Goal: Communication & Community: Share content

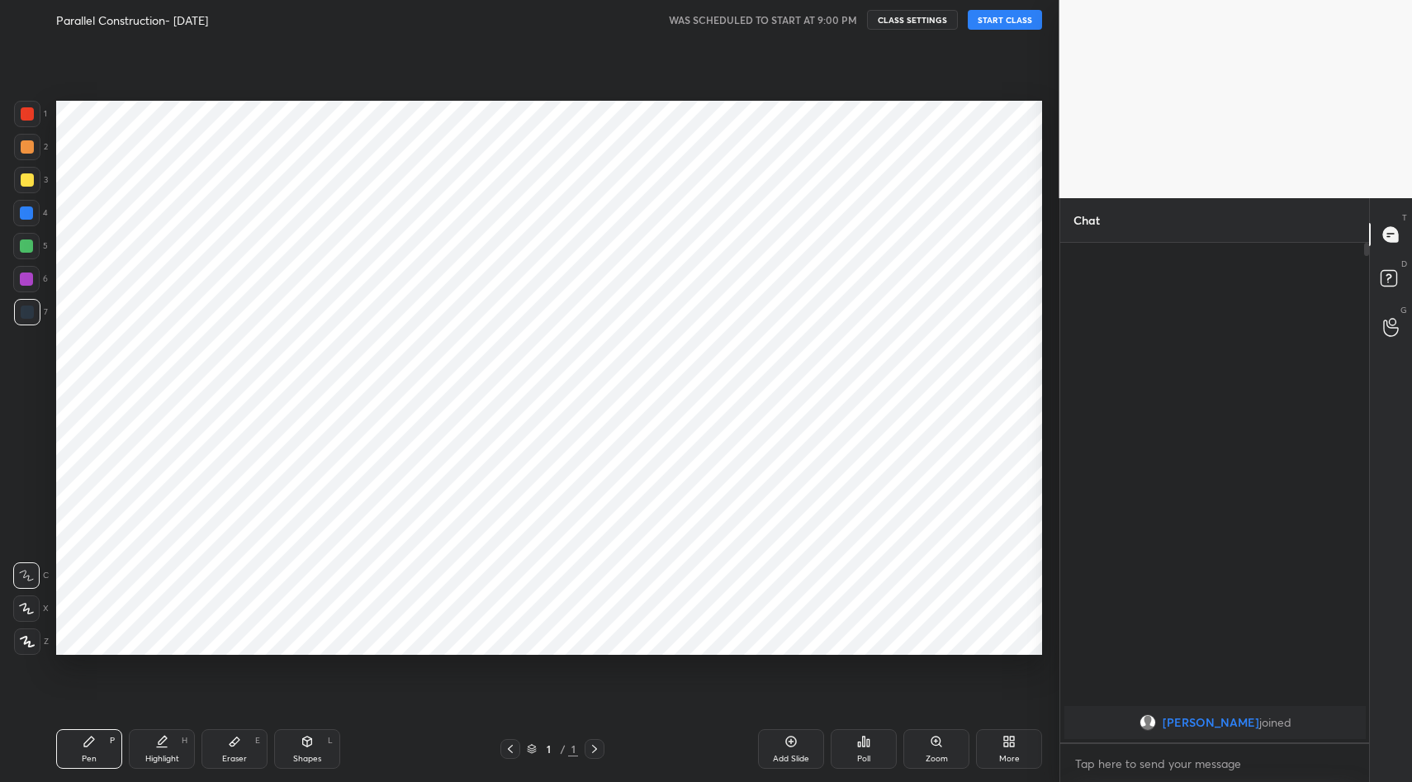
scroll to position [81899, 81581]
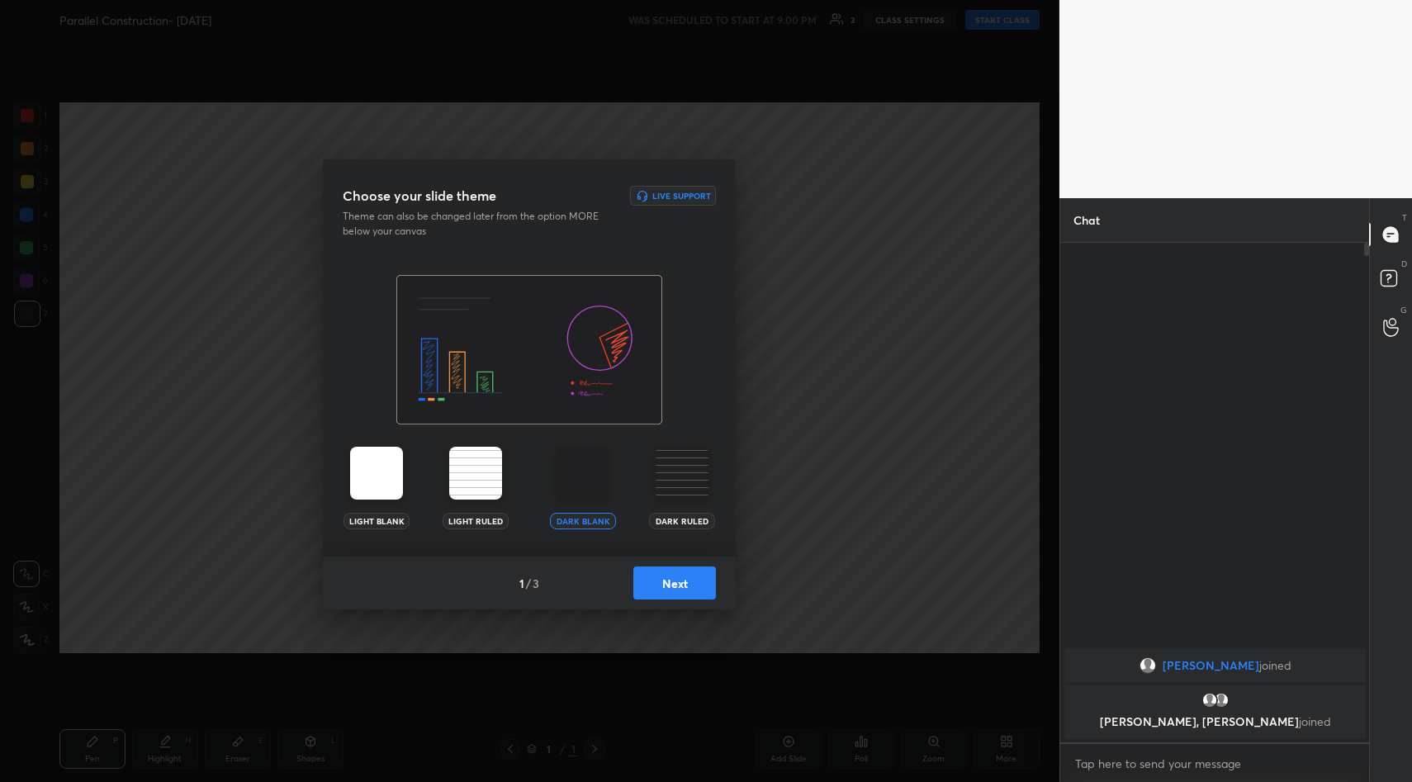
click at [662, 599] on div "1 / 3 Next" at bounding box center [529, 583] width 413 height 53
click at [665, 590] on button "Next" at bounding box center [674, 582] width 83 height 33
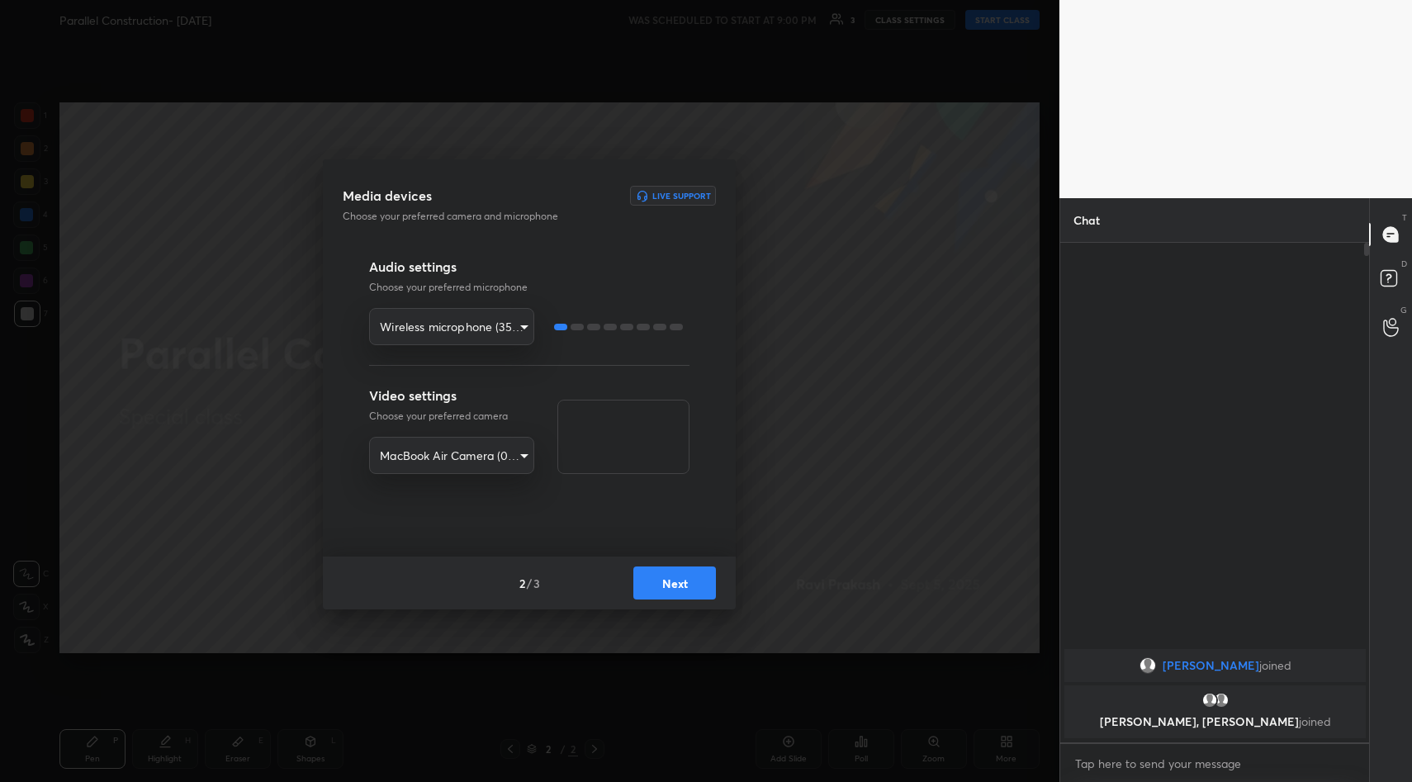
click at [685, 582] on button "Next" at bounding box center [674, 582] width 83 height 33
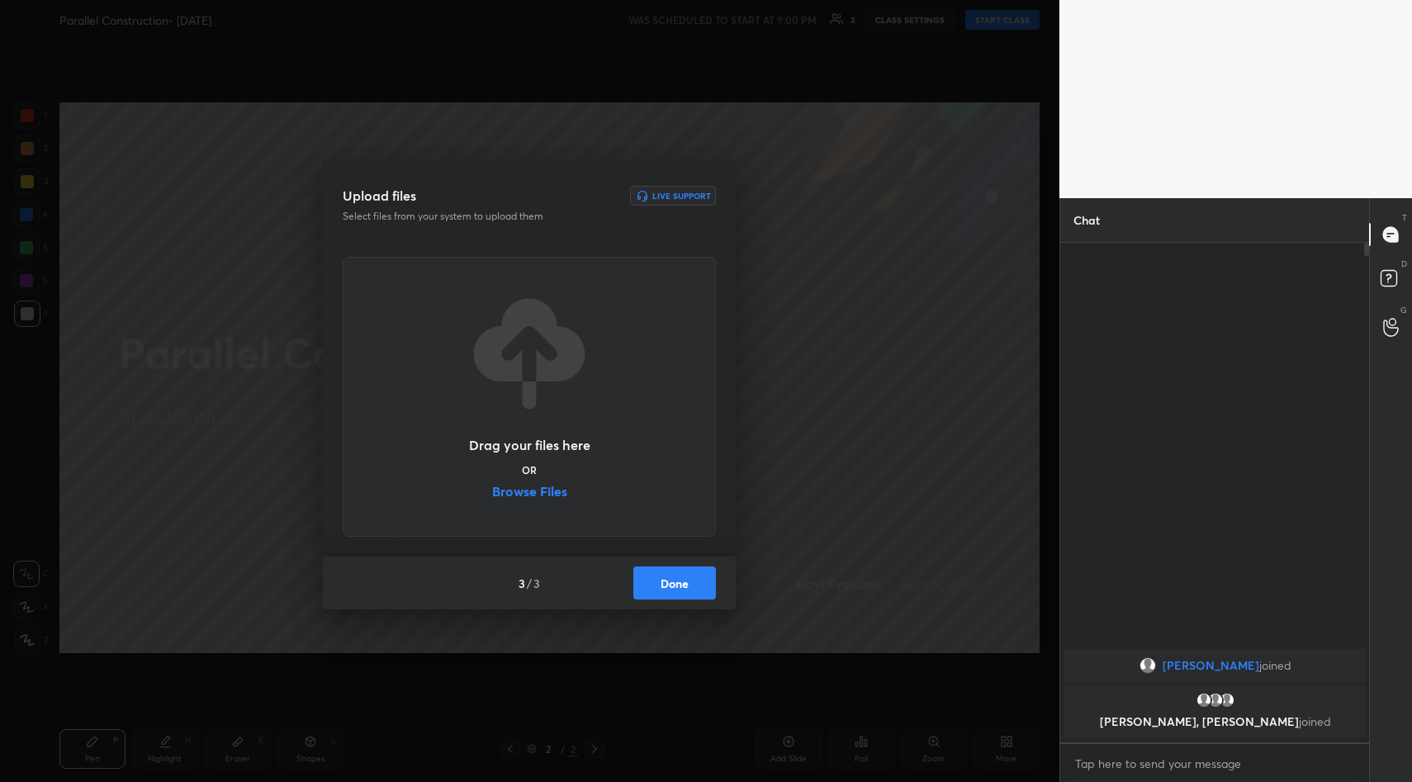
click at [546, 494] on label "Browse Files" at bounding box center [529, 493] width 75 height 17
click at [492, 494] on input "Browse Files" at bounding box center [492, 493] width 0 height 17
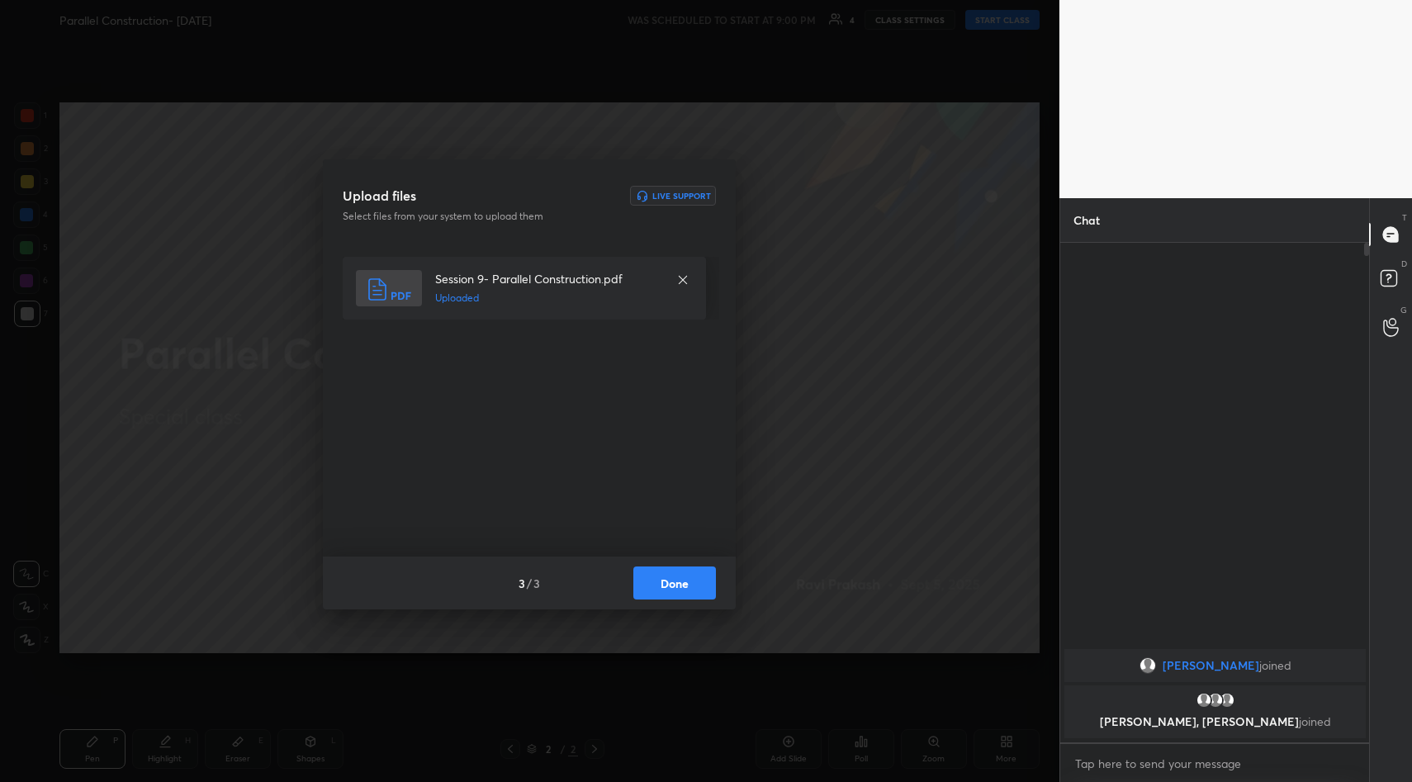
click at [680, 574] on button "Done" at bounding box center [674, 582] width 83 height 33
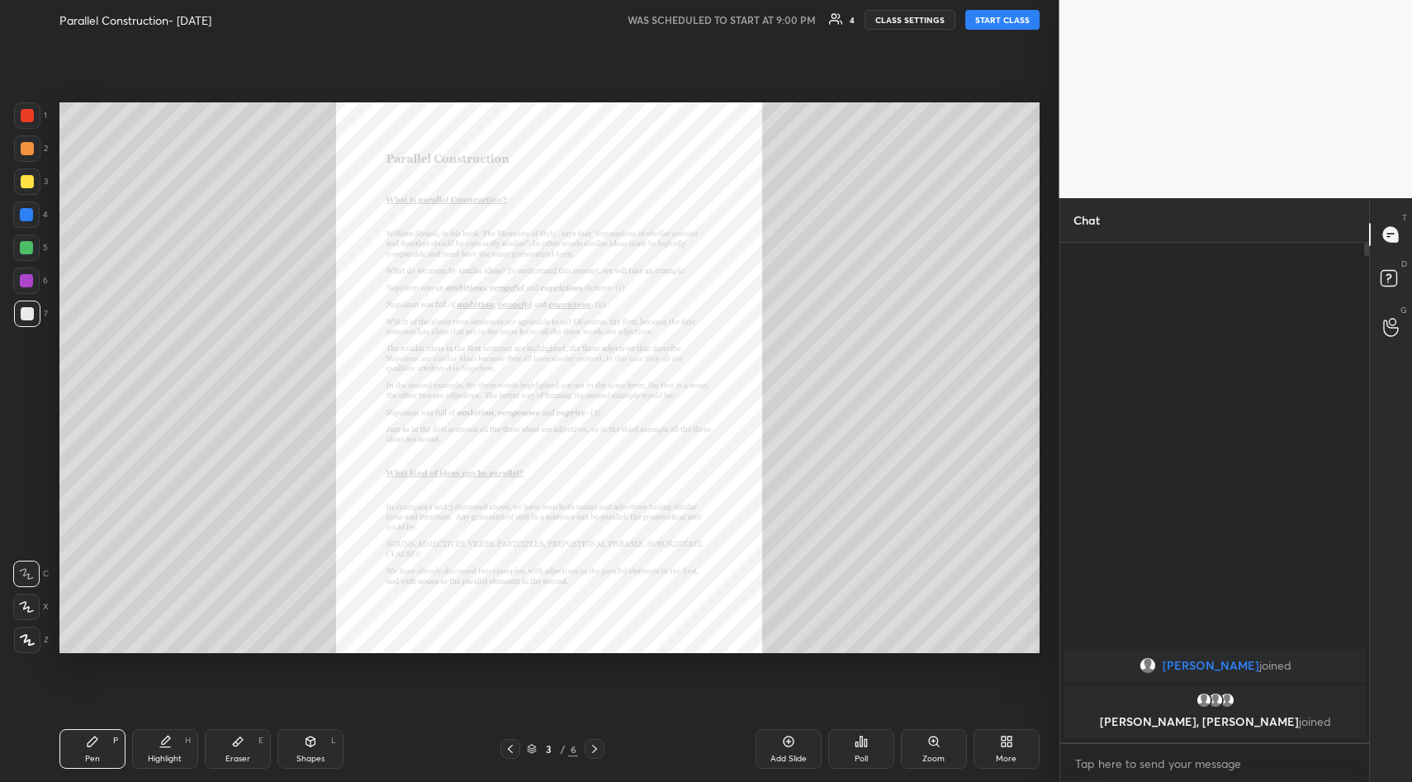
click at [1003, 18] on button "START CLASS" at bounding box center [1002, 20] width 74 height 20
type textarea "x"
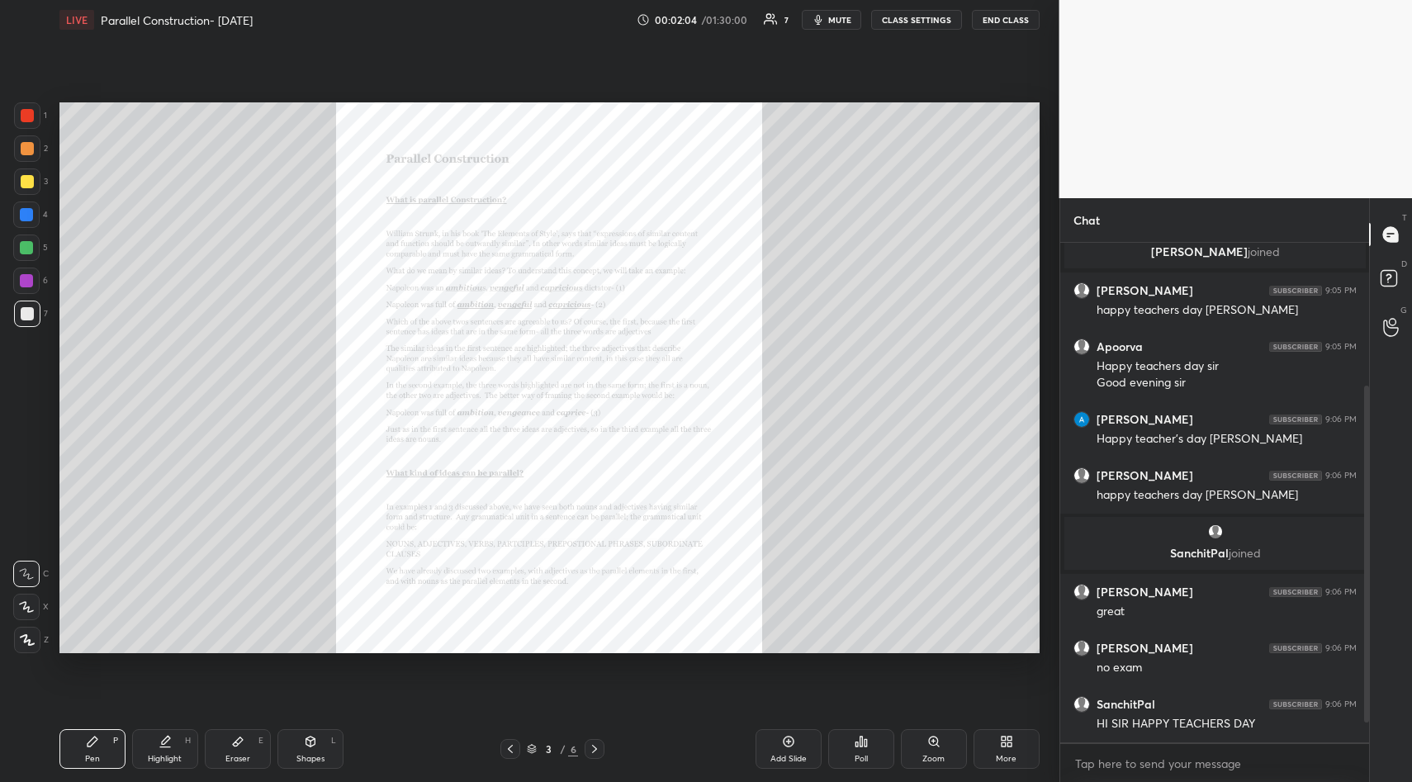
scroll to position [260, 0]
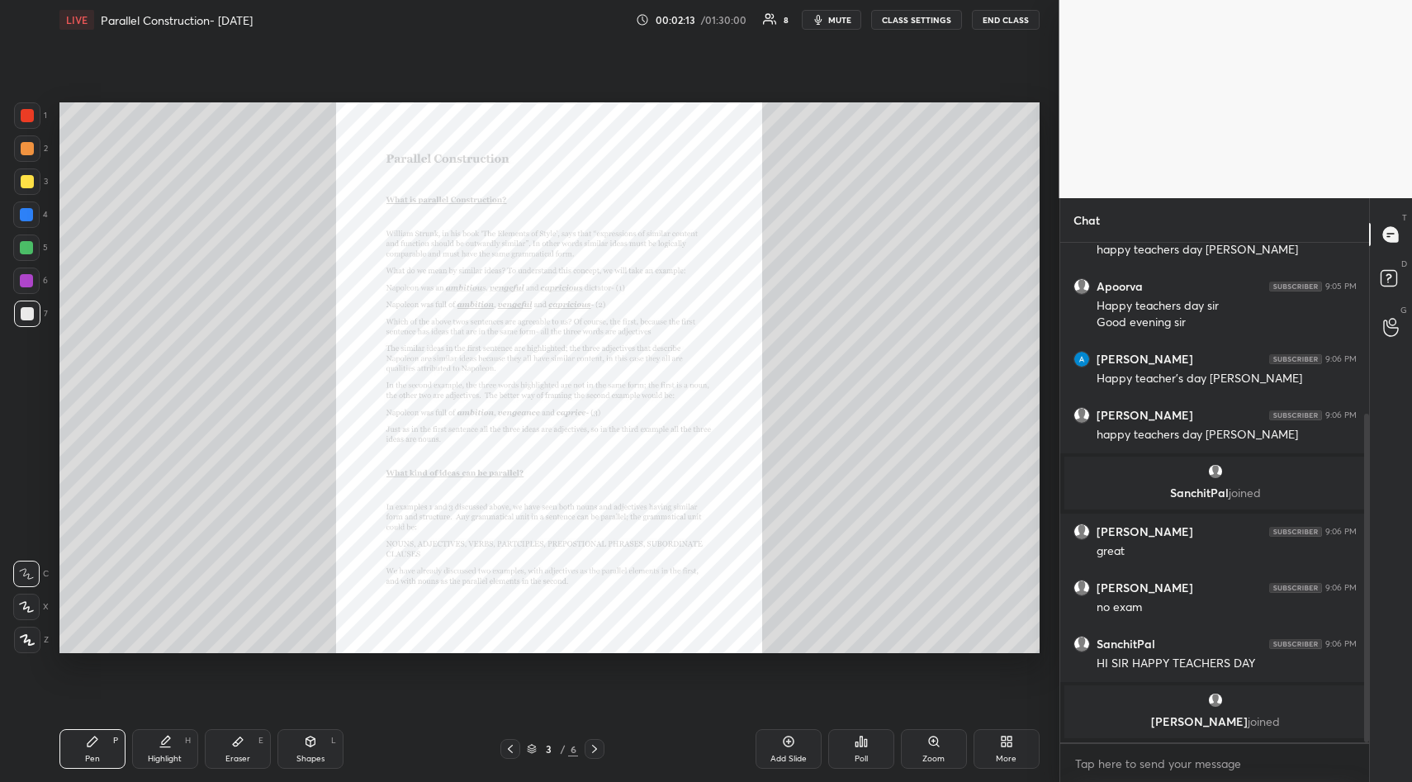
click at [938, 743] on icon at bounding box center [933, 741] width 13 height 13
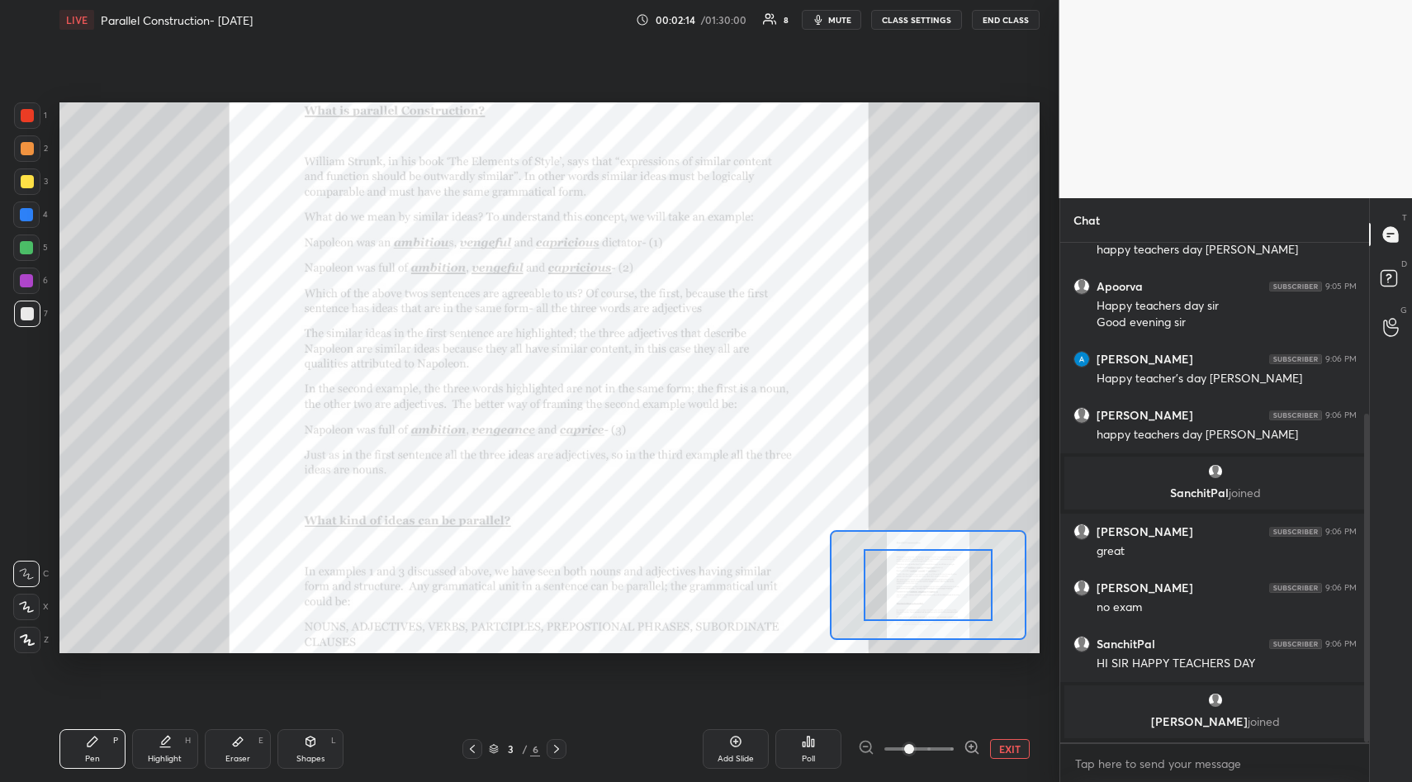
click at [938, 743] on span at bounding box center [918, 749] width 69 height 25
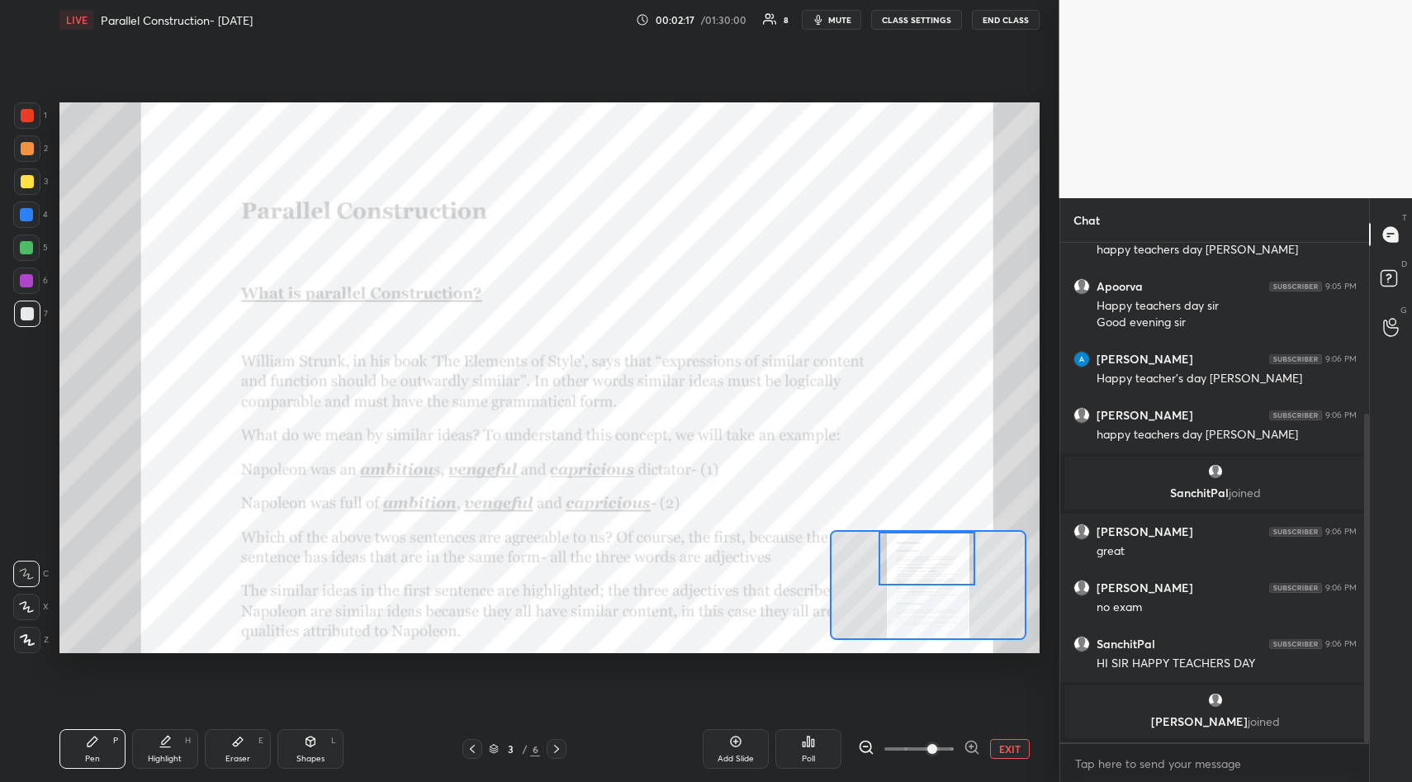
drag, startPoint x: 925, startPoint y: 584, endPoint x: 923, endPoint y: 557, distance: 26.5
click at [923, 557] on div at bounding box center [927, 559] width 97 height 54
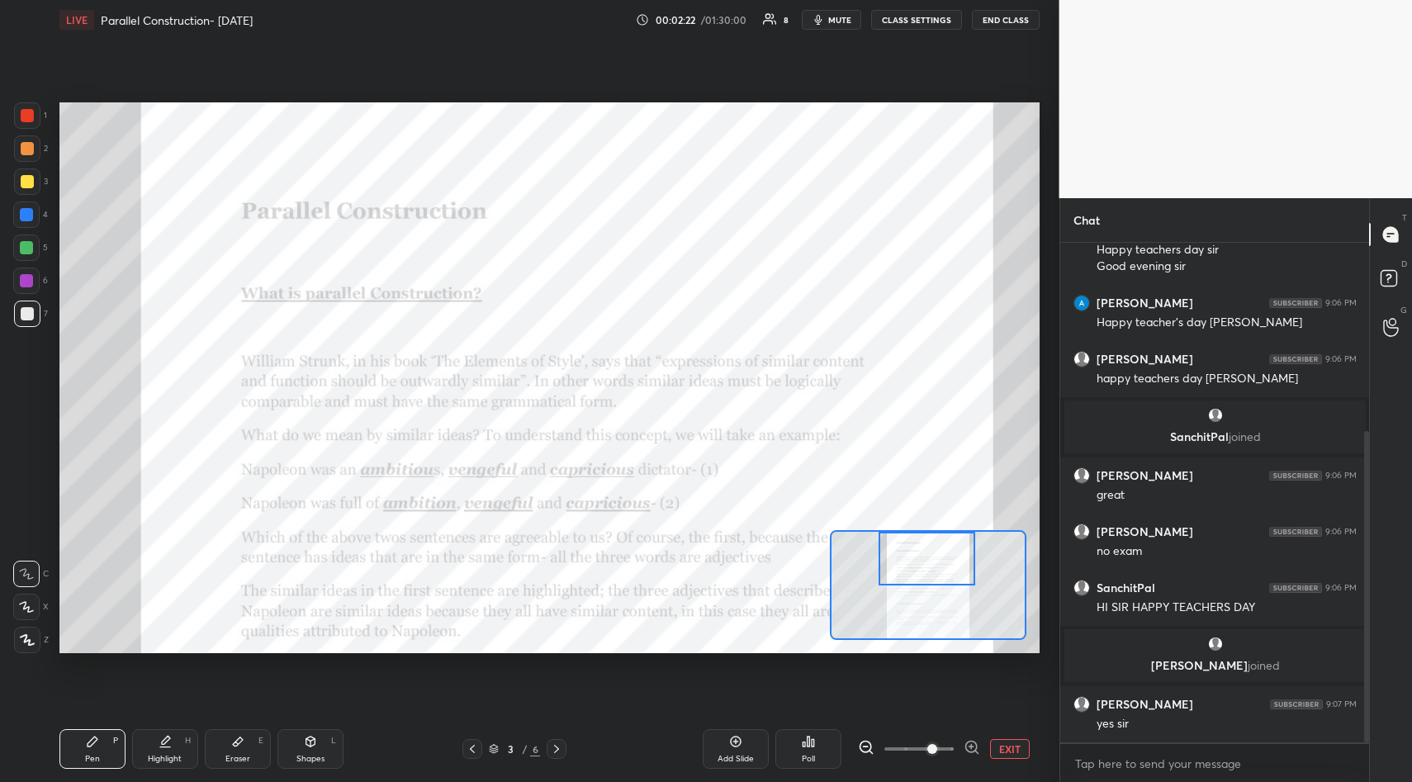
scroll to position [358, 0]
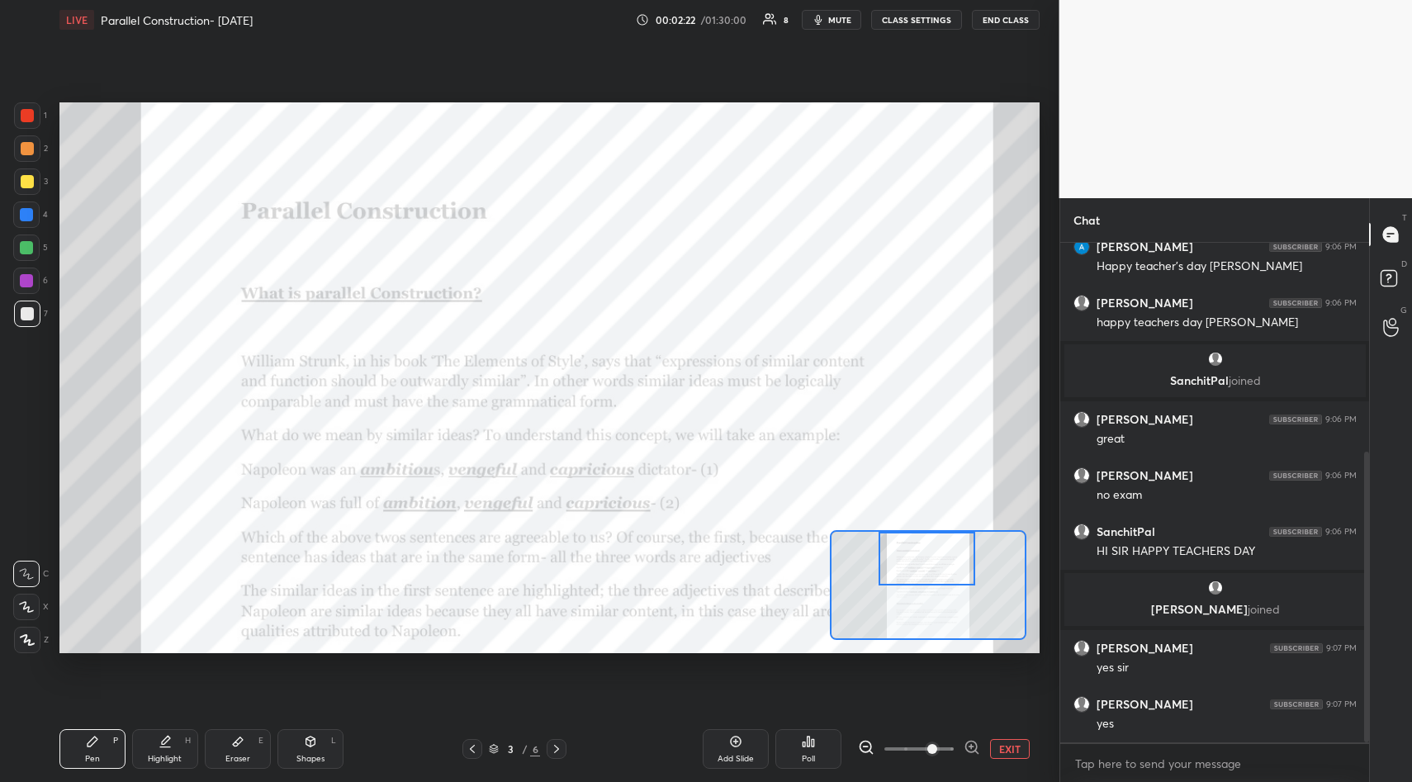
drag, startPoint x: 39, startPoint y: 108, endPoint x: 30, endPoint y: 99, distance: 12.8
click at [34, 108] on div at bounding box center [27, 115] width 26 height 26
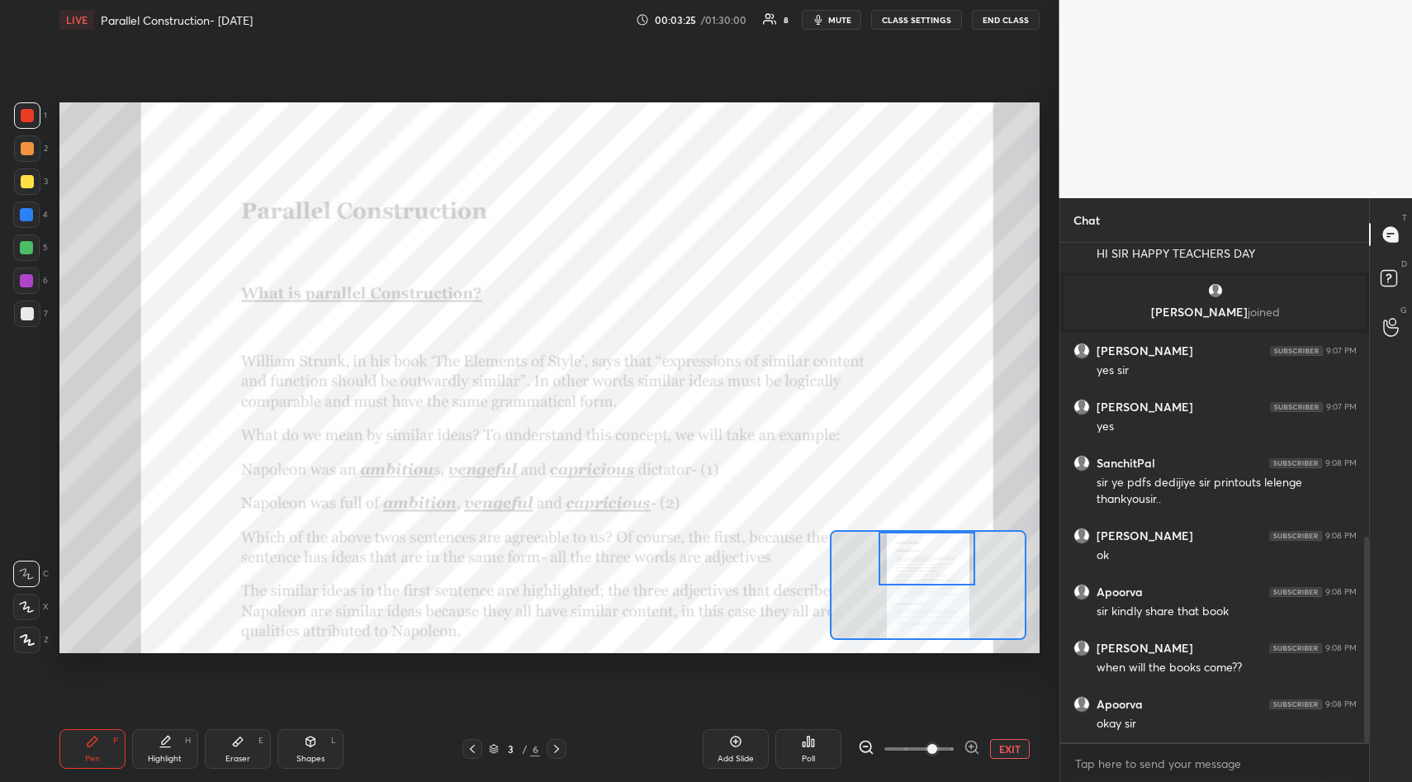
scroll to position [712, 0]
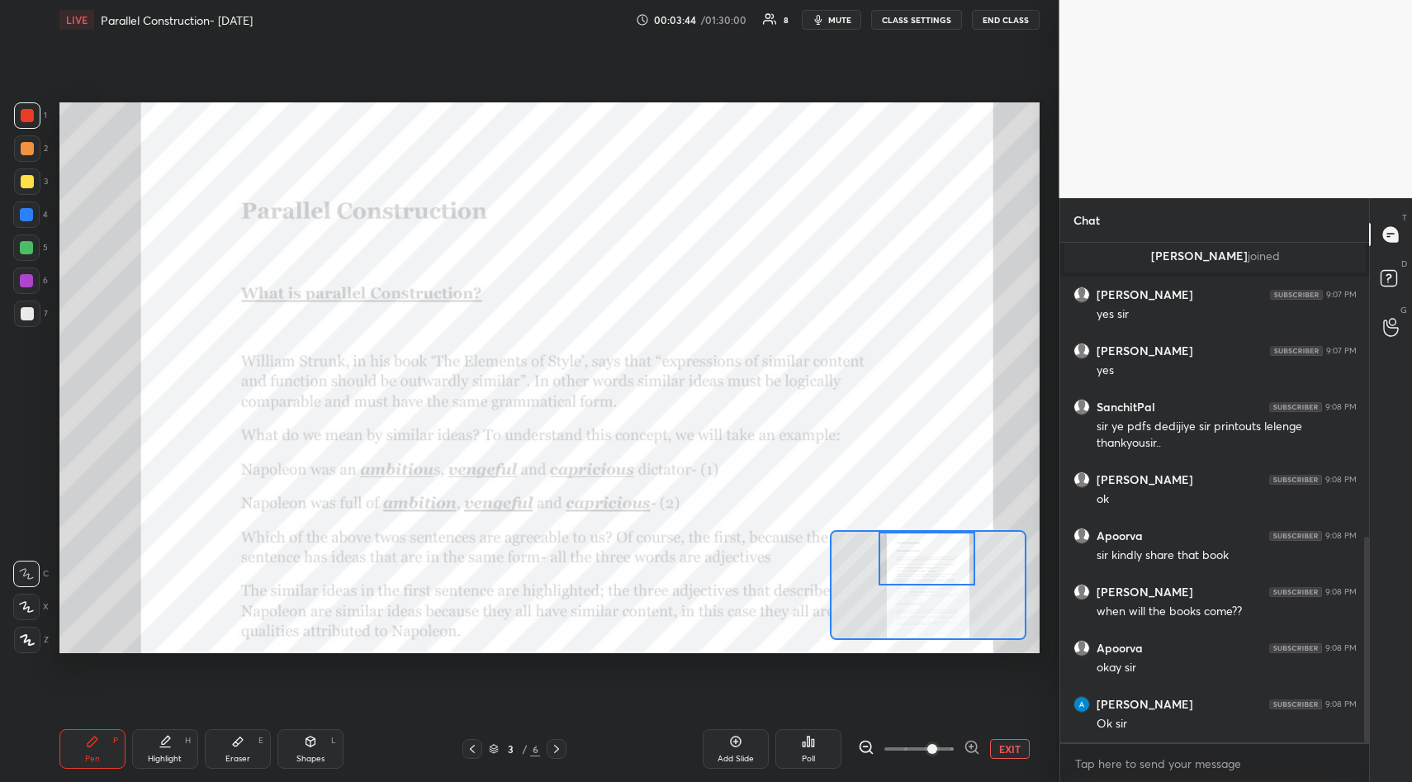
drag, startPoint x: 738, startPoint y: 742, endPoint x: 737, endPoint y: 733, distance: 9.1
click at [737, 741] on icon at bounding box center [735, 741] width 13 height 13
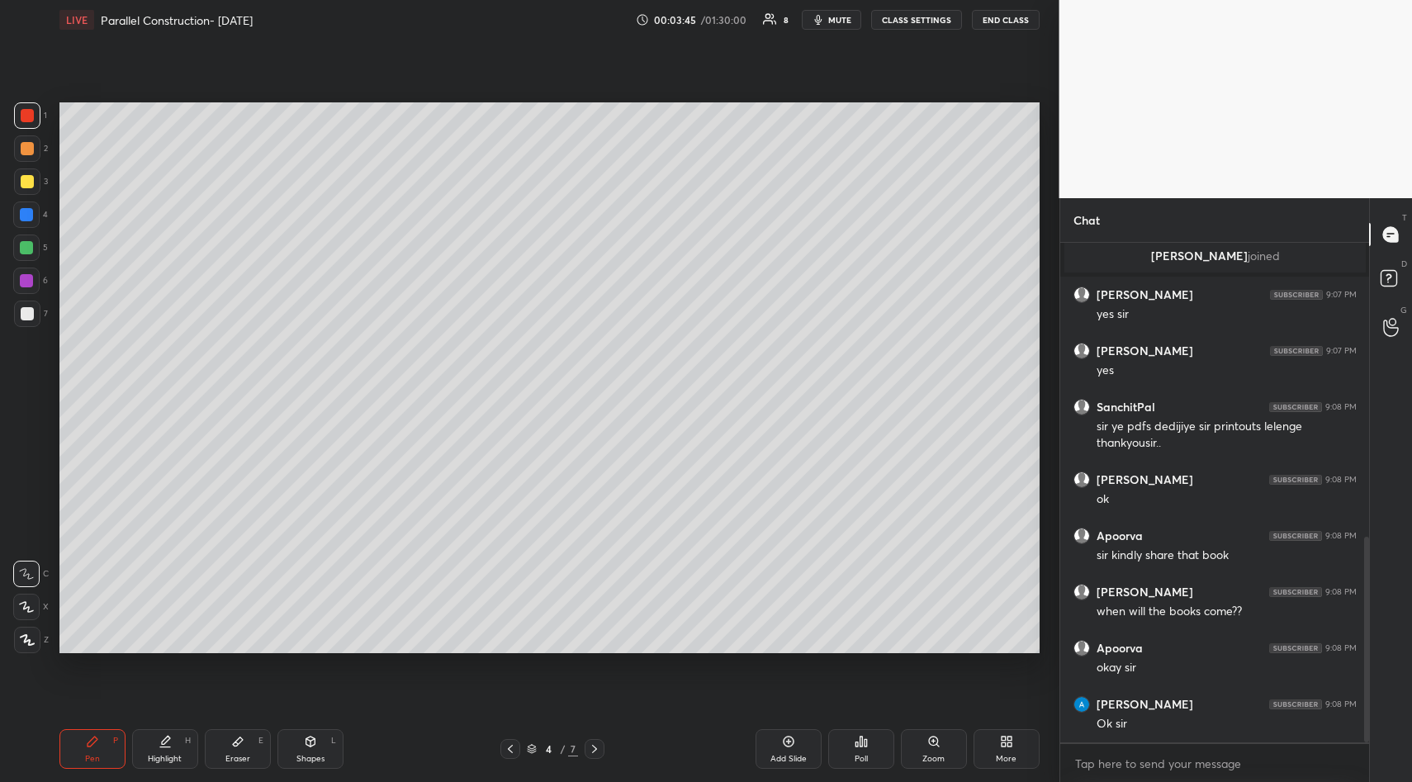
click at [25, 184] on div at bounding box center [27, 181] width 13 height 13
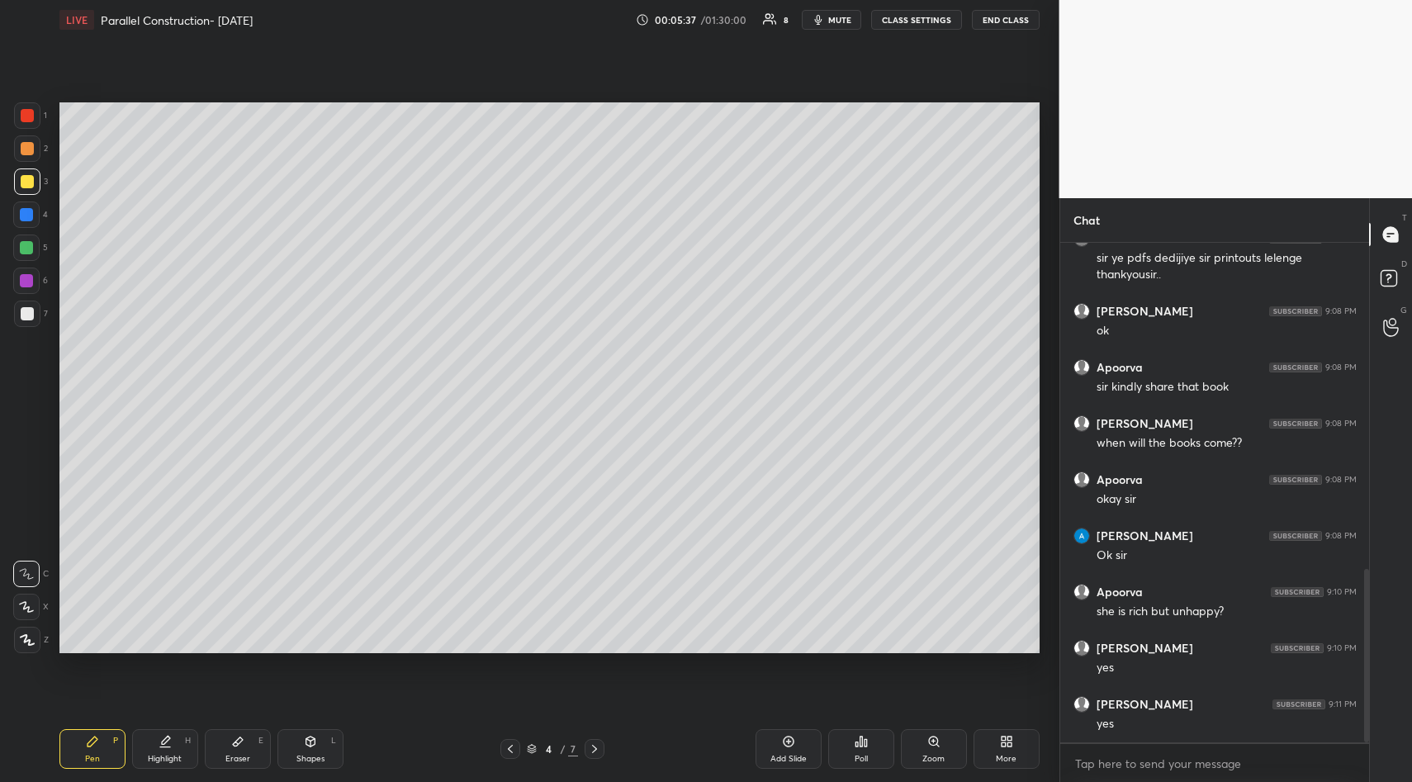
scroll to position [936, 0]
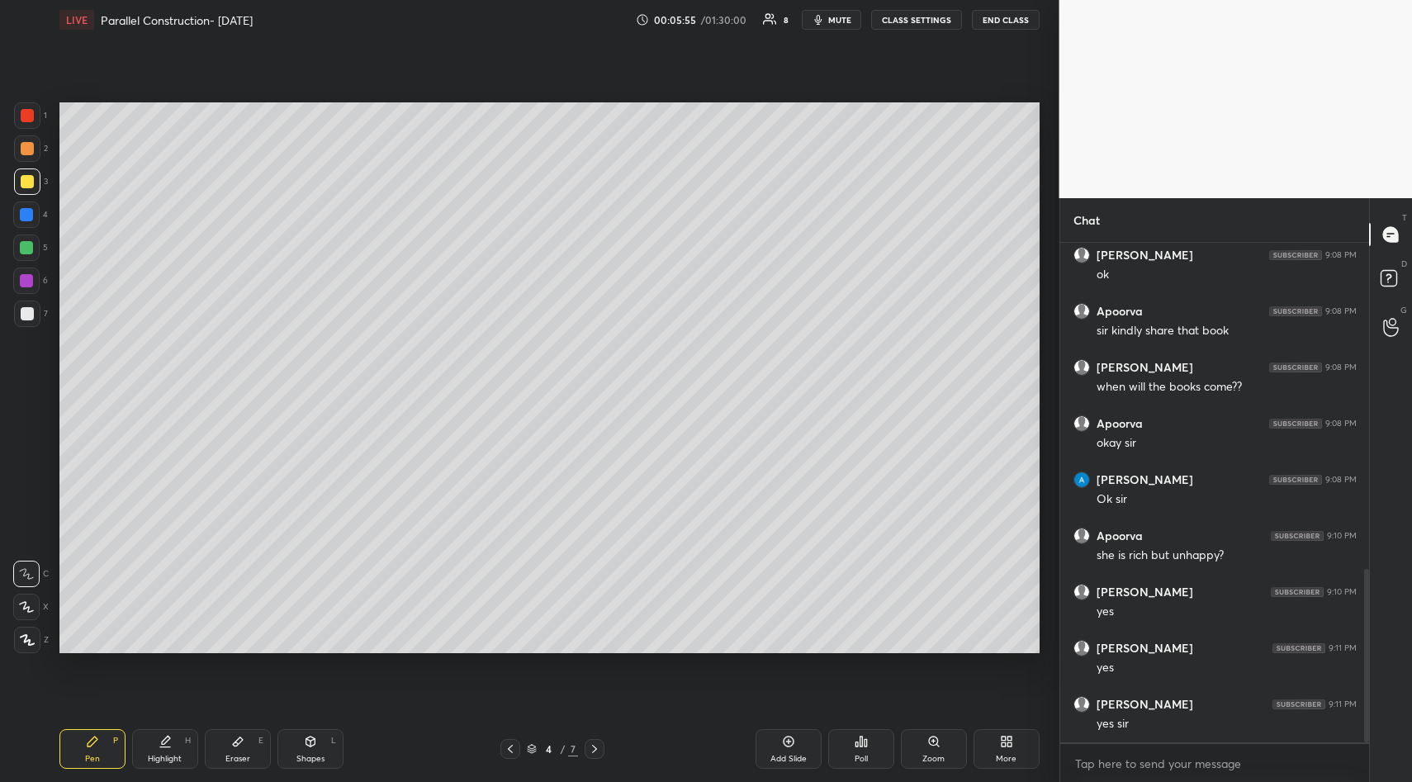
click at [786, 739] on icon at bounding box center [788, 741] width 13 height 13
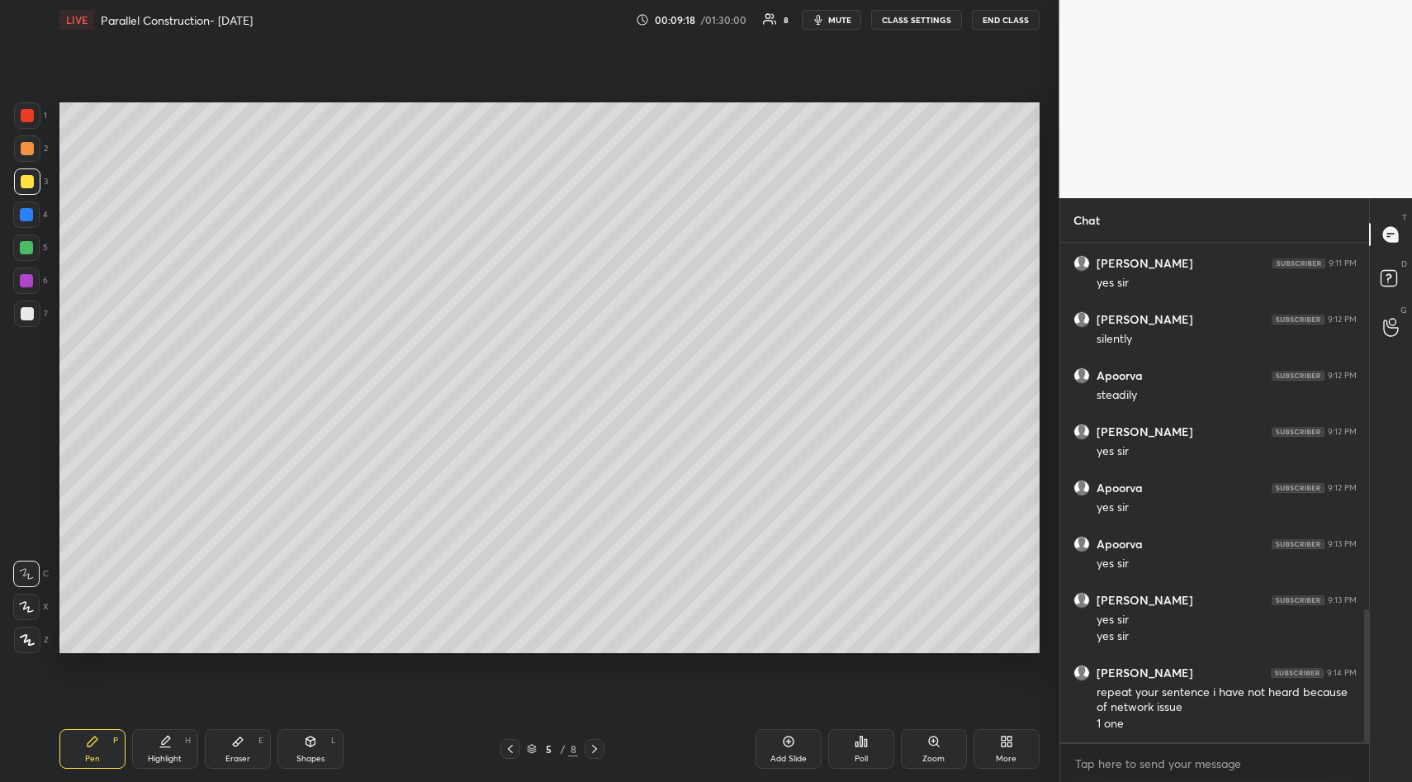
scroll to position [1433, 0]
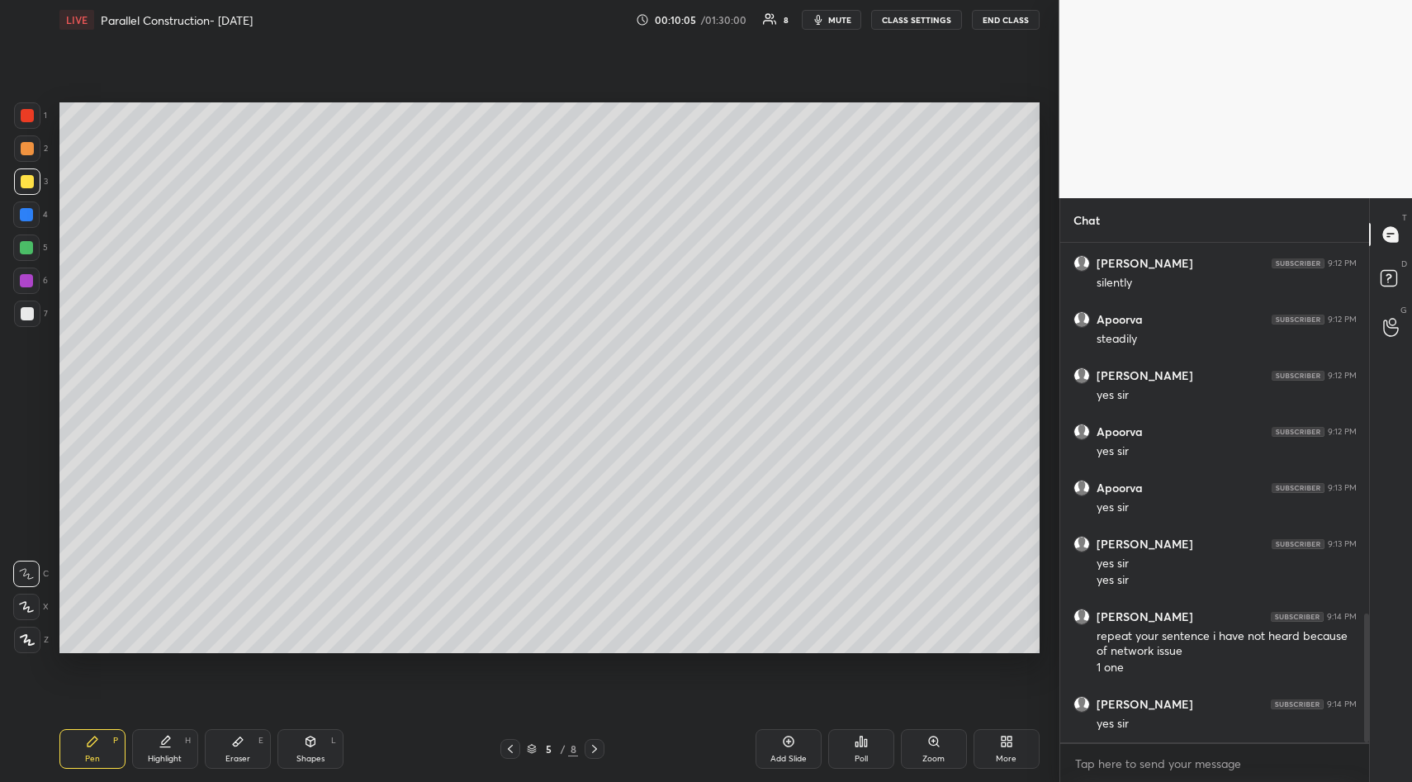
click at [507, 659] on div "Setting up your live class Poll for secs No correct answer Start poll" at bounding box center [549, 378] width 993 height 676
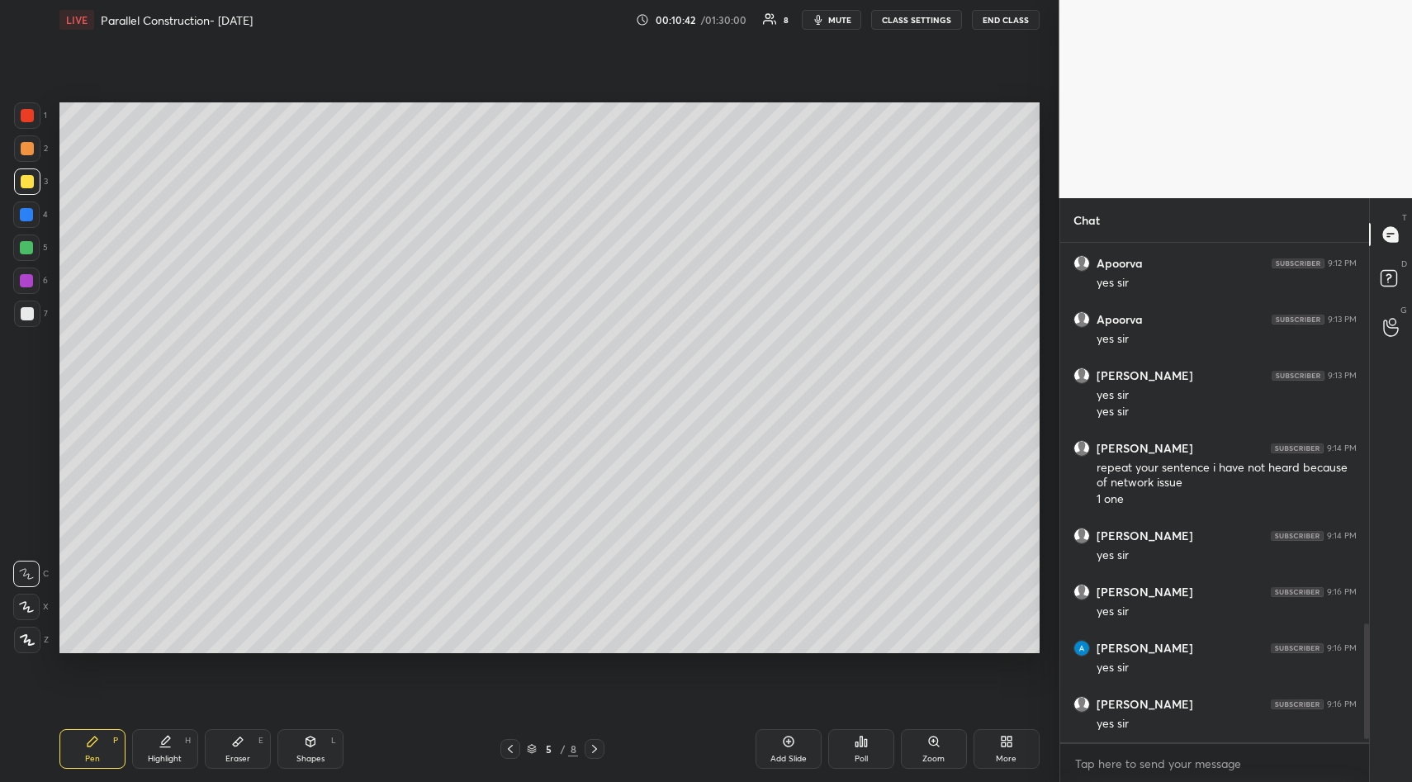
scroll to position [1658, 0]
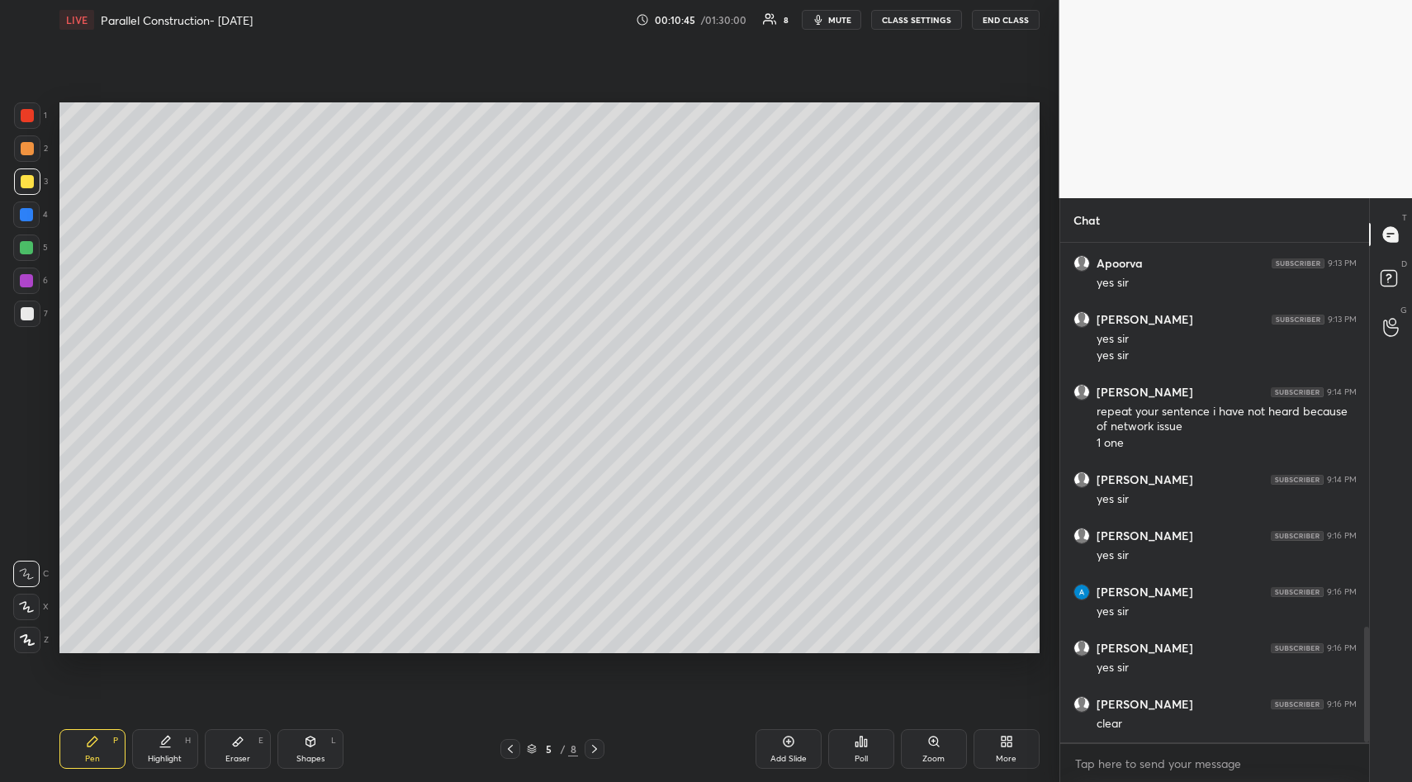
click at [513, 751] on icon at bounding box center [510, 748] width 13 height 13
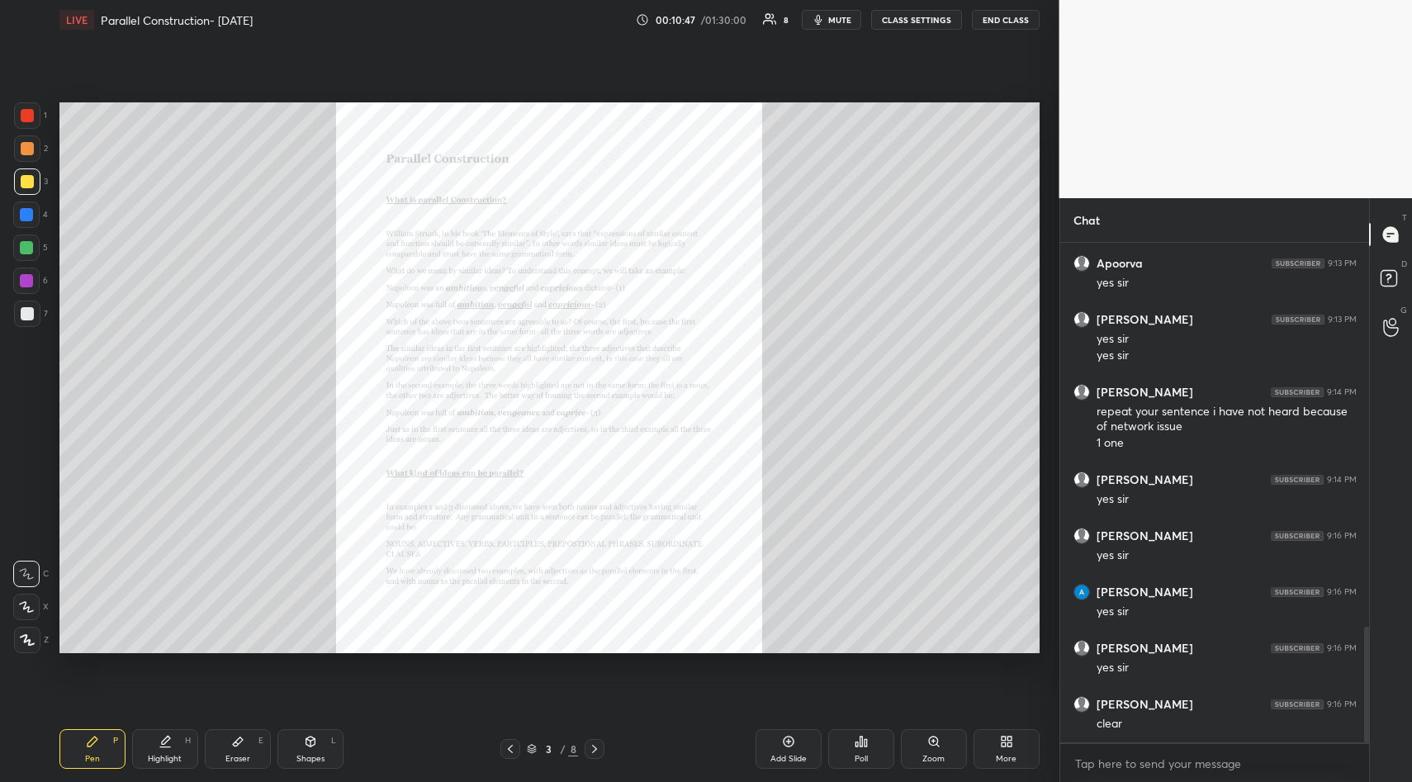
click at [941, 760] on div "Zoom" at bounding box center [933, 759] width 22 height 8
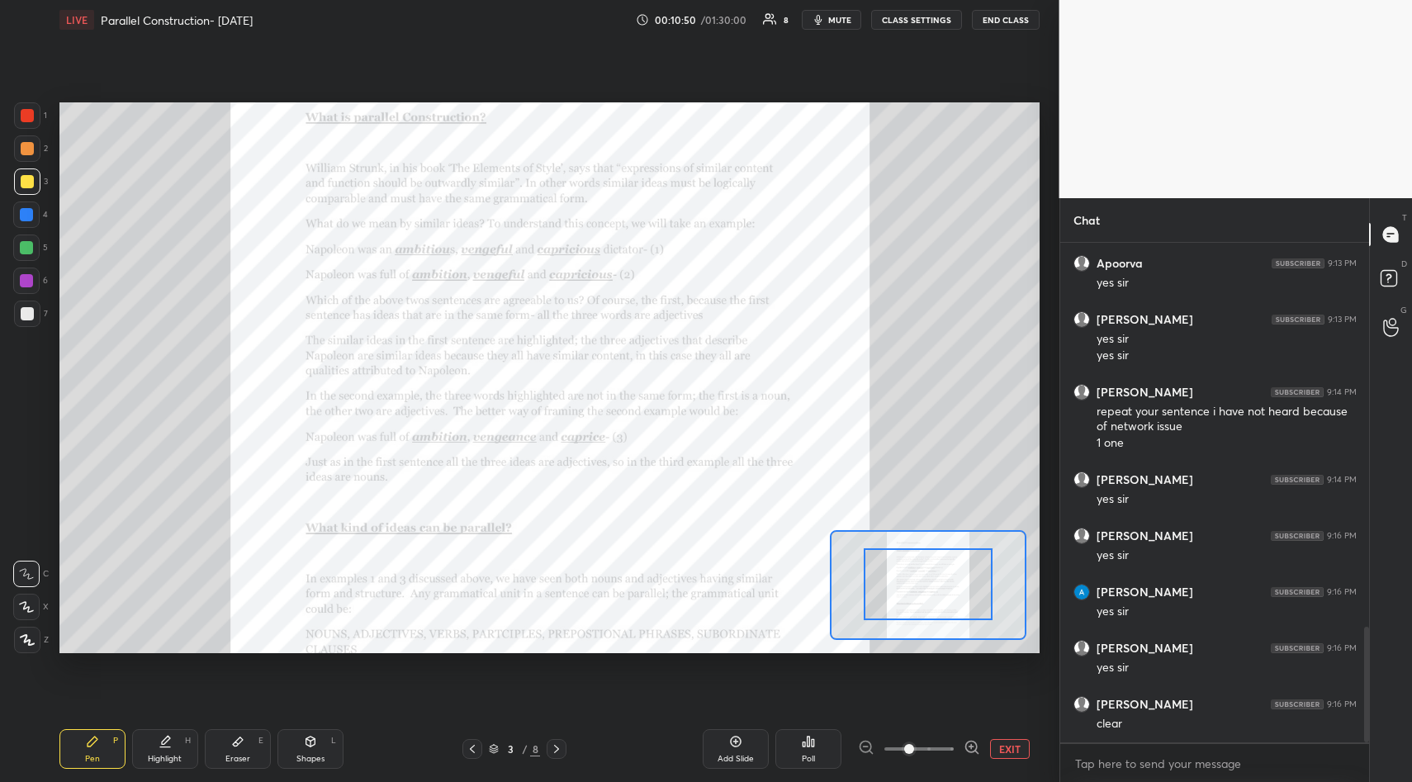
drag, startPoint x: 945, startPoint y: 586, endPoint x: 941, endPoint y: 551, distance: 35.7
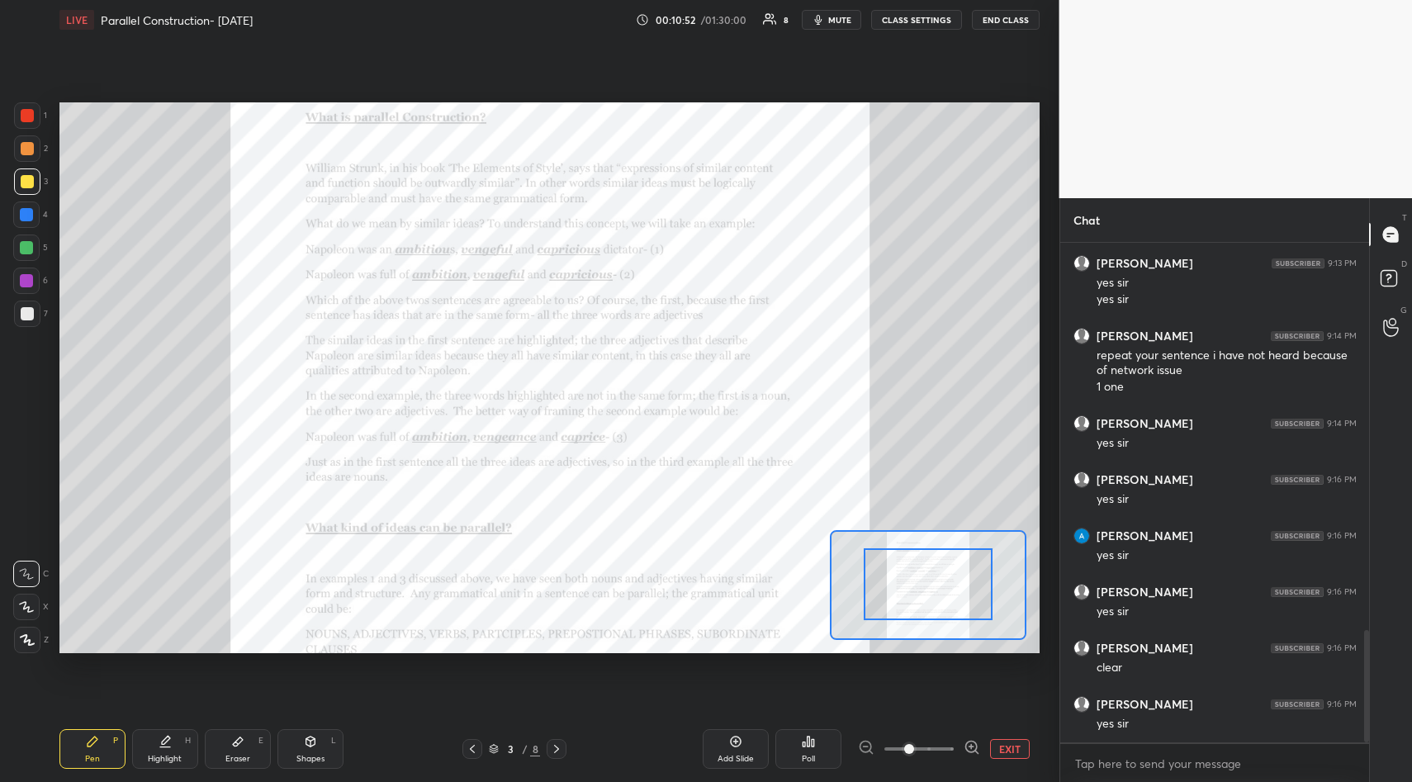
click at [971, 745] on icon at bounding box center [971, 747] width 0 height 4
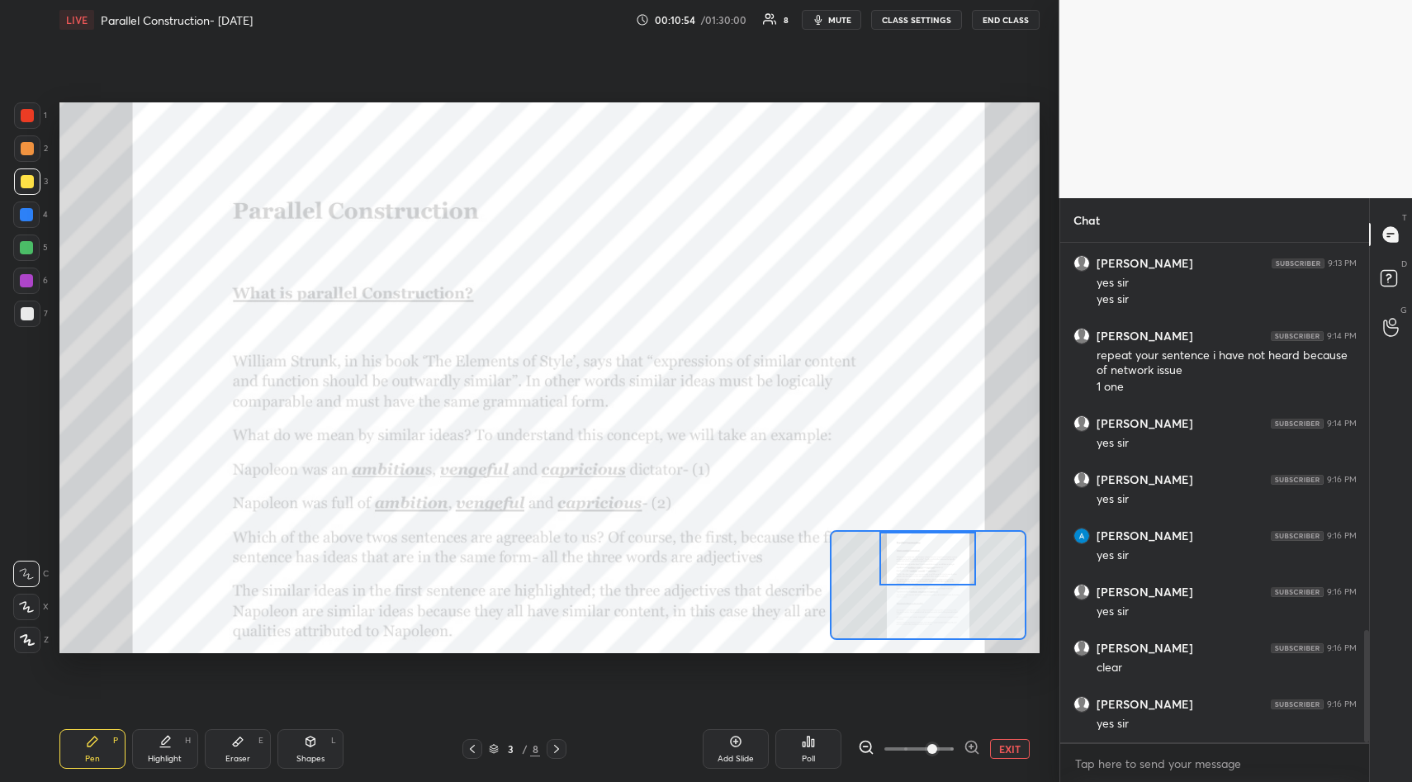
drag, startPoint x: 920, startPoint y: 586, endPoint x: 919, endPoint y: 560, distance: 26.4
click at [919, 560] on div at bounding box center [927, 559] width 97 height 54
click at [29, 119] on div at bounding box center [27, 115] width 13 height 13
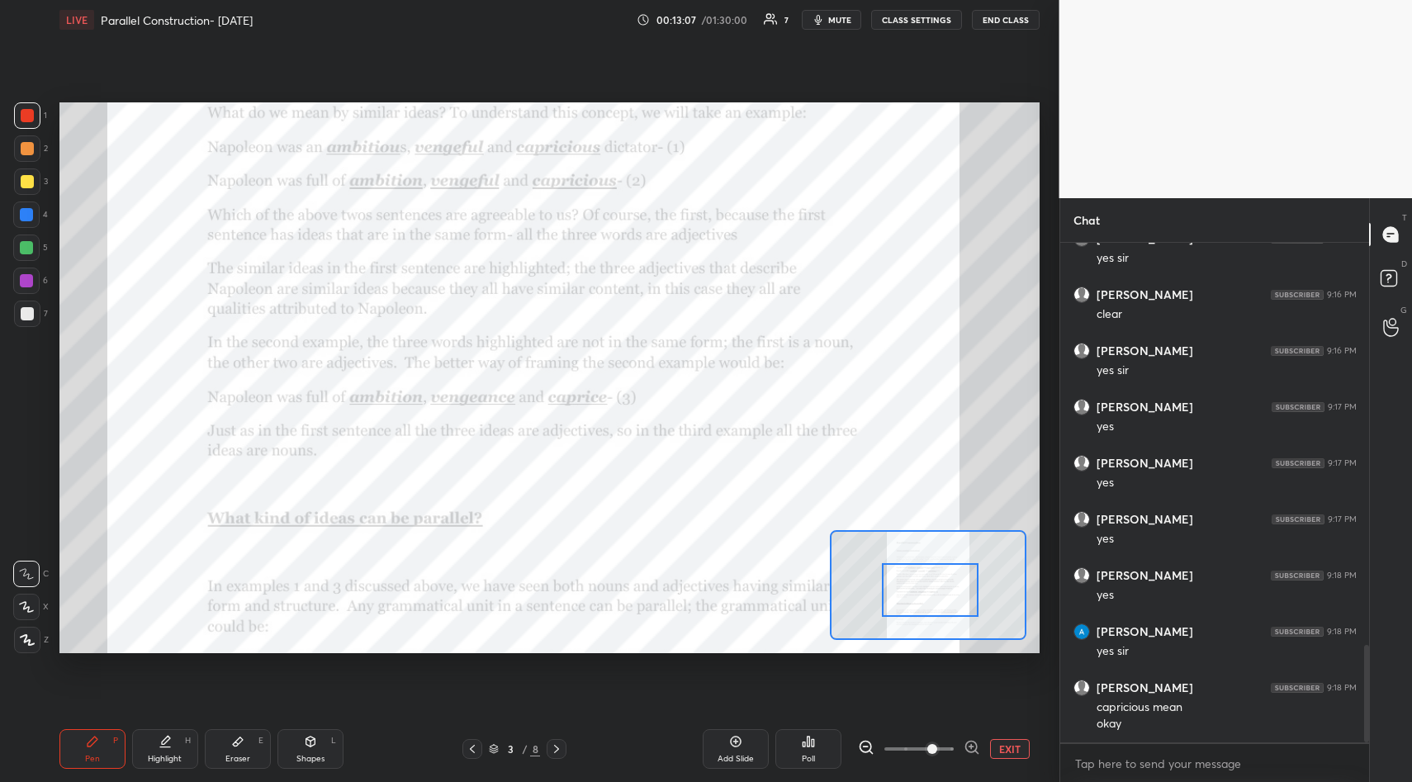
scroll to position [2084, 0]
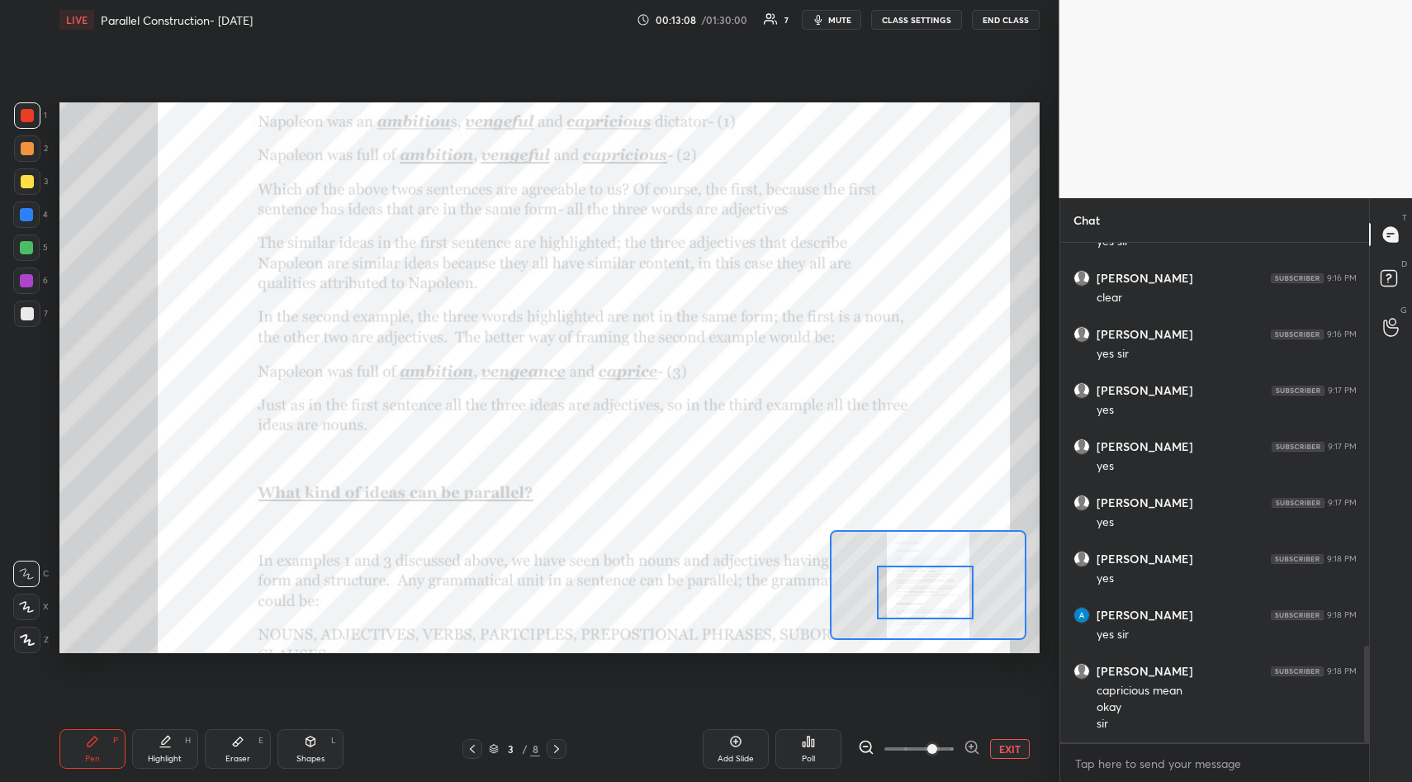
drag, startPoint x: 935, startPoint y: 568, endPoint x: 932, endPoint y: 601, distance: 33.1
click at [932, 602] on div at bounding box center [925, 593] width 97 height 54
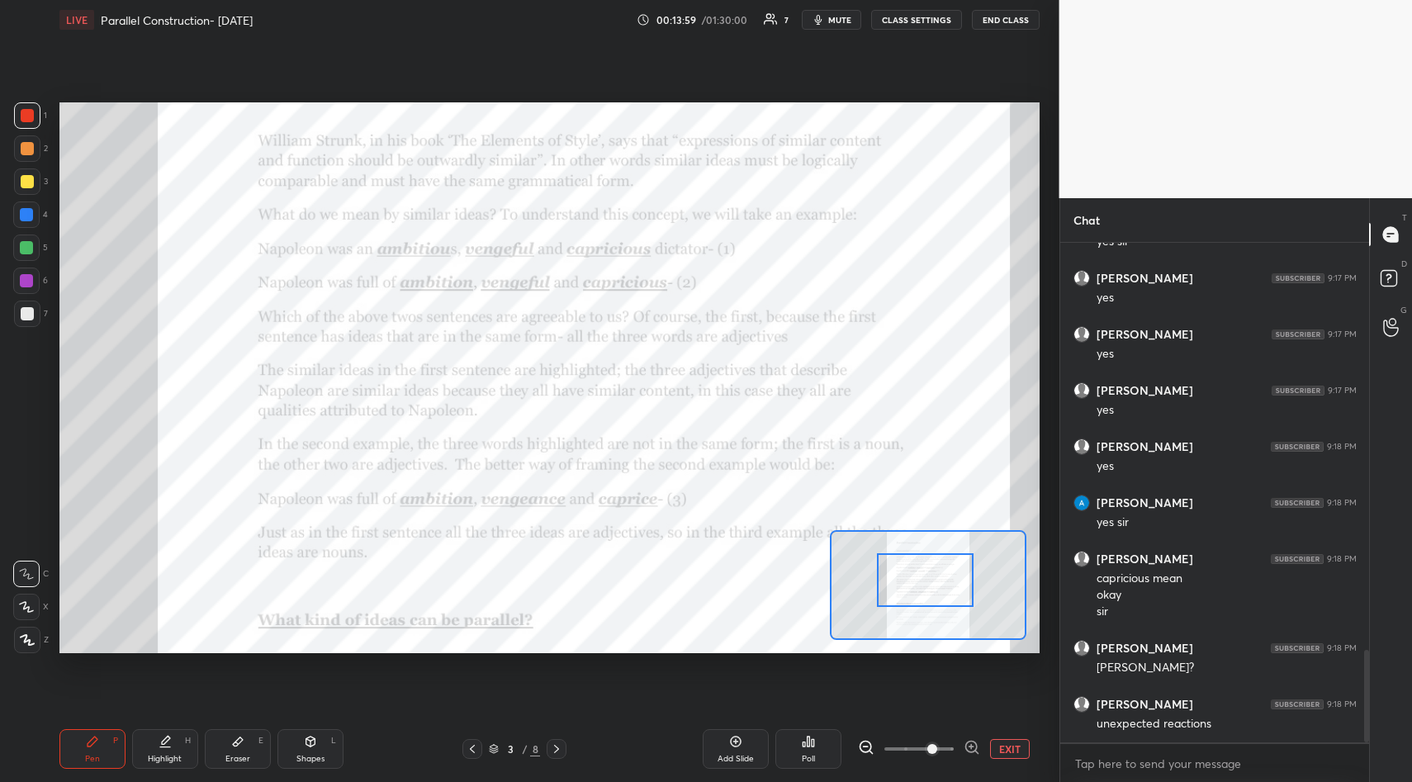
drag, startPoint x: 936, startPoint y: 596, endPoint x: 937, endPoint y: 560, distance: 36.4
click at [936, 583] on div at bounding box center [925, 580] width 97 height 54
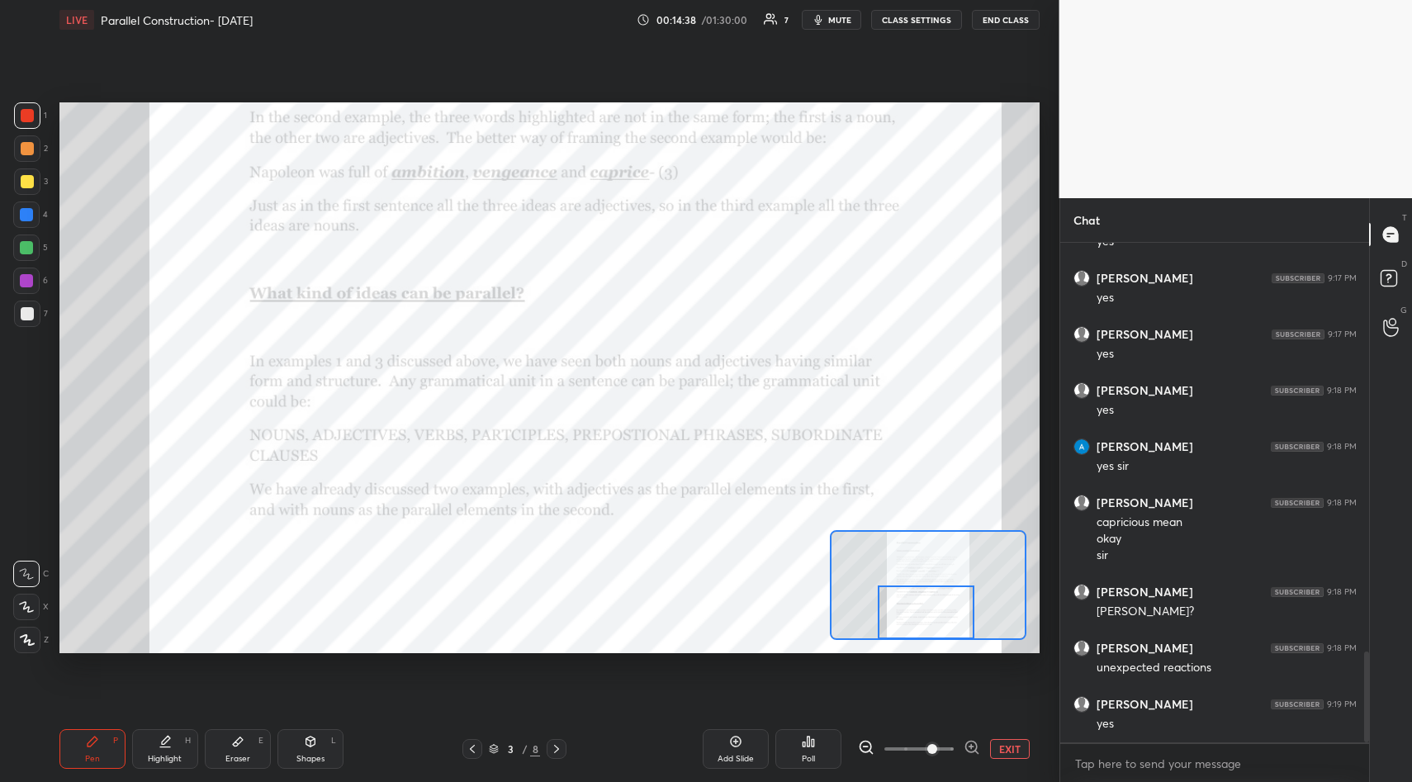
drag, startPoint x: 931, startPoint y: 582, endPoint x: 943, endPoint y: 611, distance: 31.4
click at [931, 619] on div at bounding box center [926, 612] width 97 height 54
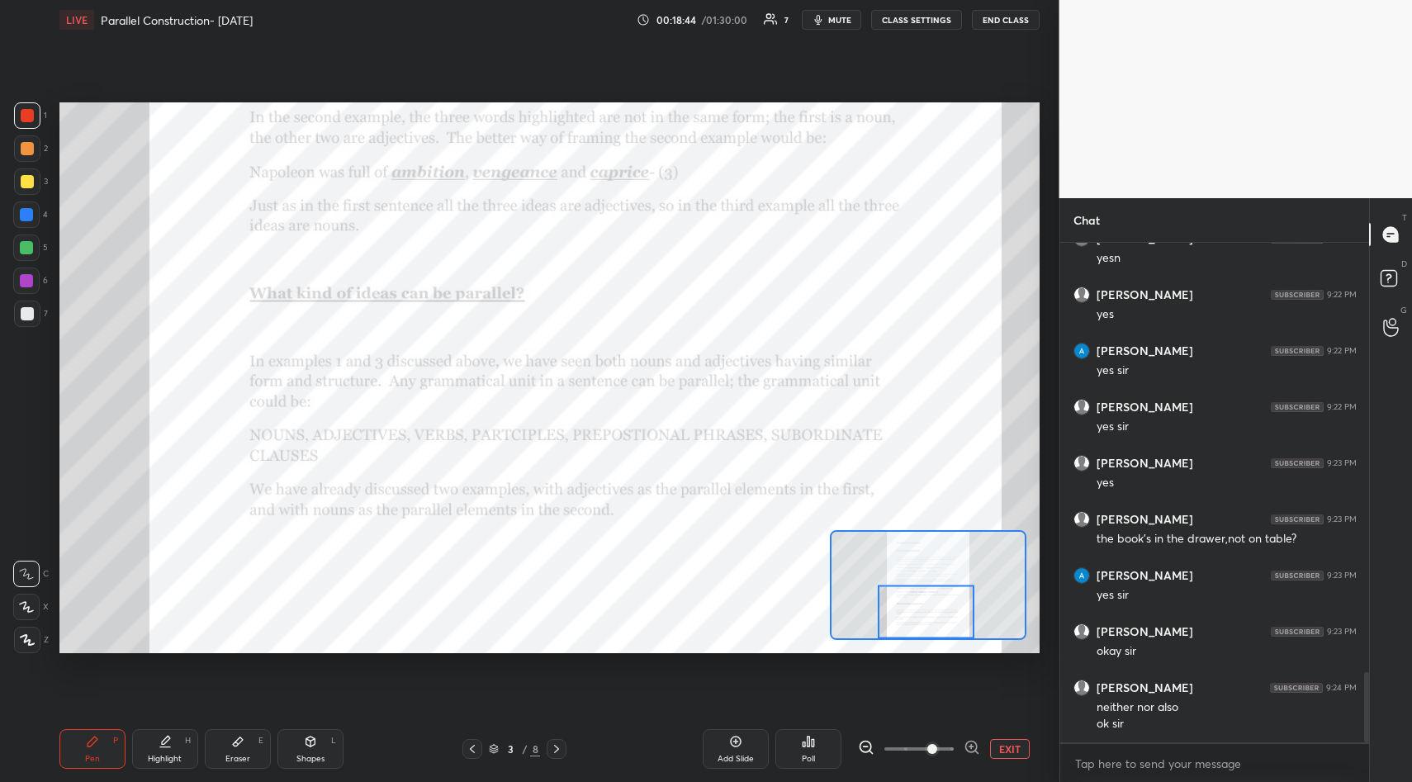
scroll to position [3111, 0]
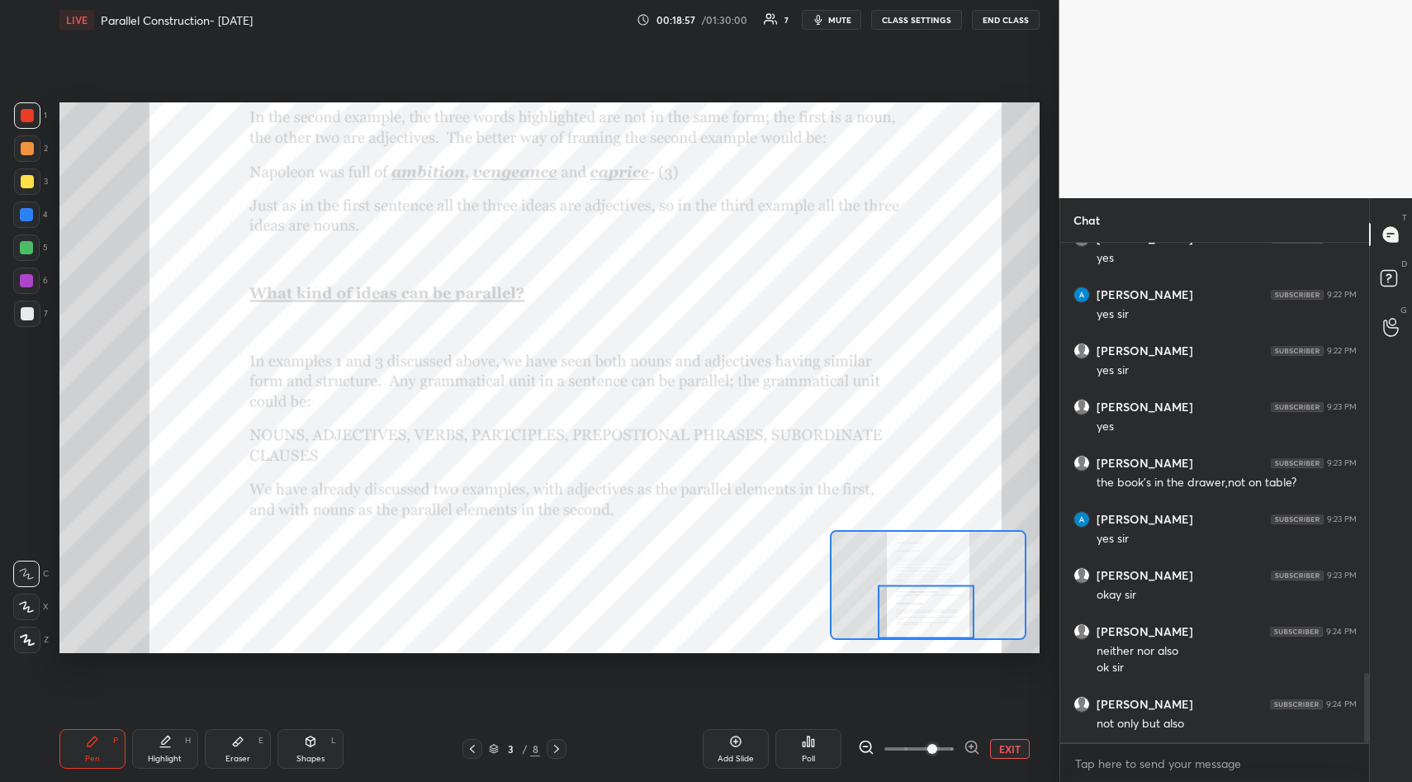
drag, startPoint x: 741, startPoint y: 738, endPoint x: 737, endPoint y: 719, distance: 19.3
click at [741, 737] on icon at bounding box center [735, 741] width 13 height 13
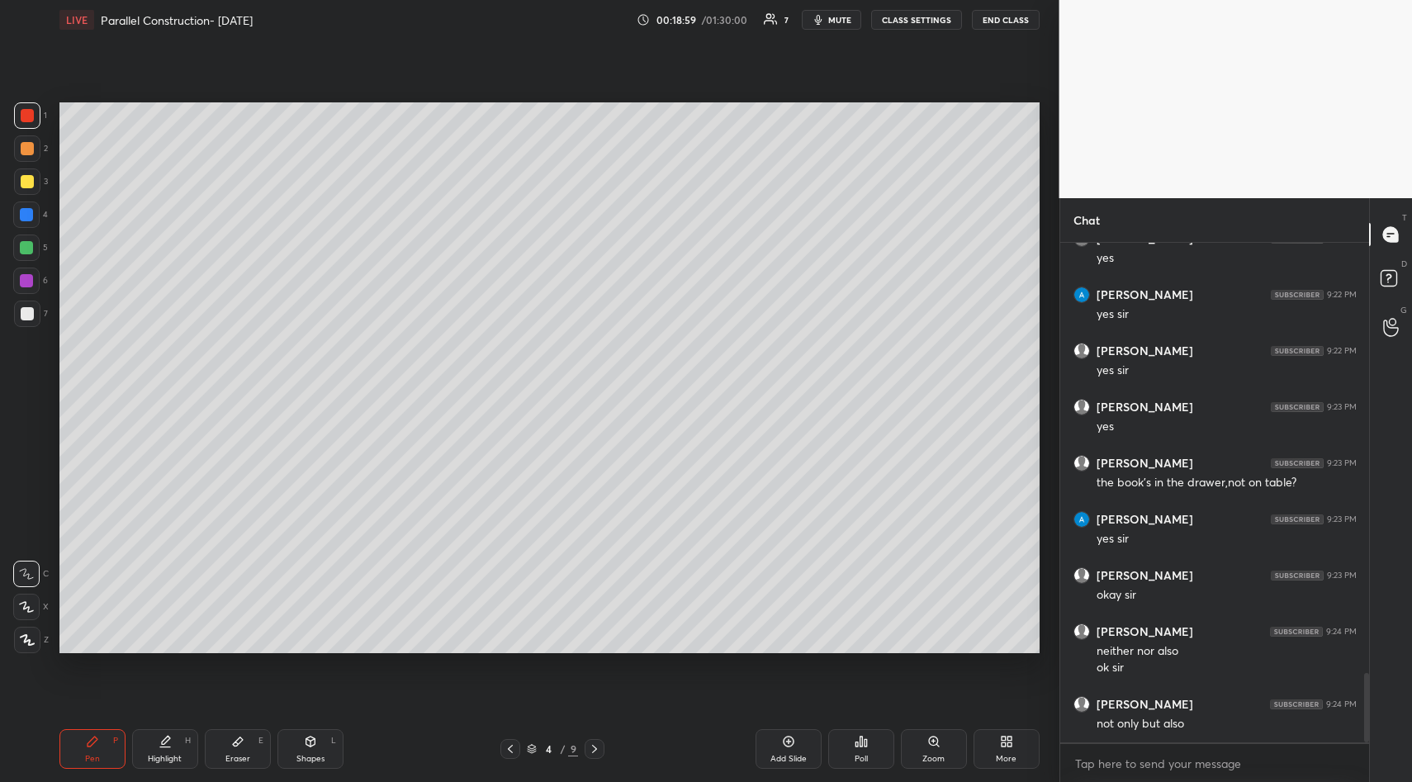
click at [31, 179] on div at bounding box center [27, 181] width 26 height 26
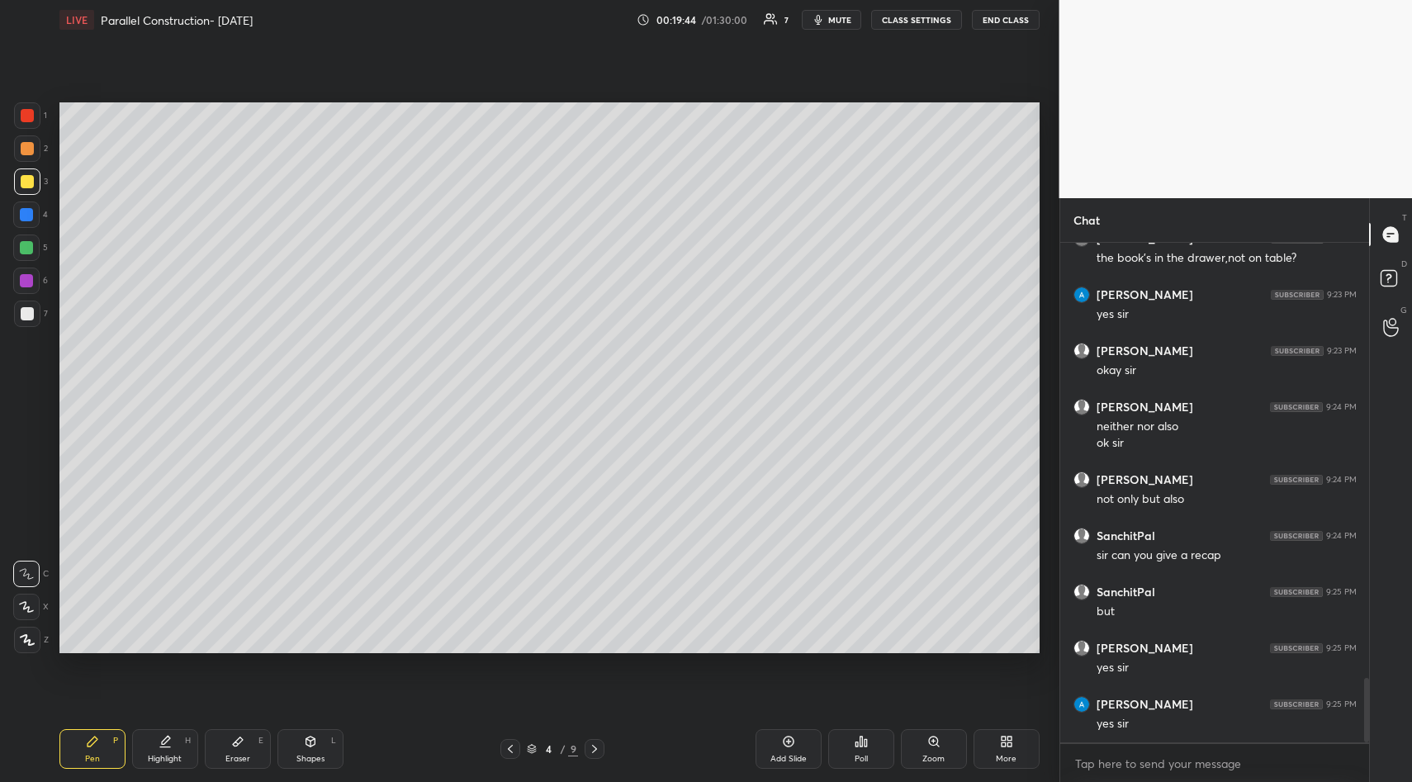
scroll to position [3392, 0]
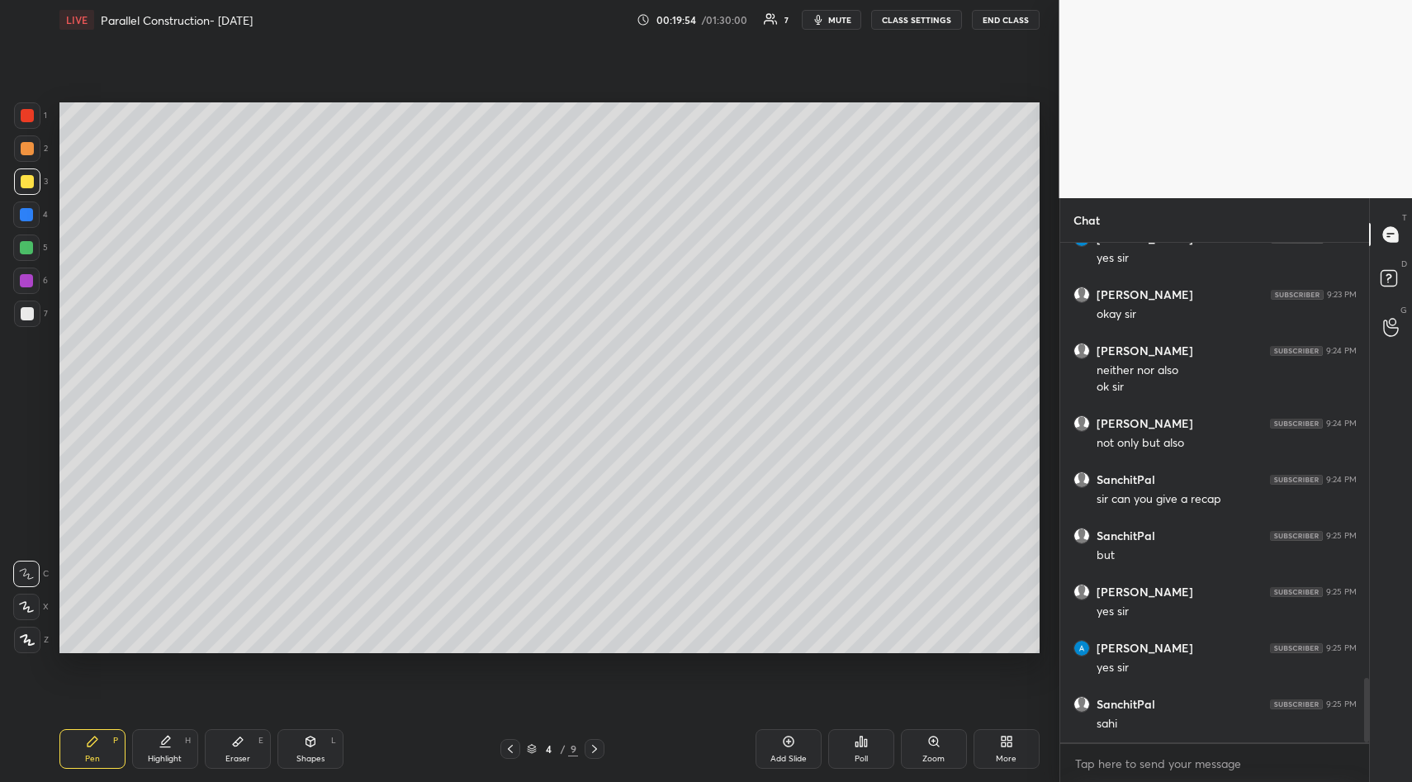
click at [16, 315] on div at bounding box center [27, 314] width 26 height 26
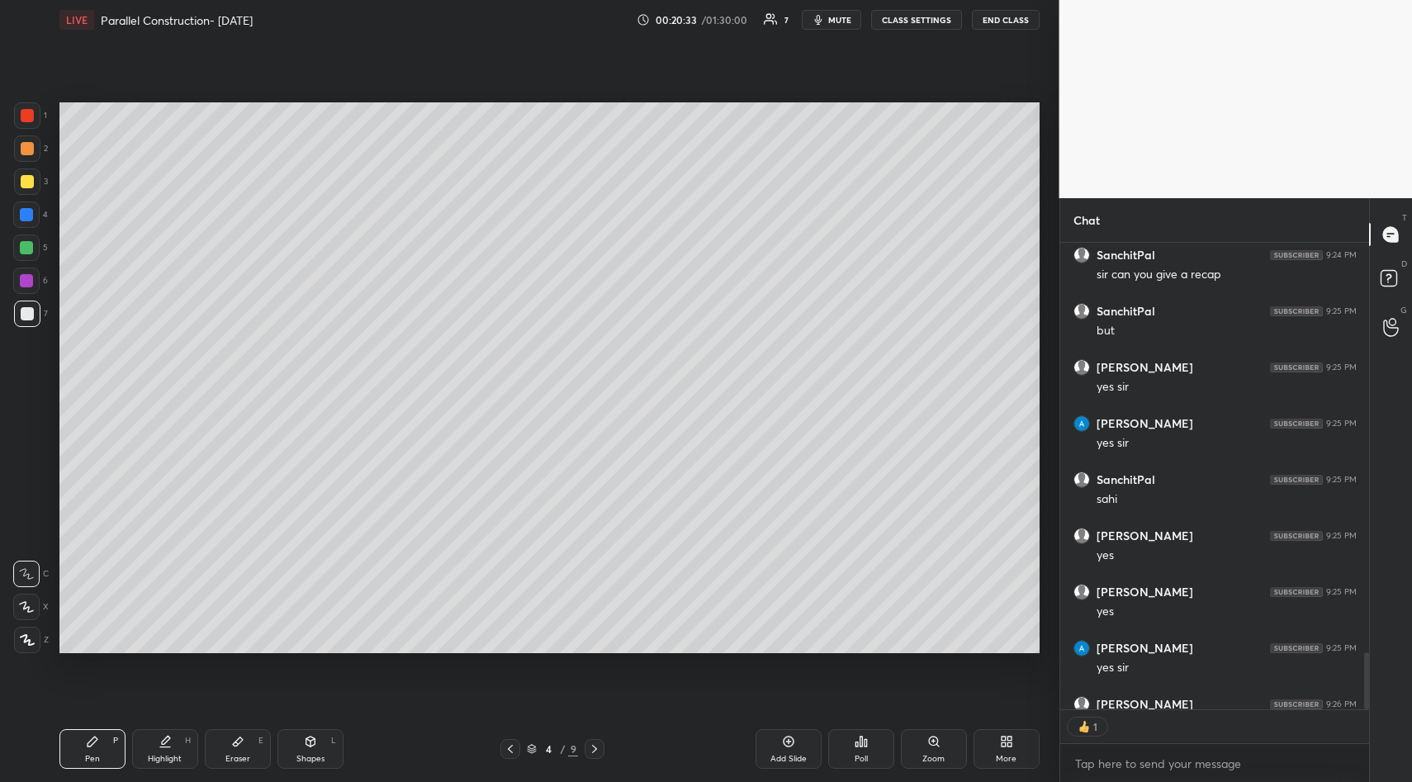
scroll to position [6, 6]
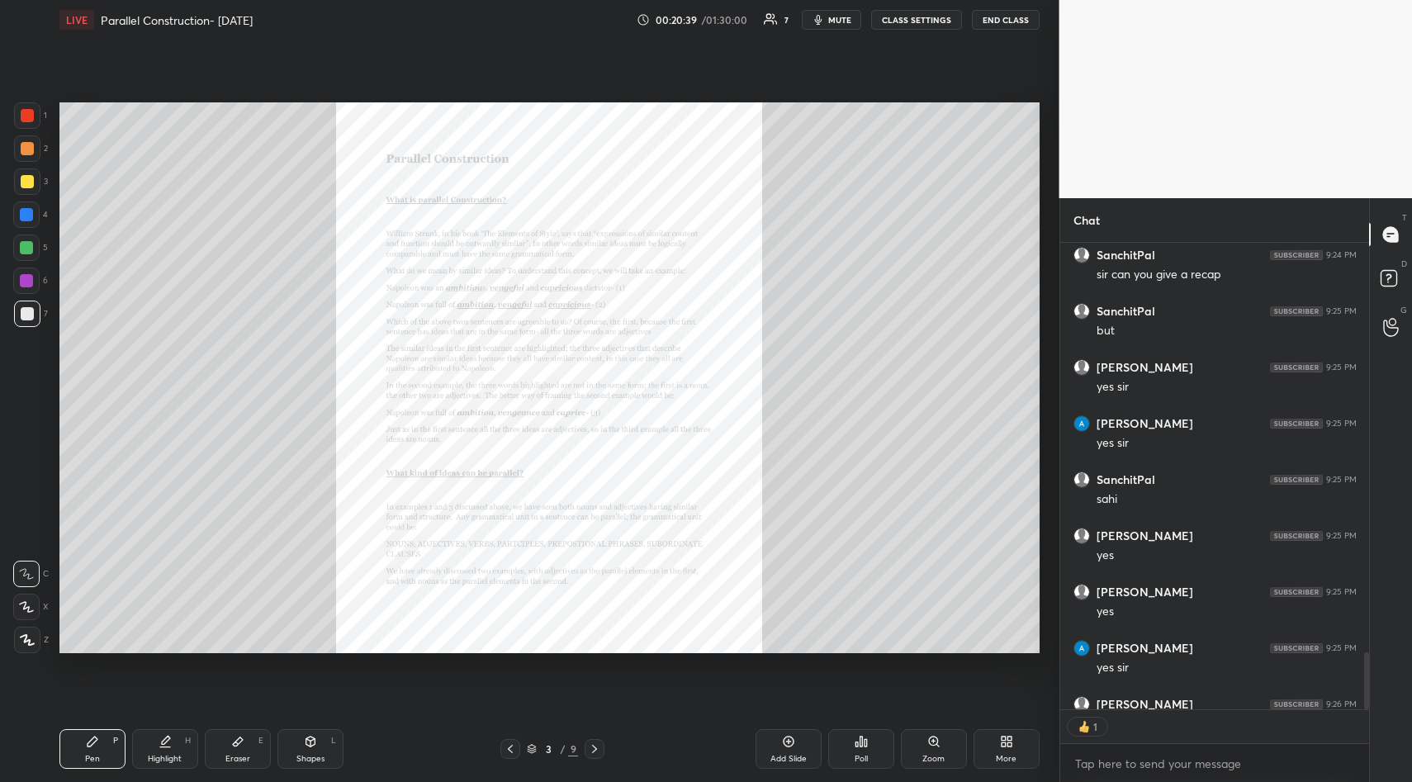
click at [593, 745] on icon at bounding box center [594, 748] width 13 height 13
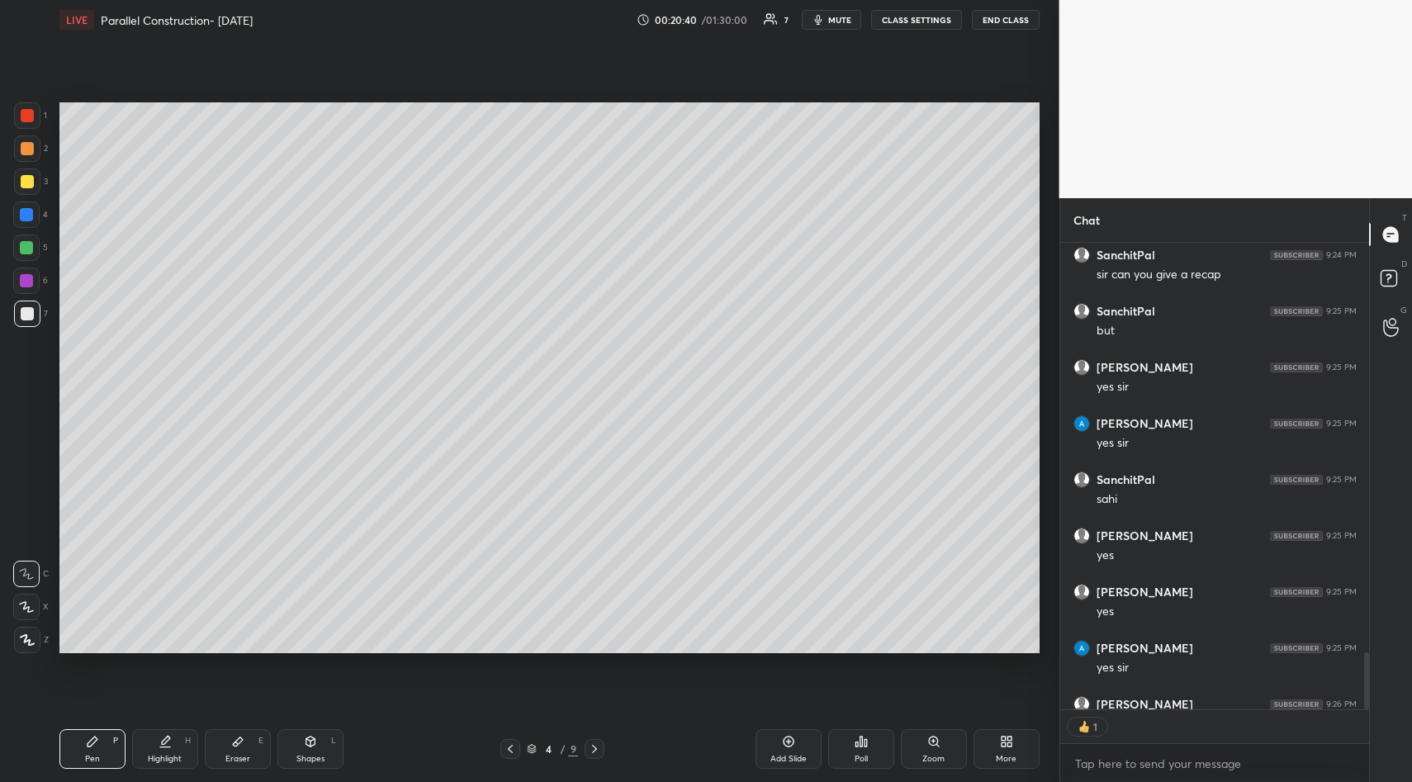
click at [600, 746] on icon at bounding box center [594, 748] width 13 height 13
click at [603, 745] on div at bounding box center [595, 749] width 20 height 20
click at [601, 747] on div at bounding box center [595, 749] width 20 height 20
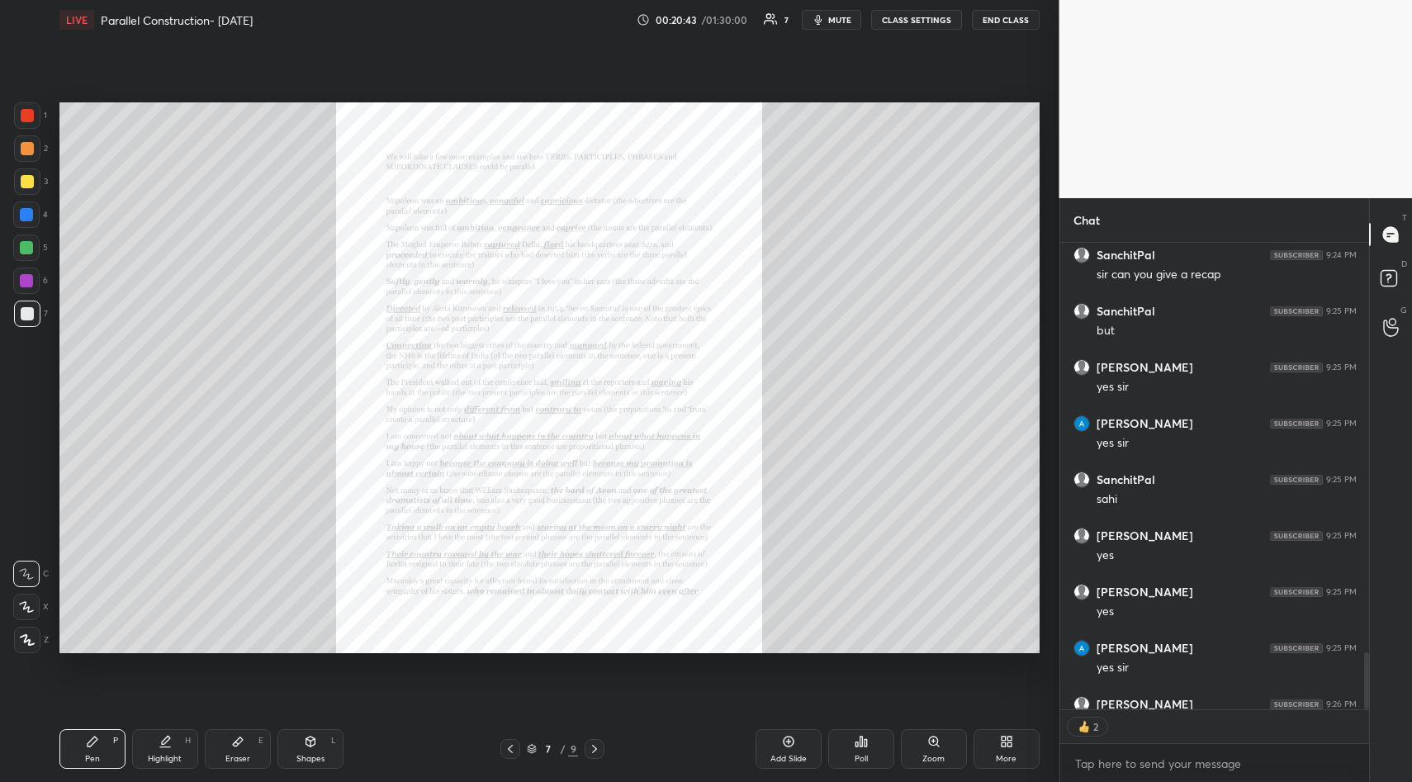
click at [937, 743] on icon at bounding box center [933, 741] width 13 height 13
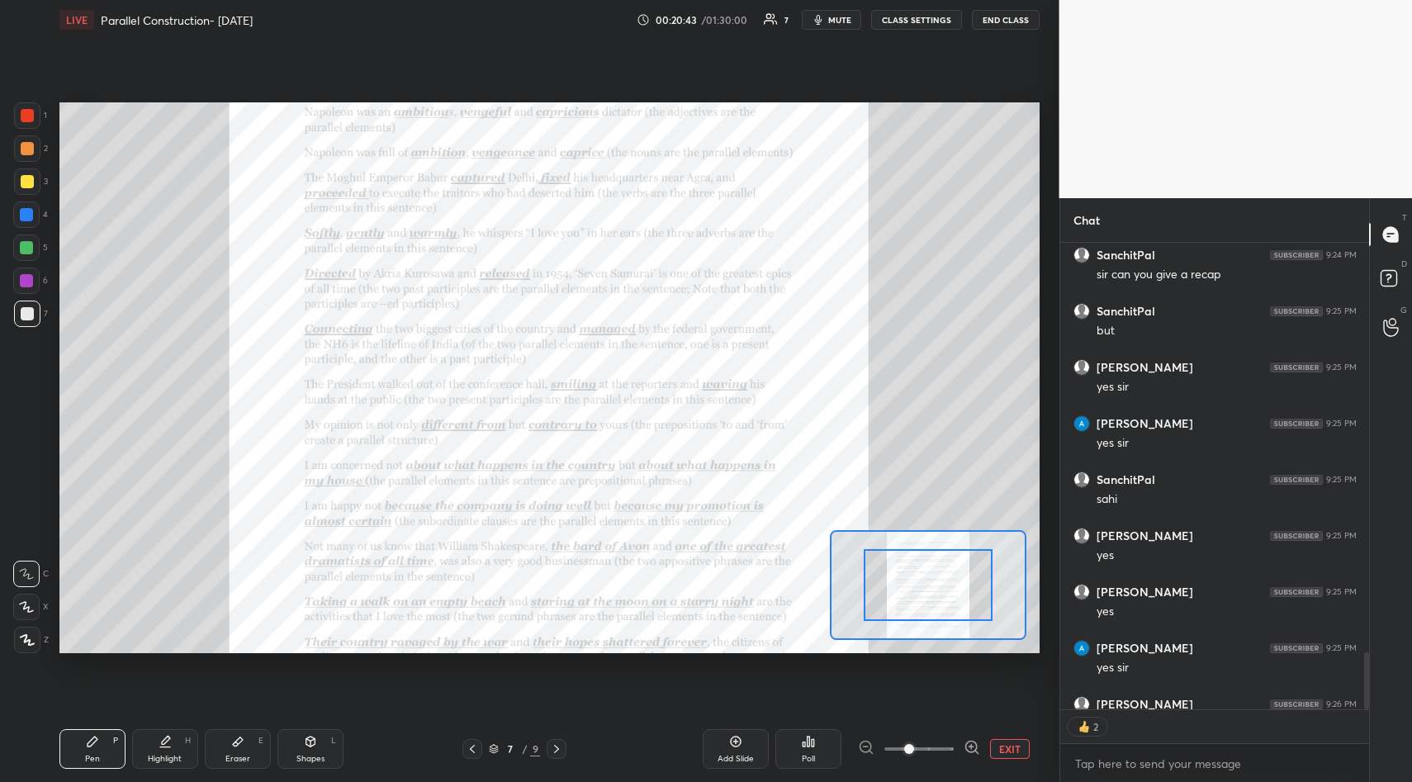
click at [936, 744] on span at bounding box center [918, 749] width 69 height 25
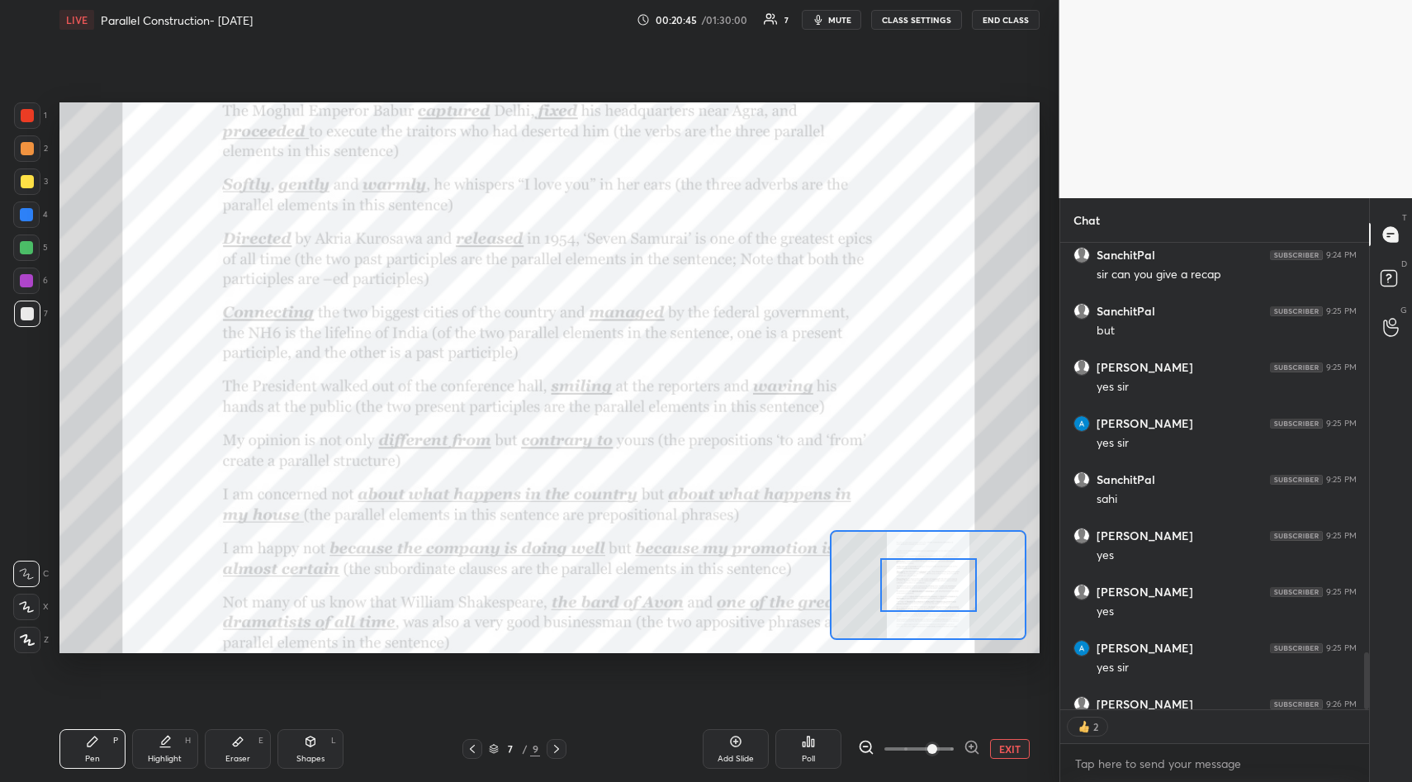
click at [929, 562] on div at bounding box center [928, 585] width 196 height 111
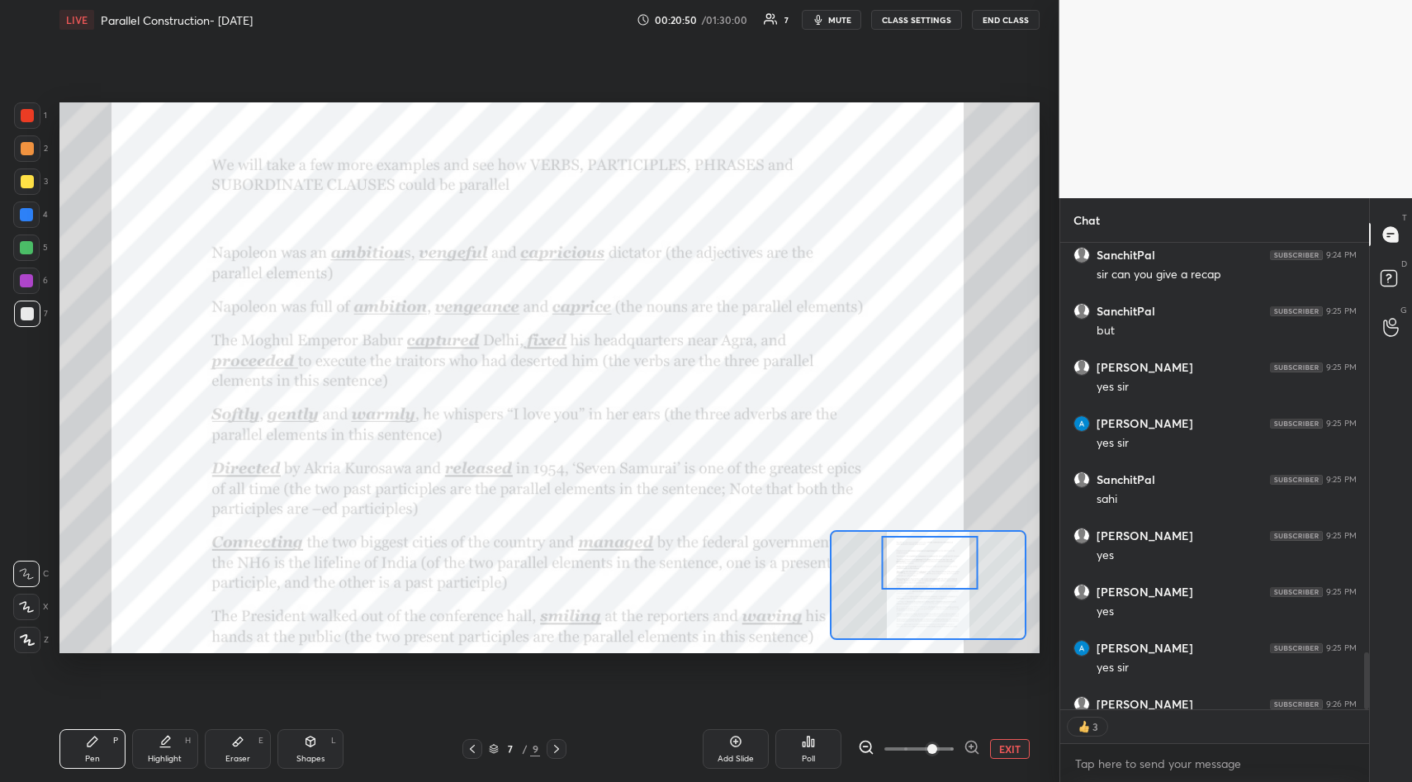
click at [29, 116] on div at bounding box center [27, 115] width 13 height 13
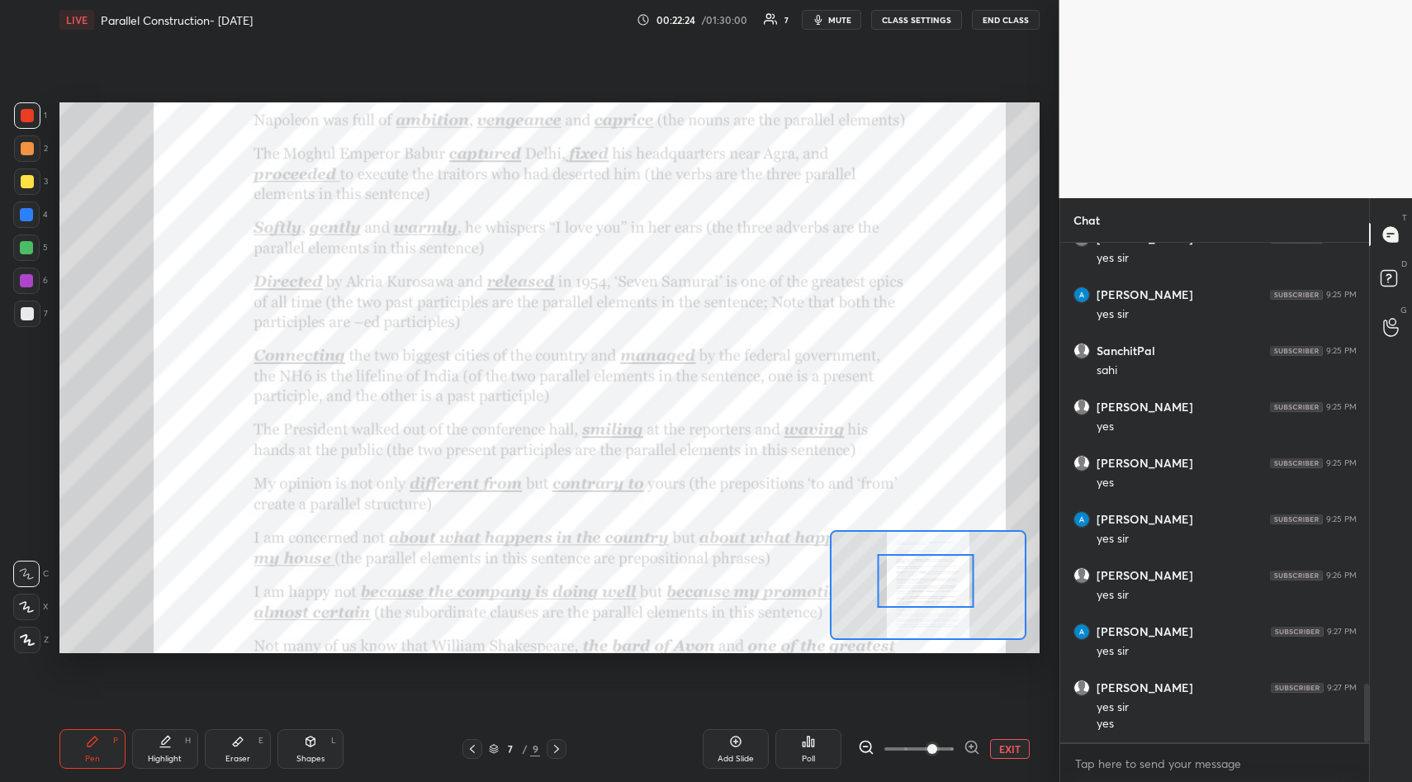
drag, startPoint x: 928, startPoint y: 572, endPoint x: 926, endPoint y: 587, distance: 15.1
click at [924, 590] on div at bounding box center [925, 581] width 97 height 54
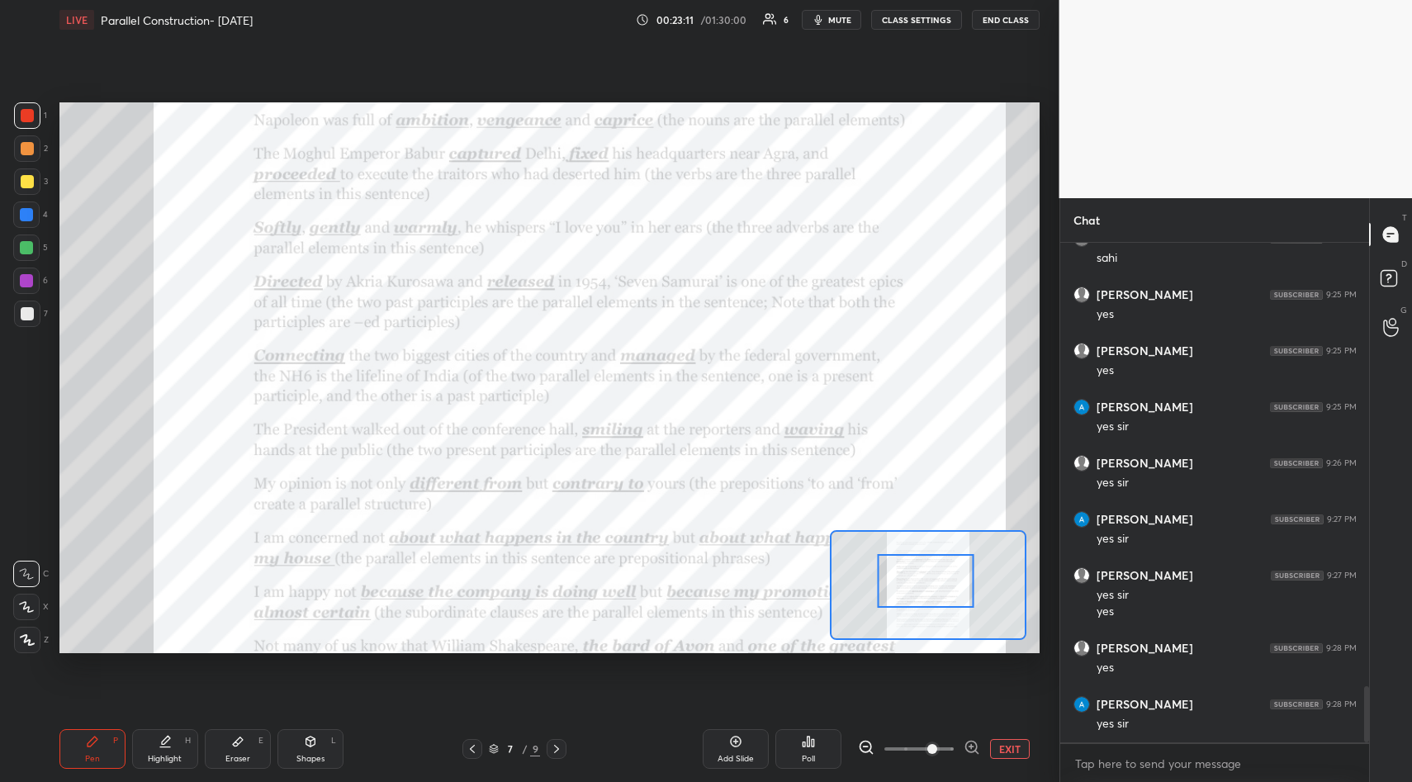
scroll to position [3914, 0]
click at [28, 184] on div at bounding box center [27, 181] width 13 height 13
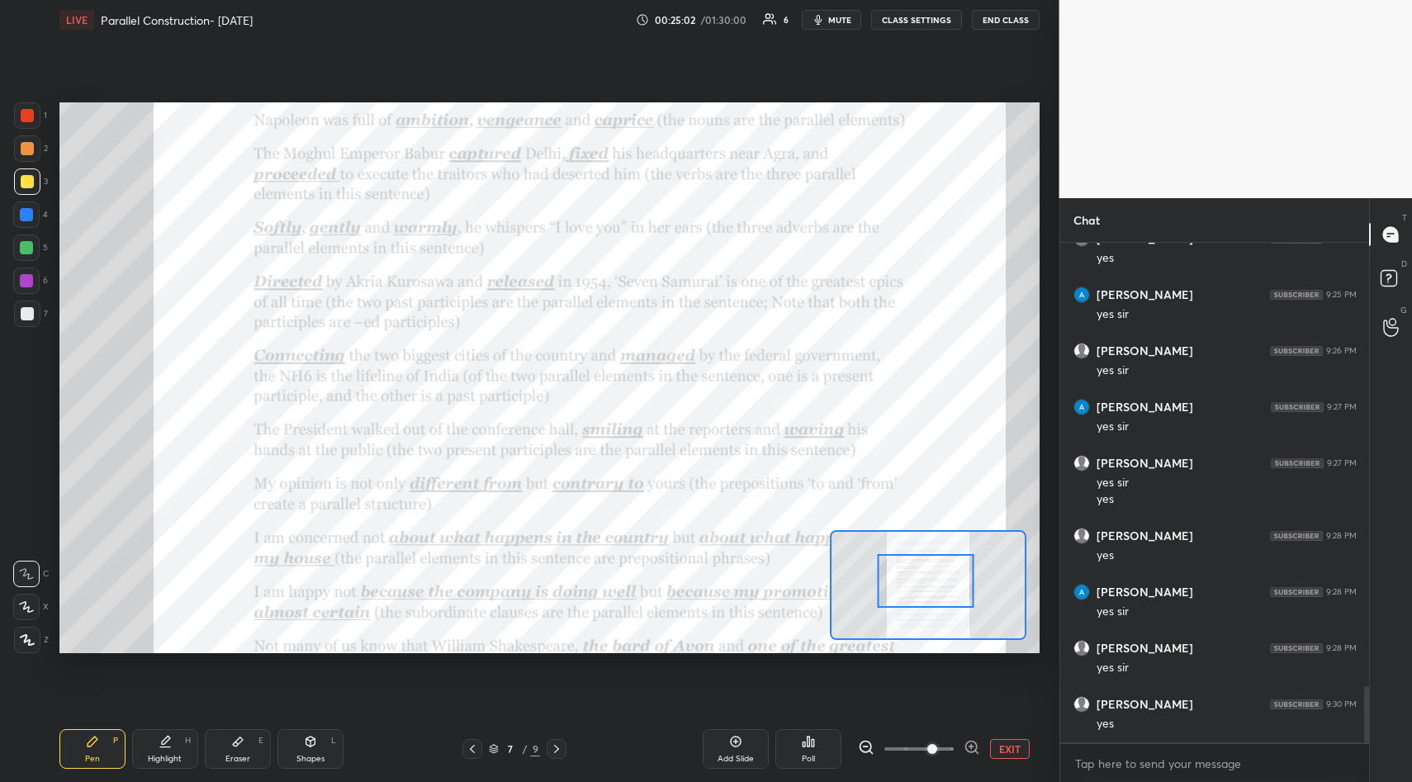
click at [732, 746] on icon at bounding box center [735, 741] width 13 height 13
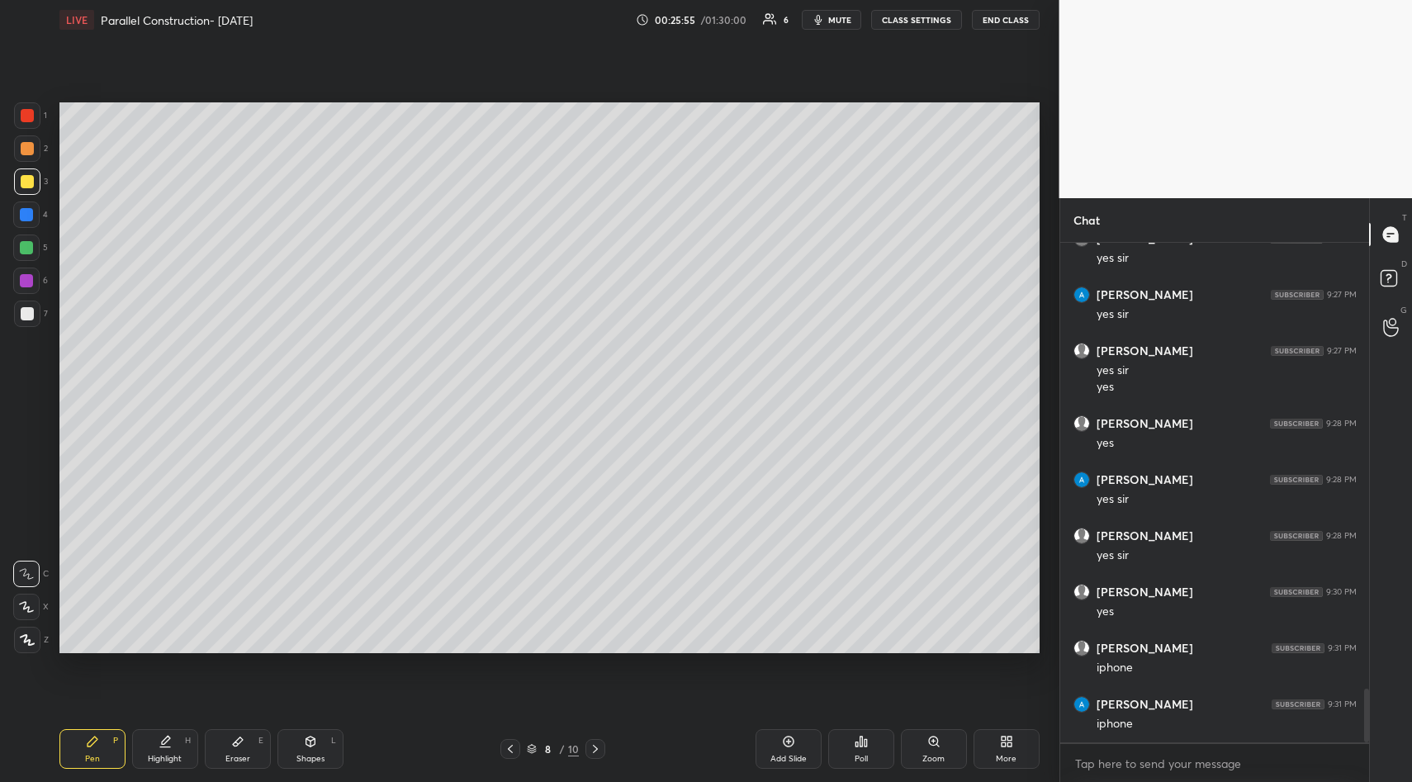
scroll to position [4139, 0]
click at [749, 131] on div "Setting up your live class Poll for secs No correct answer Start poll" at bounding box center [549, 378] width 993 height 676
click at [749, 115] on div "Setting up your live class Poll for secs No correct answer Start poll" at bounding box center [549, 378] width 993 height 676
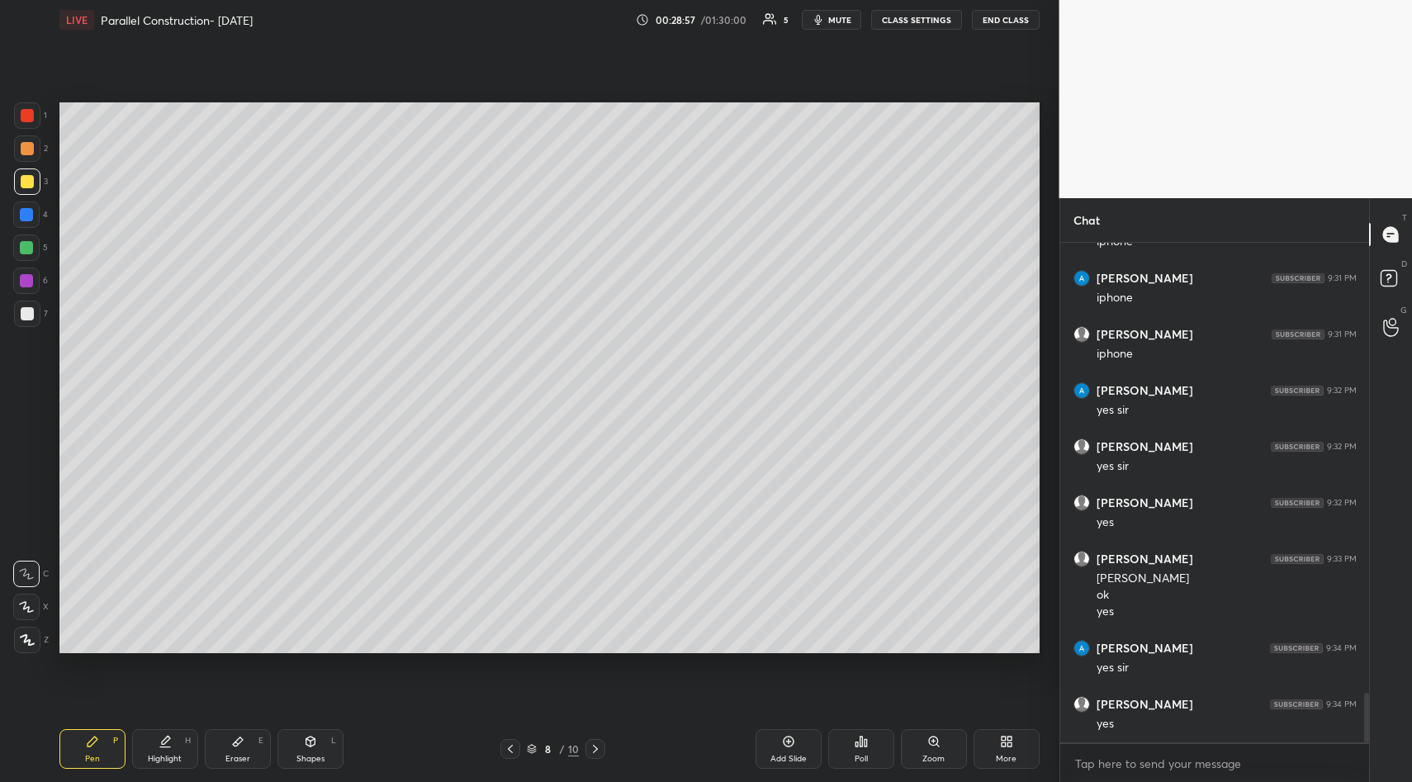
scroll to position [4565, 0]
click at [509, 745] on icon at bounding box center [510, 748] width 13 height 13
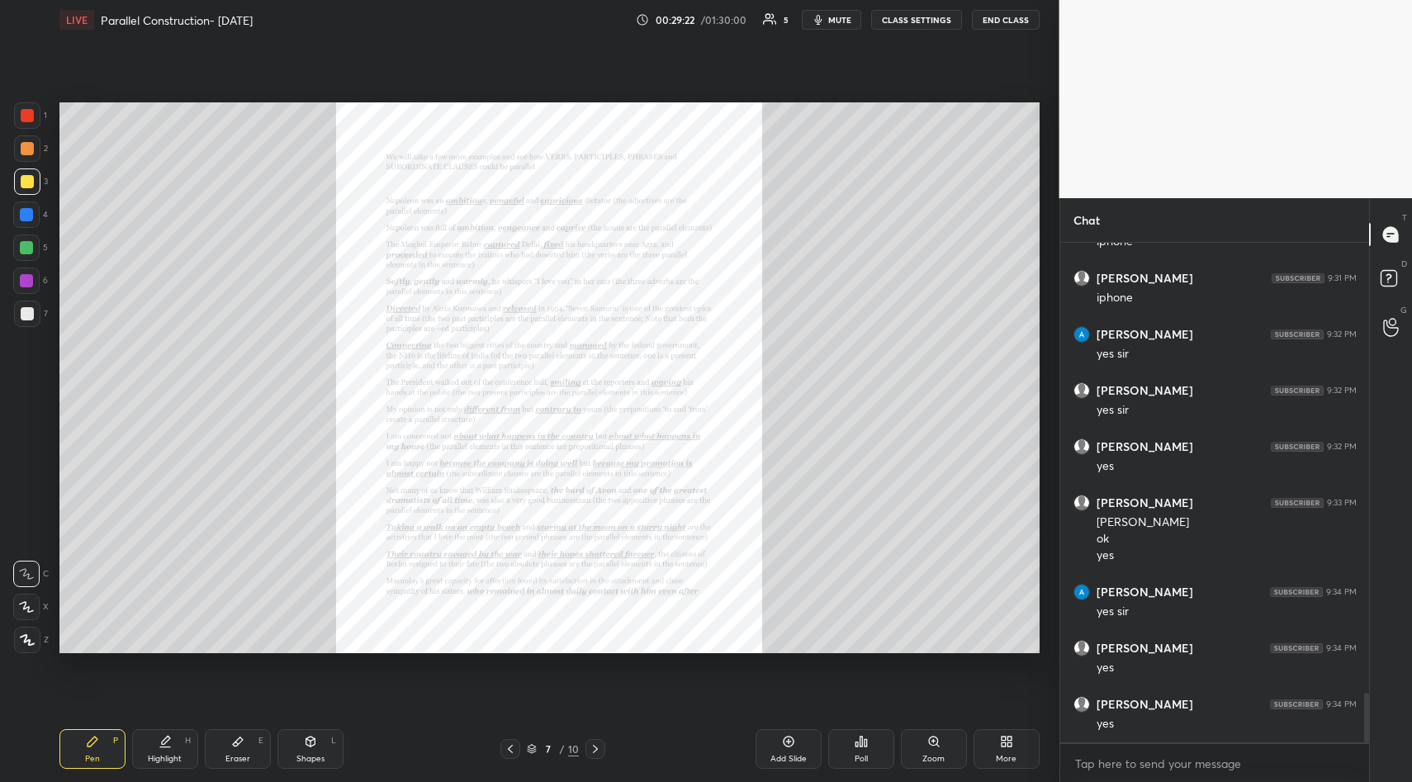
click at [933, 734] on div "Zoom" at bounding box center [934, 749] width 66 height 40
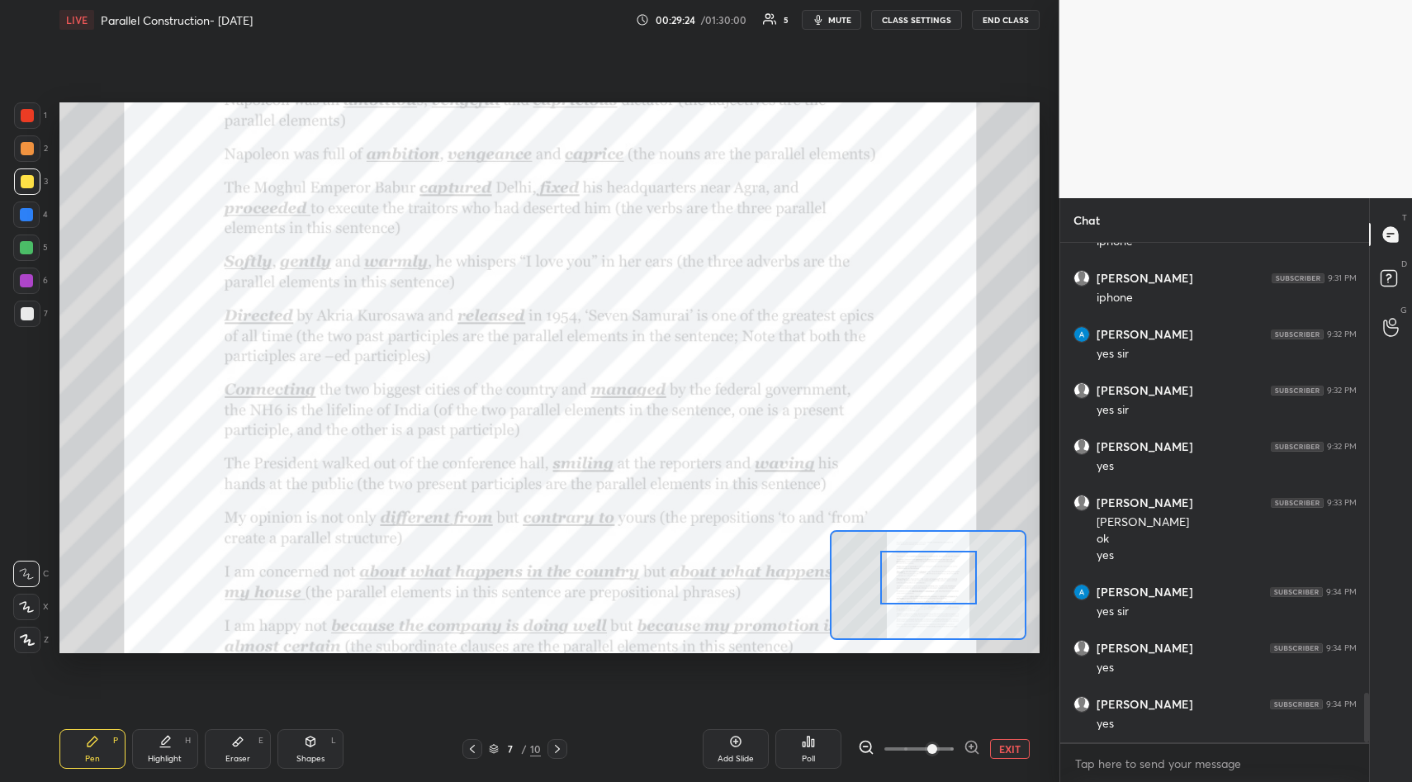
drag, startPoint x: 926, startPoint y: 591, endPoint x: 922, endPoint y: 580, distance: 12.0
click at [924, 584] on div at bounding box center [928, 578] width 97 height 54
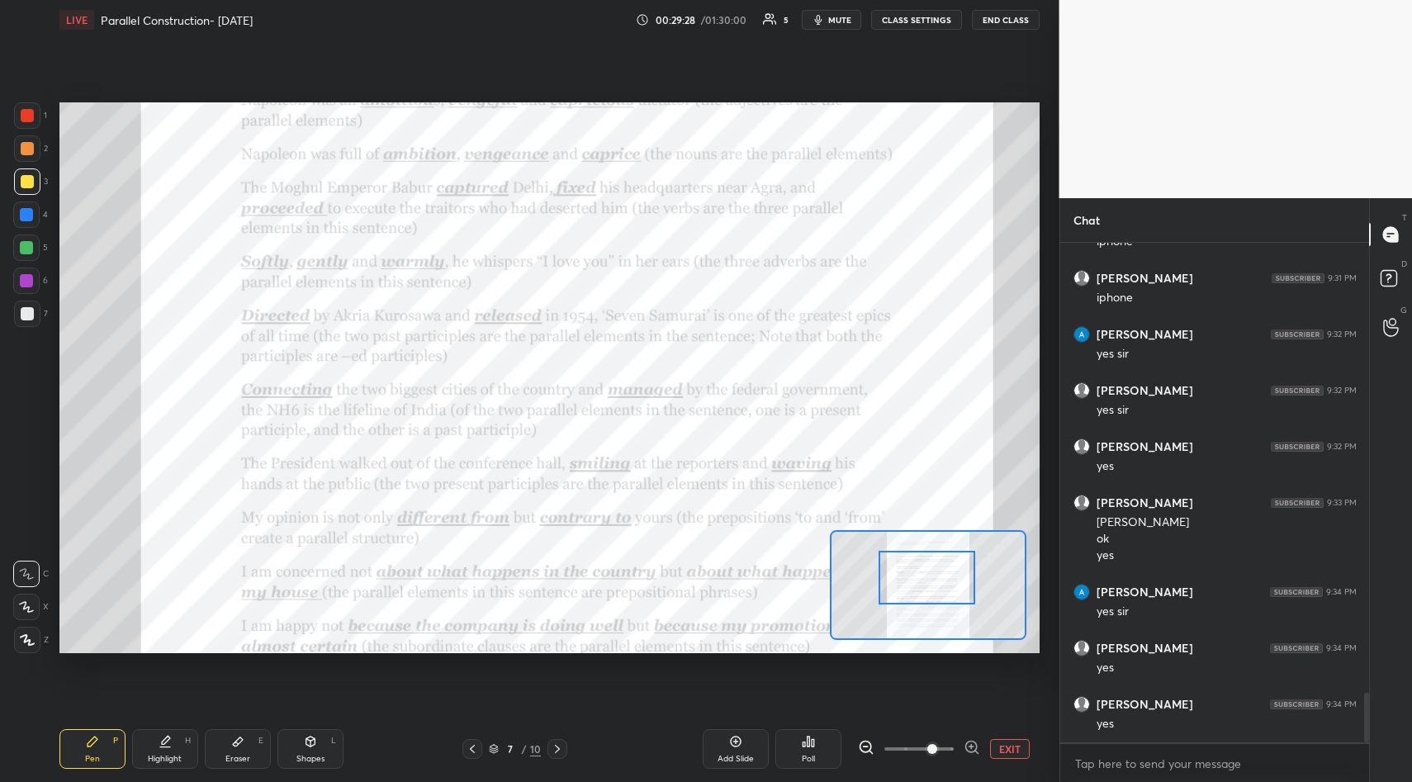
drag, startPoint x: 22, startPoint y: 117, endPoint x: 50, endPoint y: 145, distance: 39.1
click at [22, 117] on div at bounding box center [27, 115] width 13 height 13
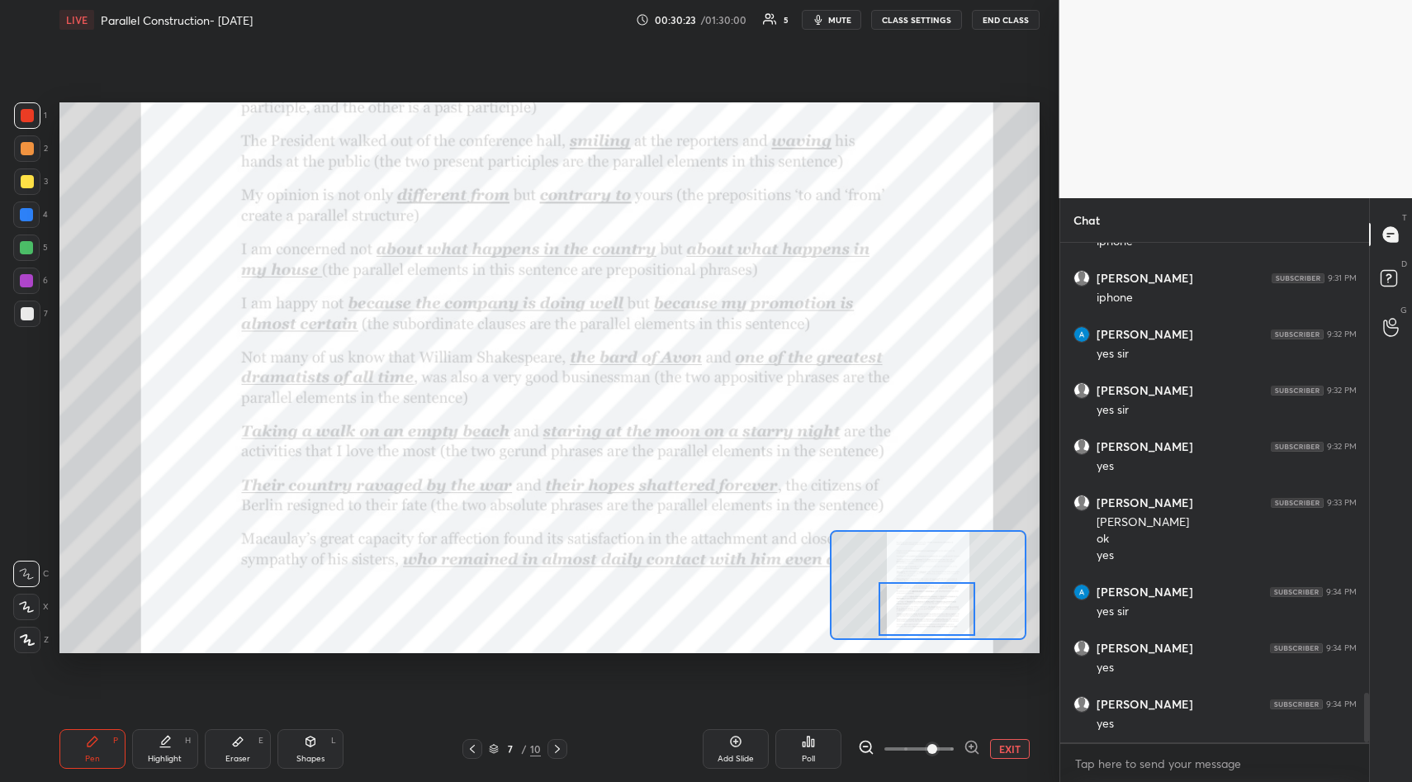
drag, startPoint x: 924, startPoint y: 585, endPoint x: 923, endPoint y: 616, distance: 30.6
click at [924, 617] on div at bounding box center [927, 609] width 97 height 54
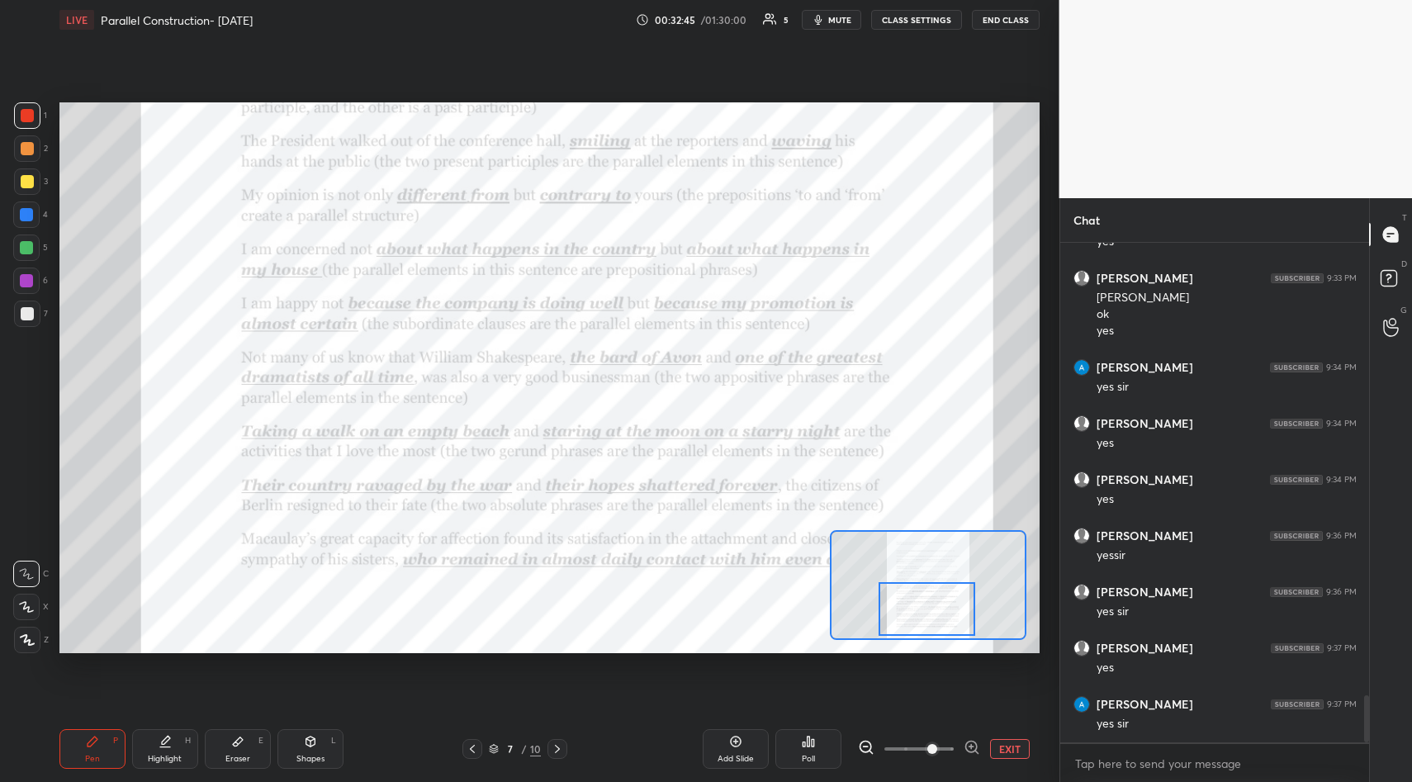
scroll to position [4845, 0]
click at [737, 729] on div "Add Slide" at bounding box center [736, 749] width 66 height 40
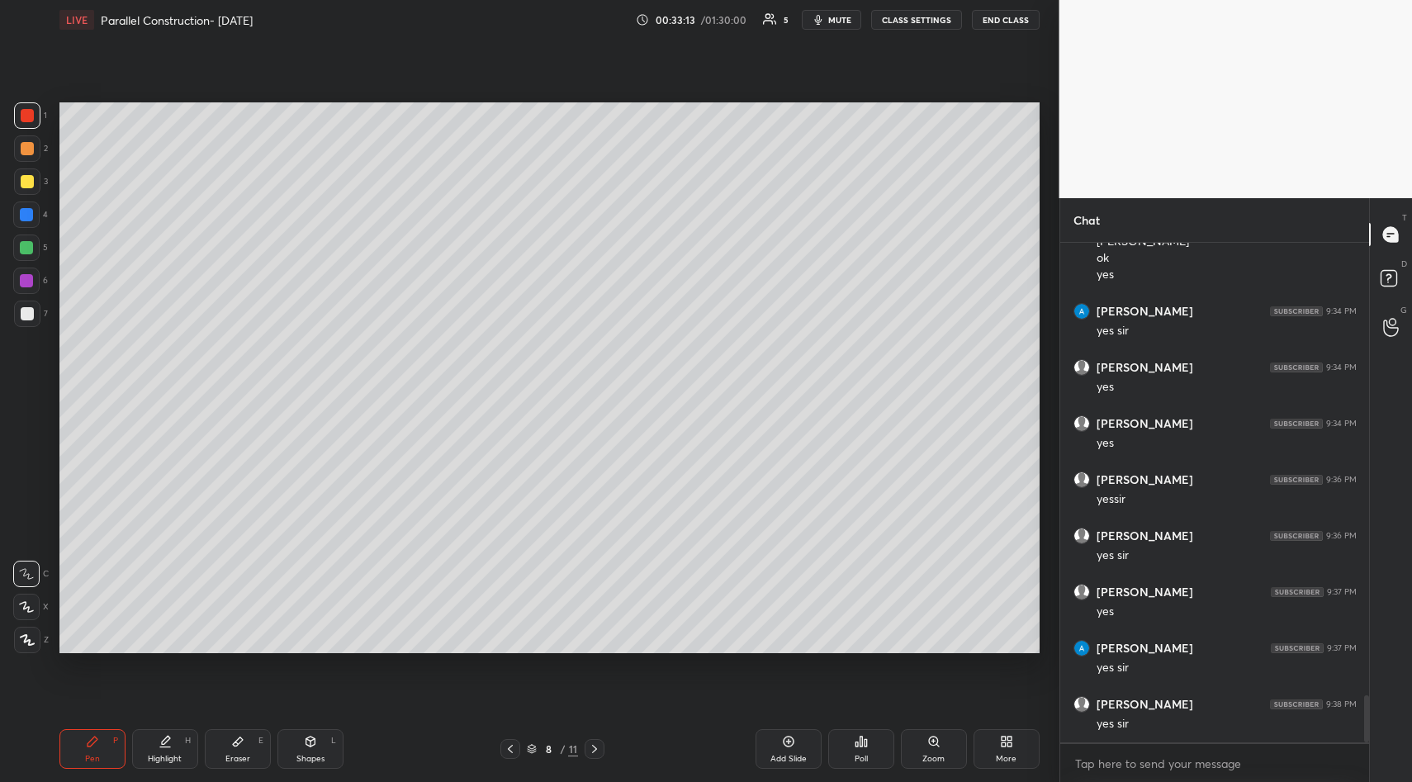
click at [25, 181] on div at bounding box center [27, 181] width 13 height 13
click at [509, 743] on icon at bounding box center [510, 748] width 13 height 13
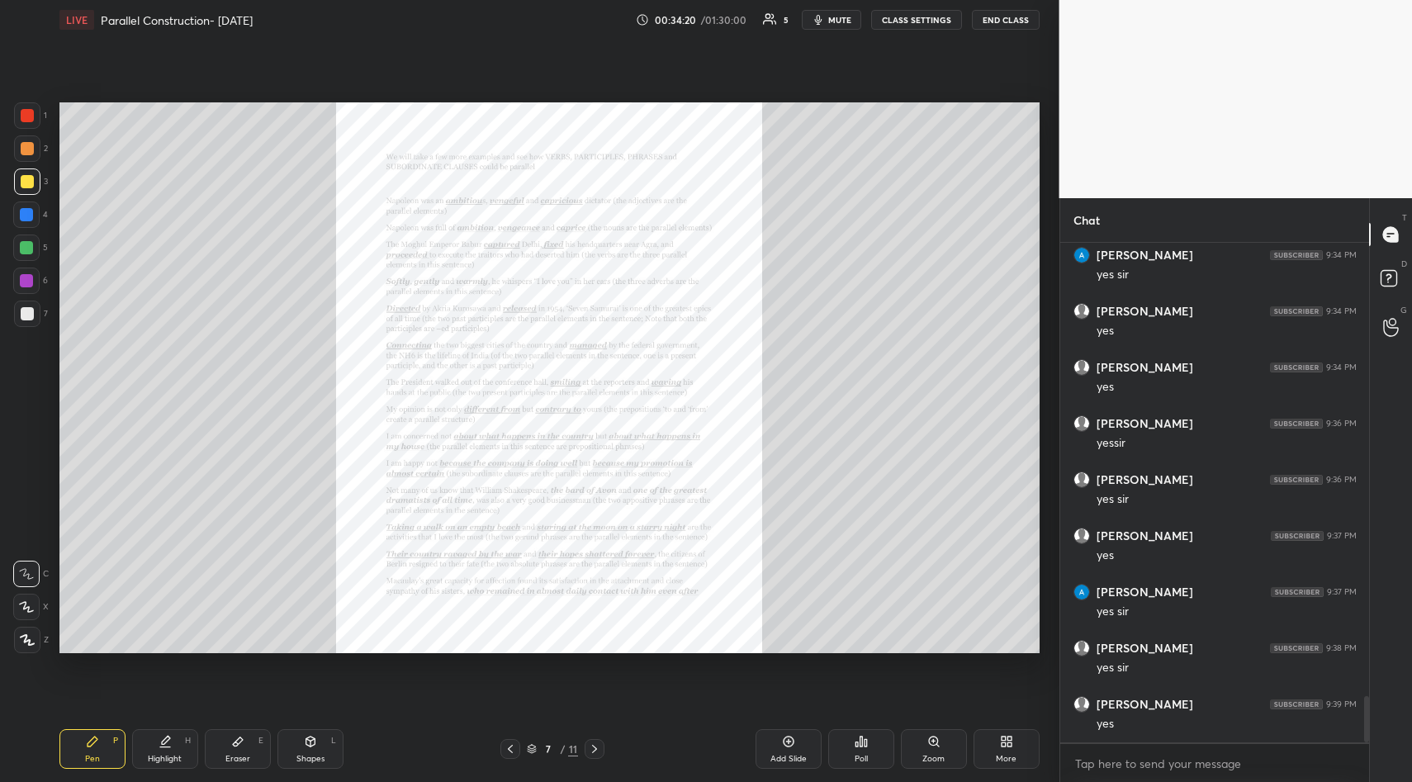
click at [932, 745] on icon at bounding box center [933, 741] width 9 height 9
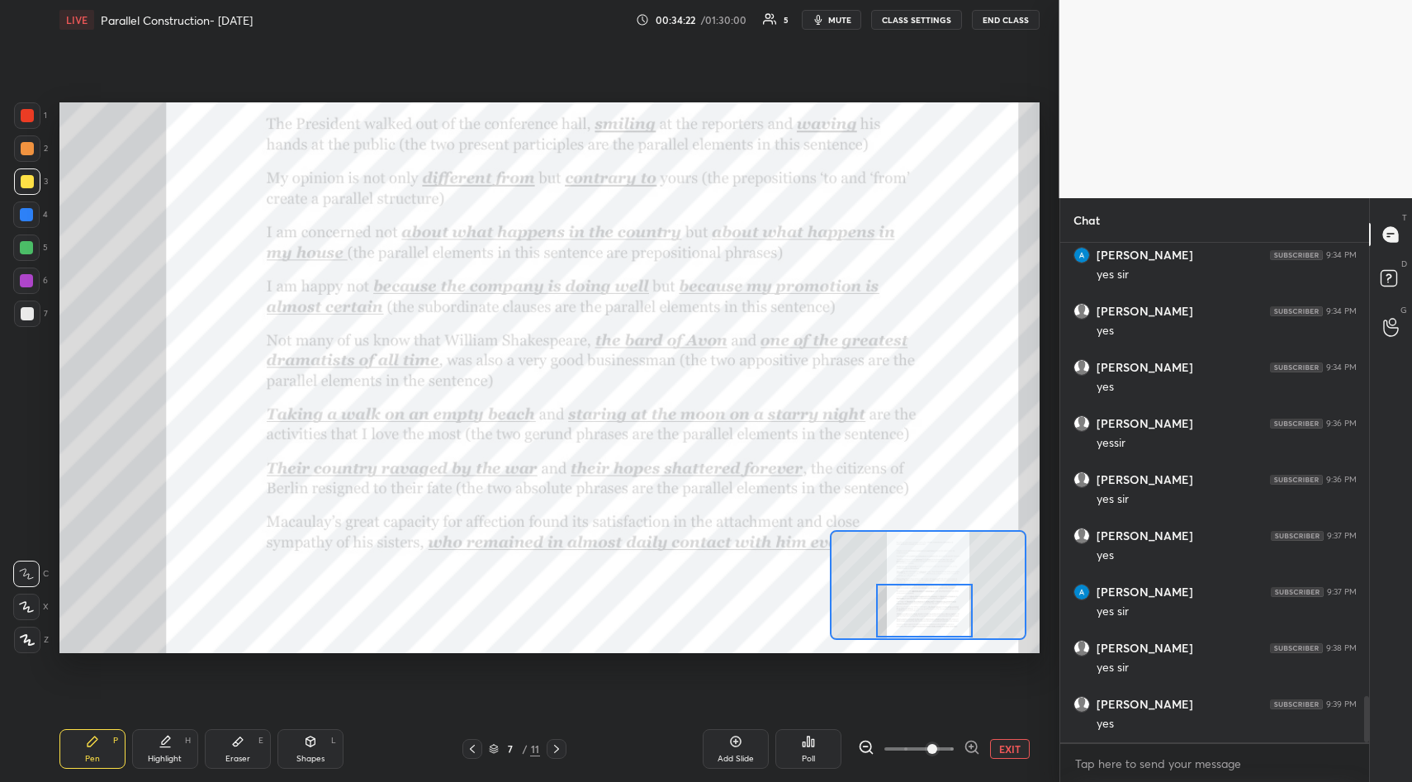
scroll to position [4958, 0]
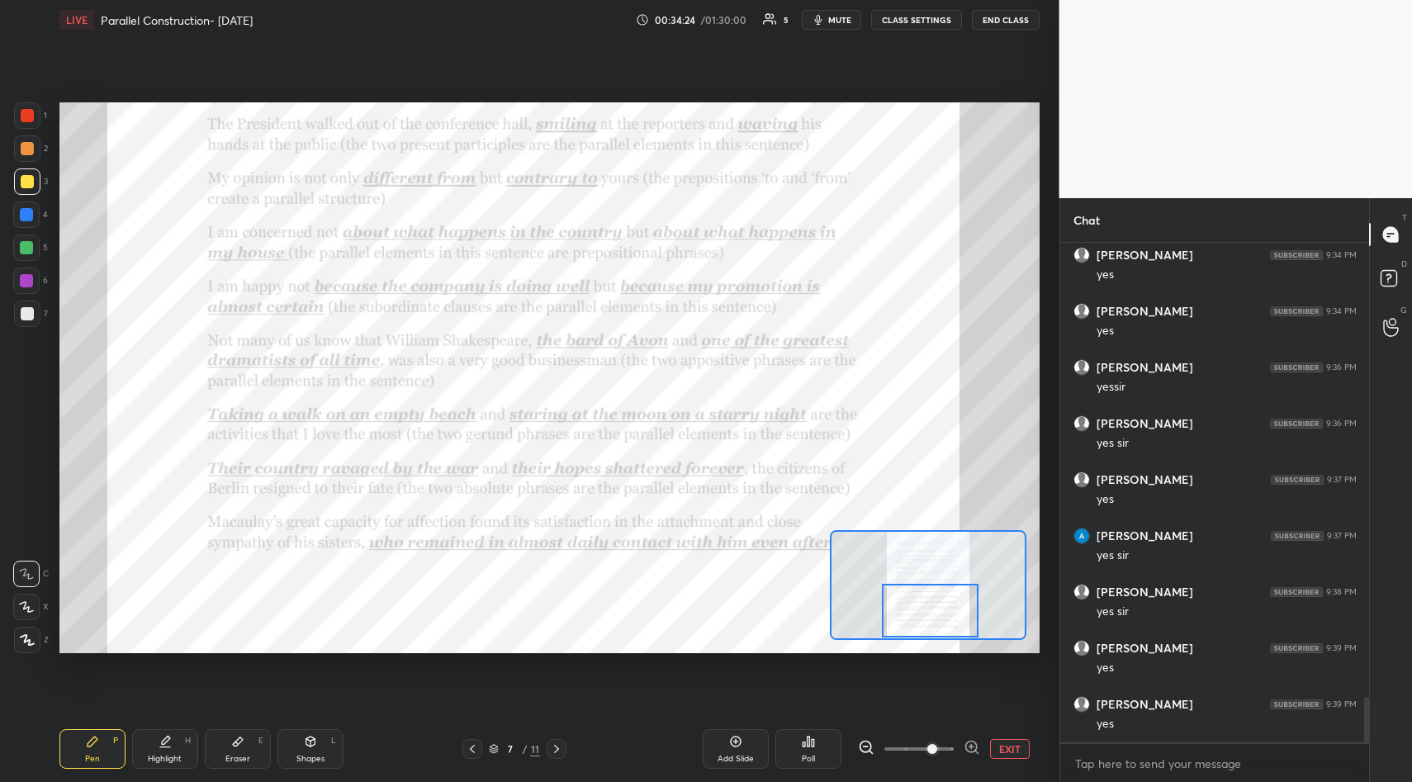
drag, startPoint x: 942, startPoint y: 580, endPoint x: 942, endPoint y: 603, distance: 23.1
click at [944, 605] on div at bounding box center [930, 611] width 97 height 54
drag, startPoint x: 35, startPoint y: 111, endPoint x: 55, endPoint y: 130, distance: 28.6
click at [35, 114] on div at bounding box center [27, 115] width 26 height 26
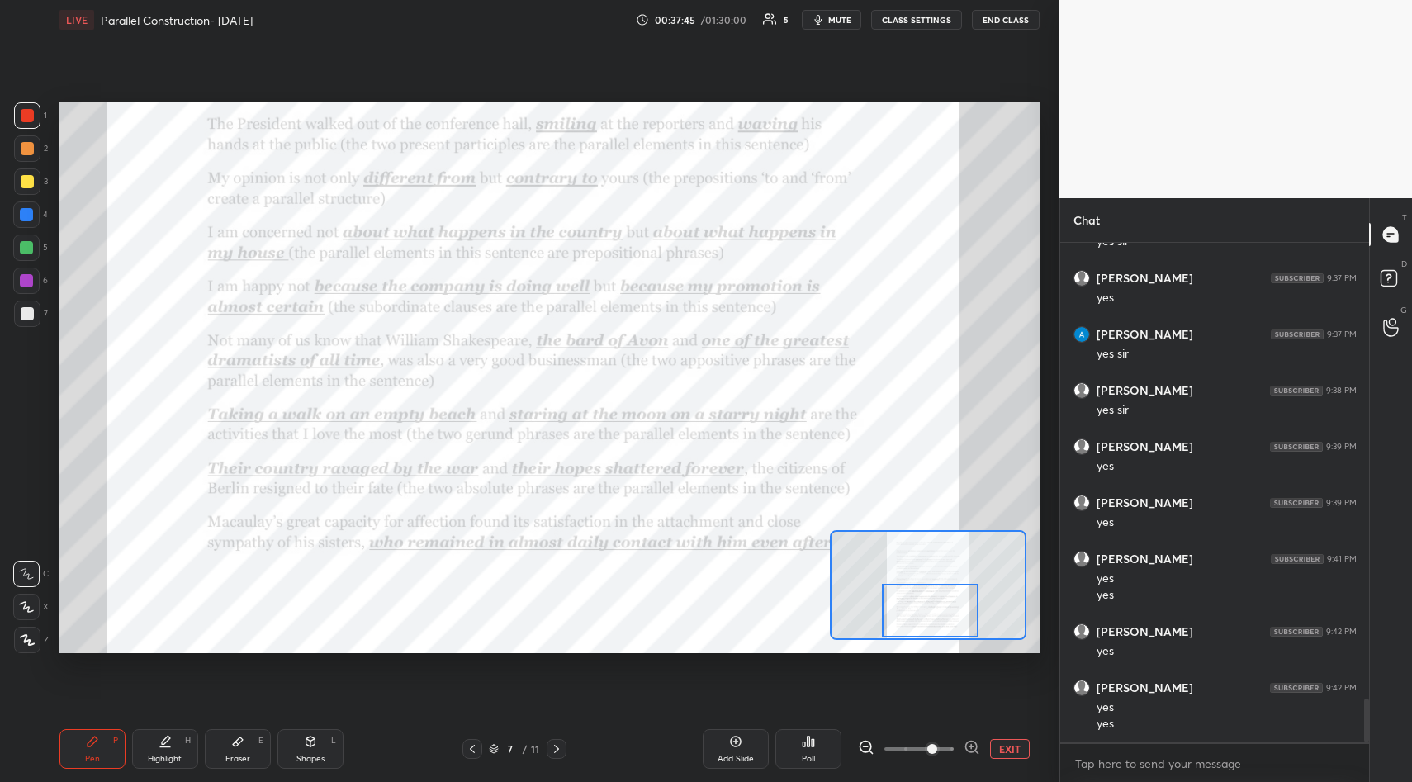
scroll to position [5215, 0]
click at [664, 662] on div "Setting up your live class Poll for secs No correct answer Start poll" at bounding box center [549, 378] width 993 height 676
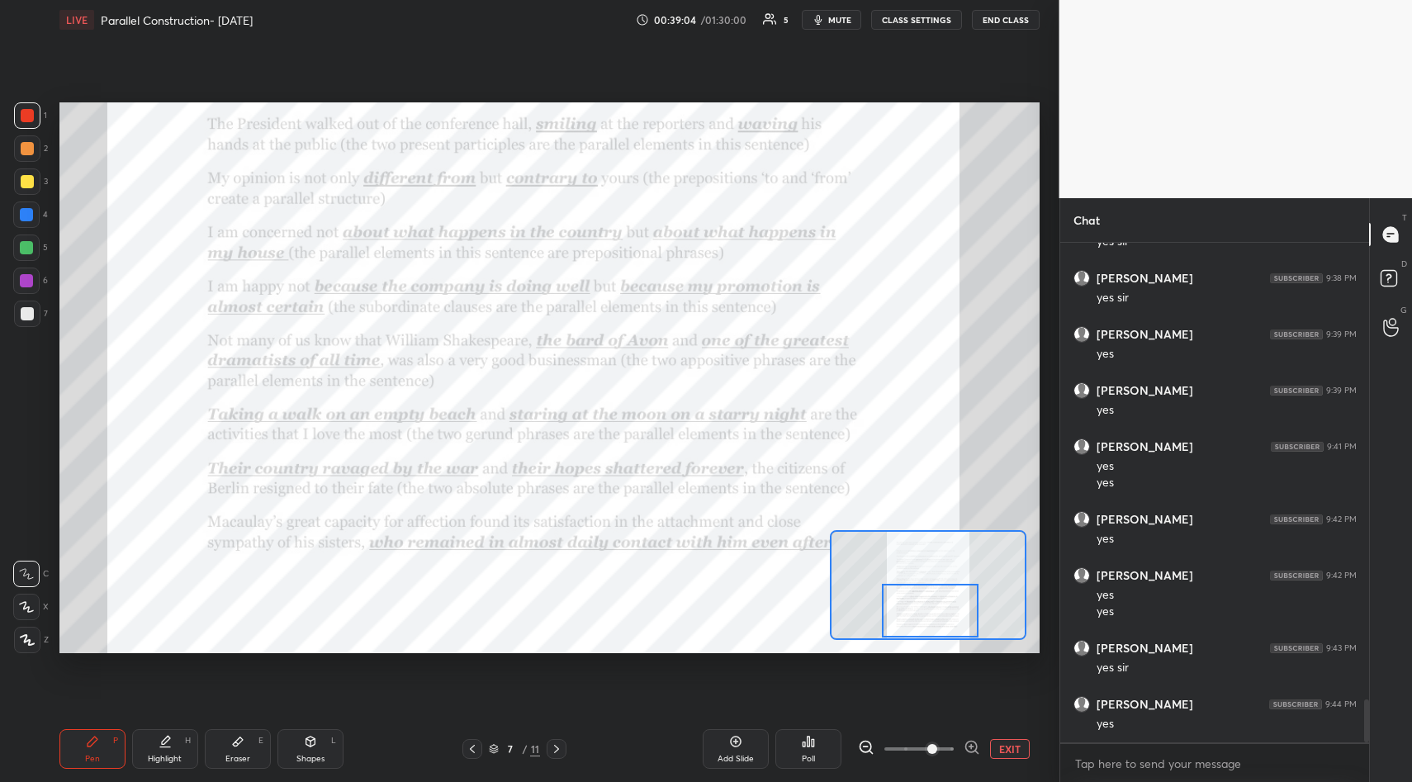
scroll to position [5328, 0]
click at [556, 746] on icon at bounding box center [556, 749] width 5 height 8
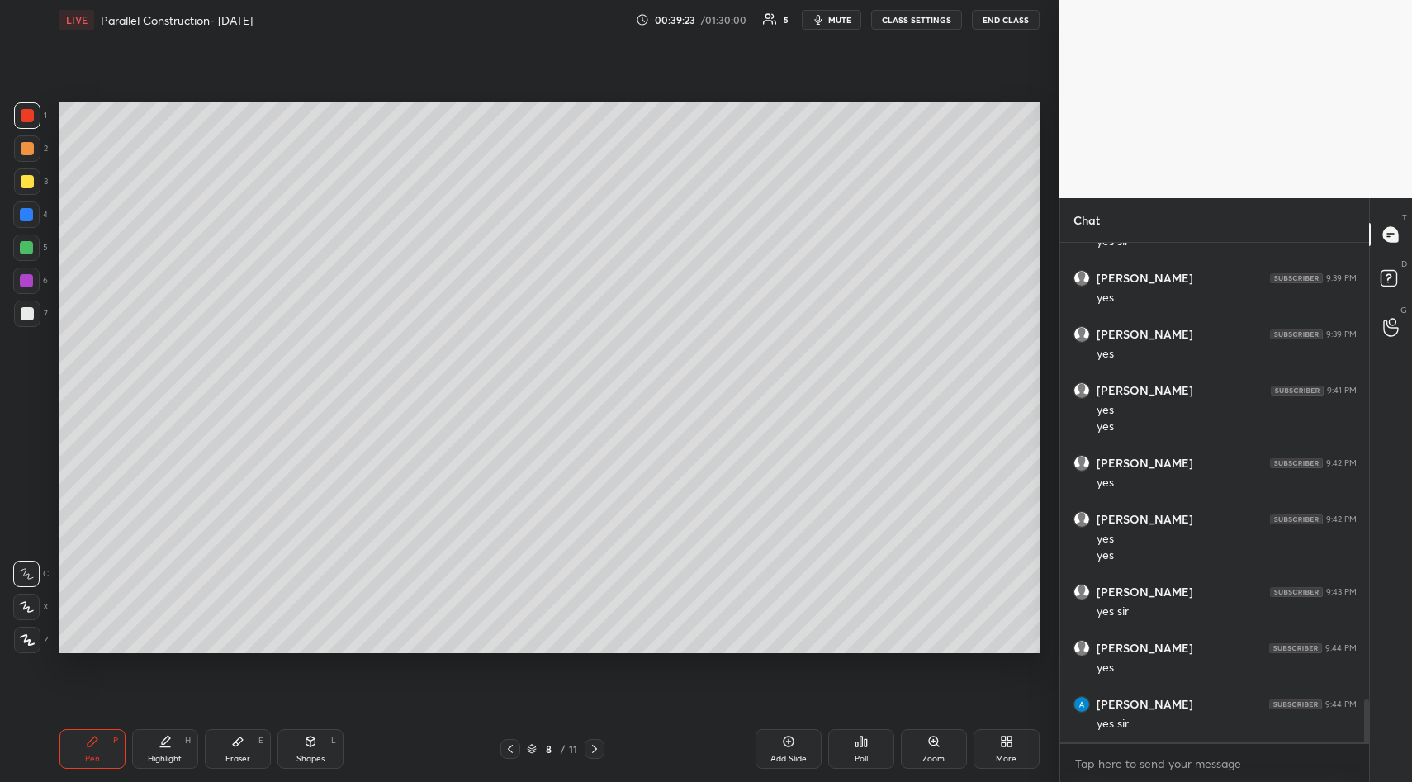
drag, startPoint x: 594, startPoint y: 750, endPoint x: 599, endPoint y: 741, distance: 10.3
click at [591, 747] on icon at bounding box center [594, 748] width 13 height 13
click at [598, 746] on icon at bounding box center [594, 748] width 13 height 13
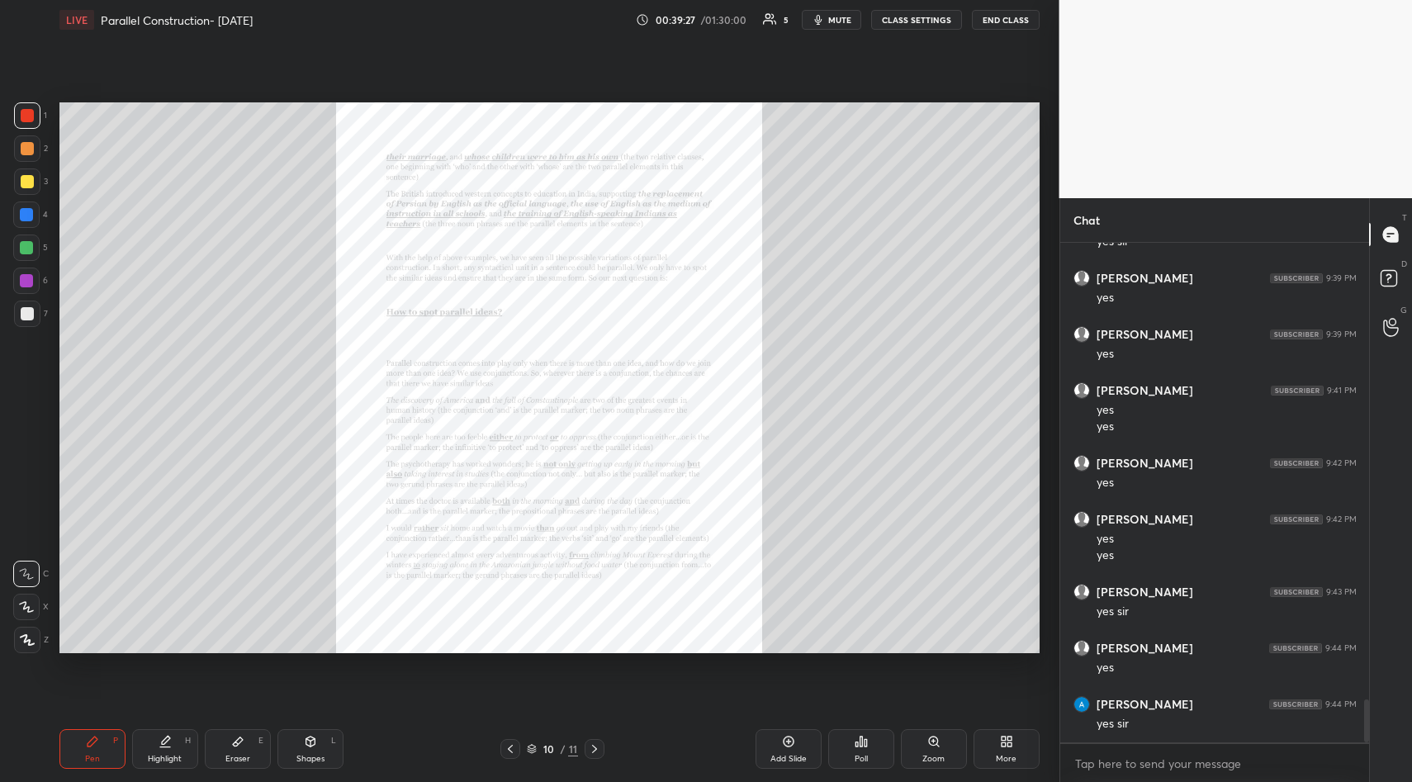
click at [598, 742] on icon at bounding box center [594, 748] width 13 height 13
click at [510, 742] on icon at bounding box center [510, 748] width 13 height 13
click at [933, 745] on icon at bounding box center [933, 741] width 13 height 13
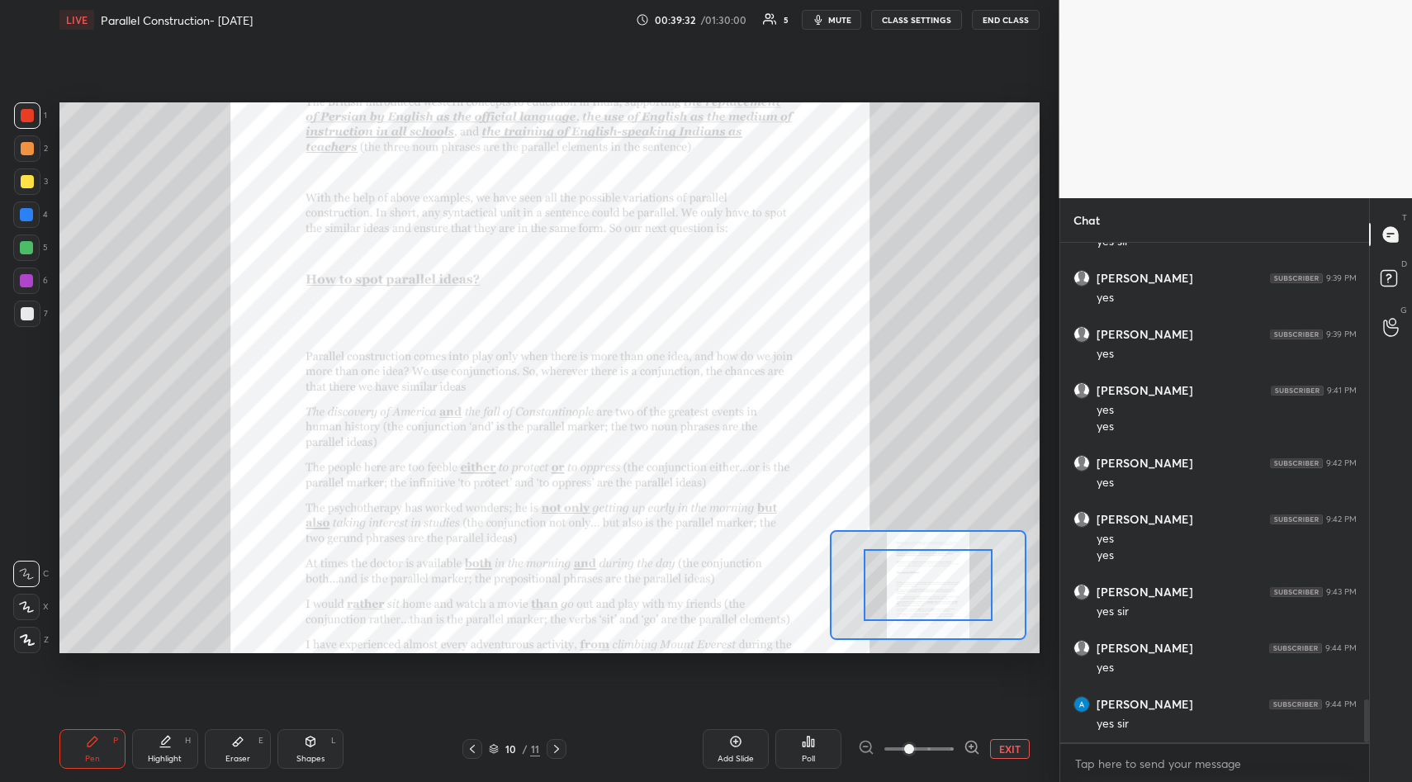
click at [966, 744] on icon at bounding box center [972, 747] width 17 height 17
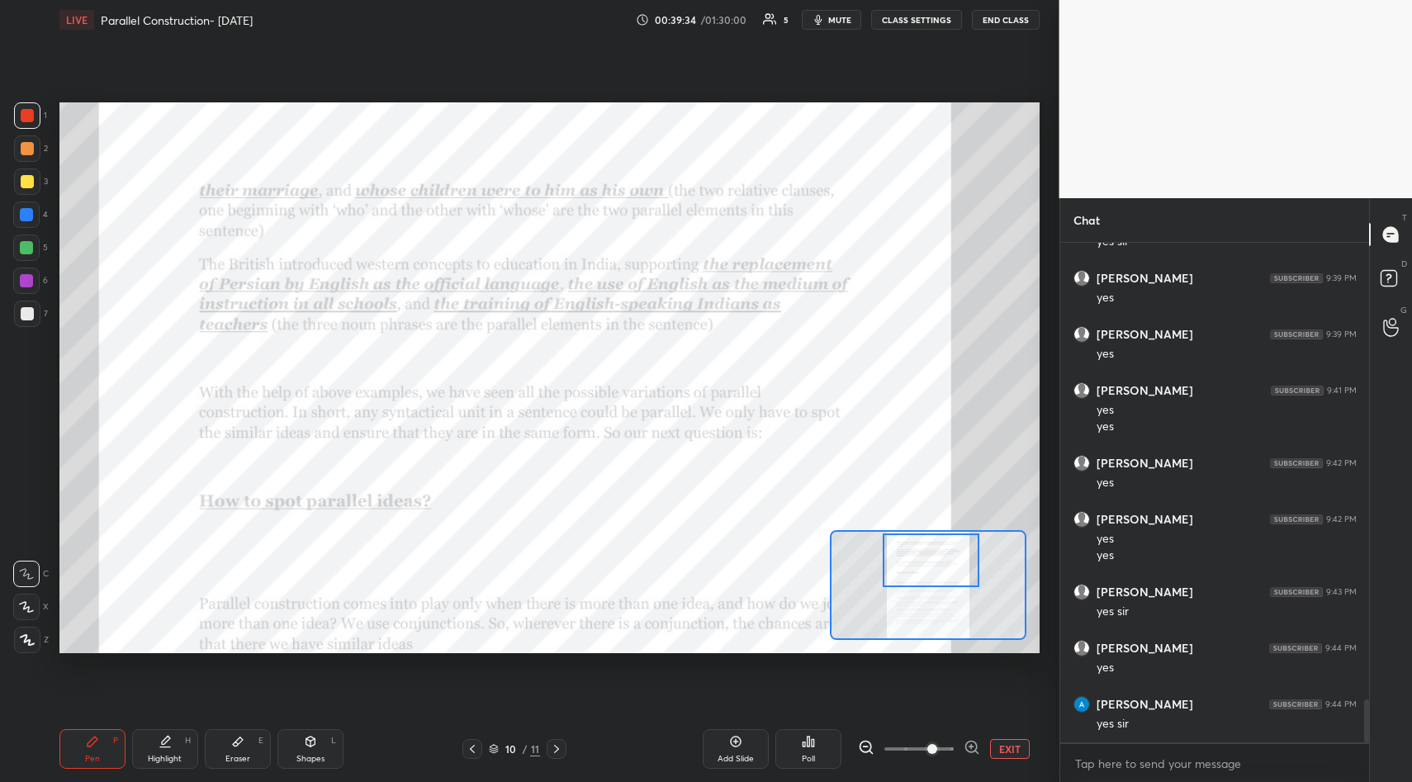
drag, startPoint x: 941, startPoint y: 604, endPoint x: 940, endPoint y: 582, distance: 21.5
click at [941, 583] on div at bounding box center [931, 560] width 97 height 54
click at [473, 747] on icon at bounding box center [472, 748] width 13 height 13
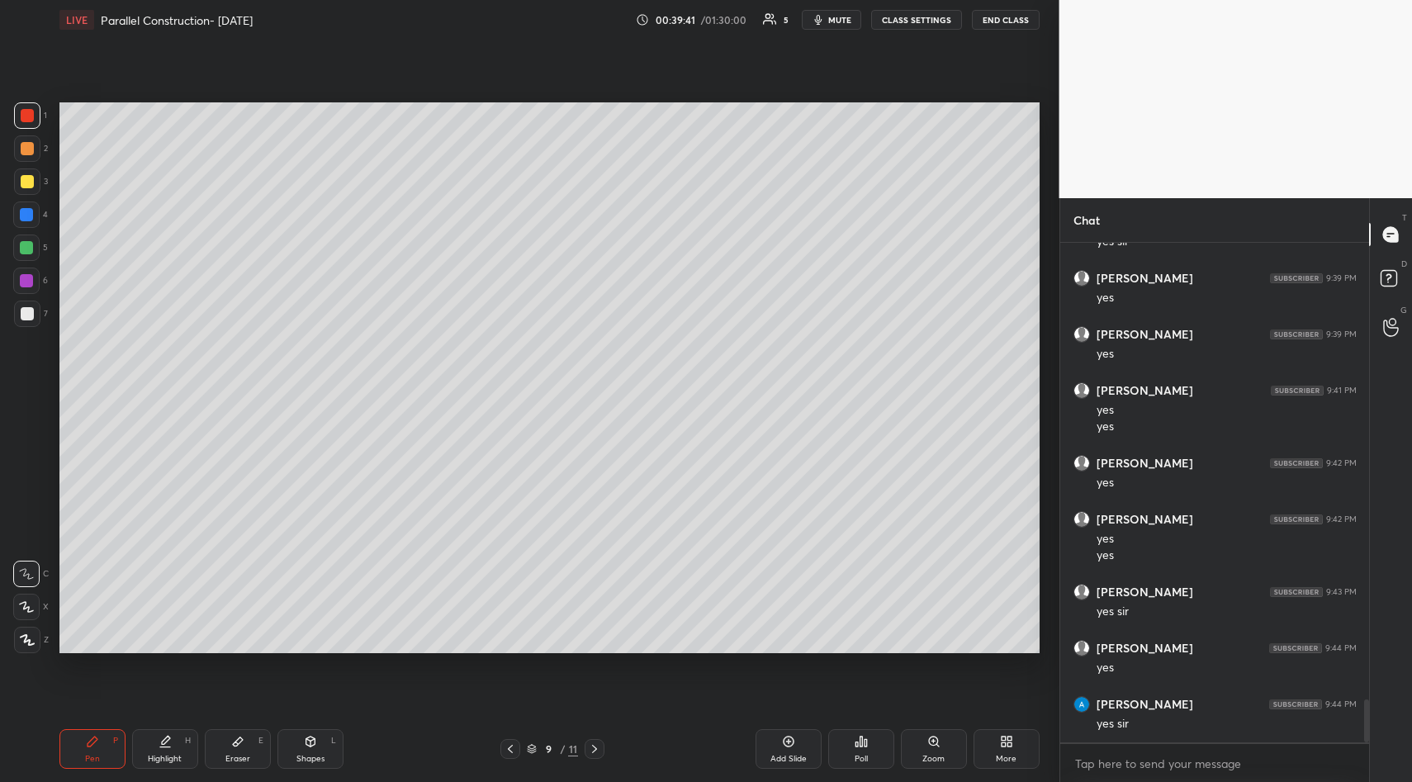
click at [474, 747] on div "9 / 11" at bounding box center [552, 749] width 179 height 20
click at [506, 749] on icon at bounding box center [510, 748] width 13 height 13
click at [511, 746] on icon at bounding box center [510, 749] width 5 height 8
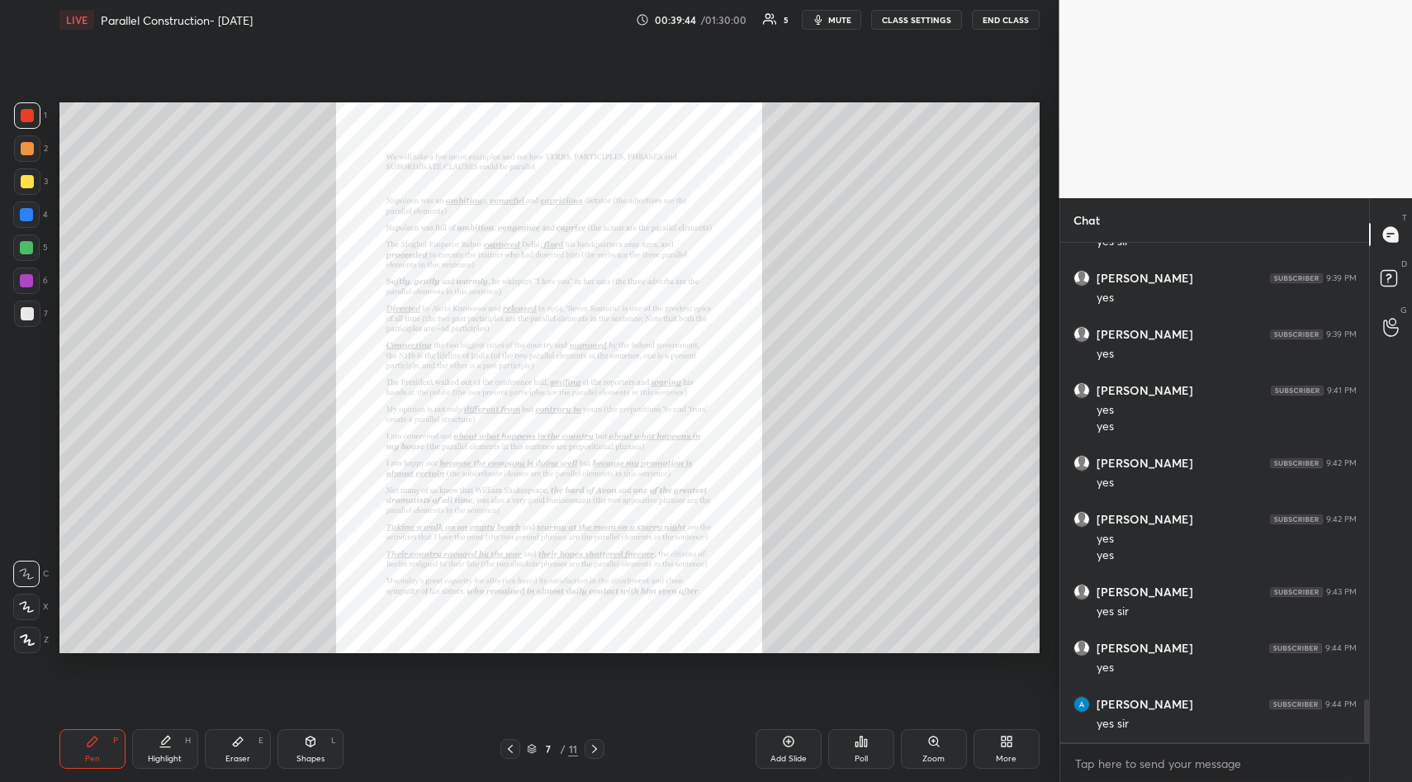
click at [942, 742] on div "Zoom" at bounding box center [934, 749] width 66 height 40
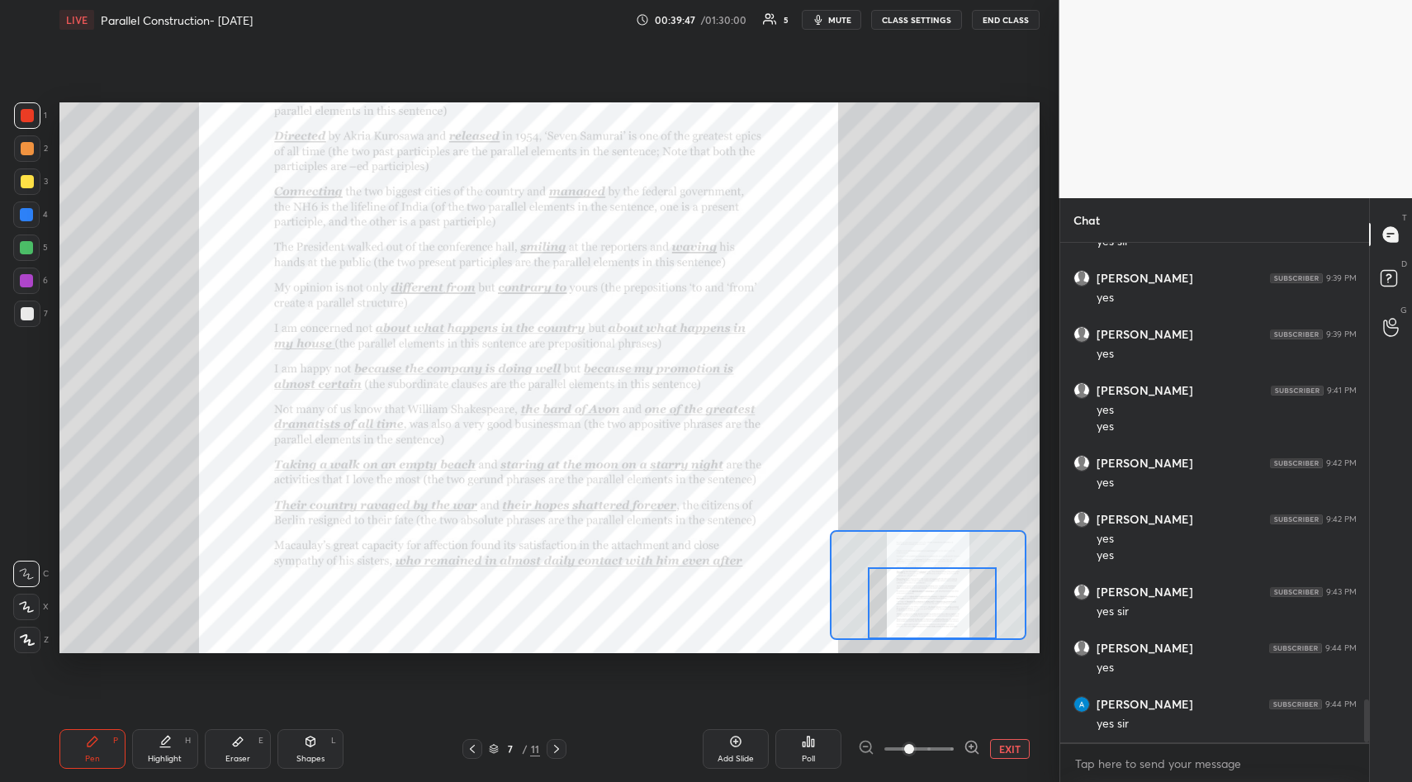
drag, startPoint x: 931, startPoint y: 587, endPoint x: 934, endPoint y: 623, distance: 35.6
click at [935, 623] on div at bounding box center [932, 602] width 129 height 71
click at [974, 747] on icon at bounding box center [972, 747] width 17 height 17
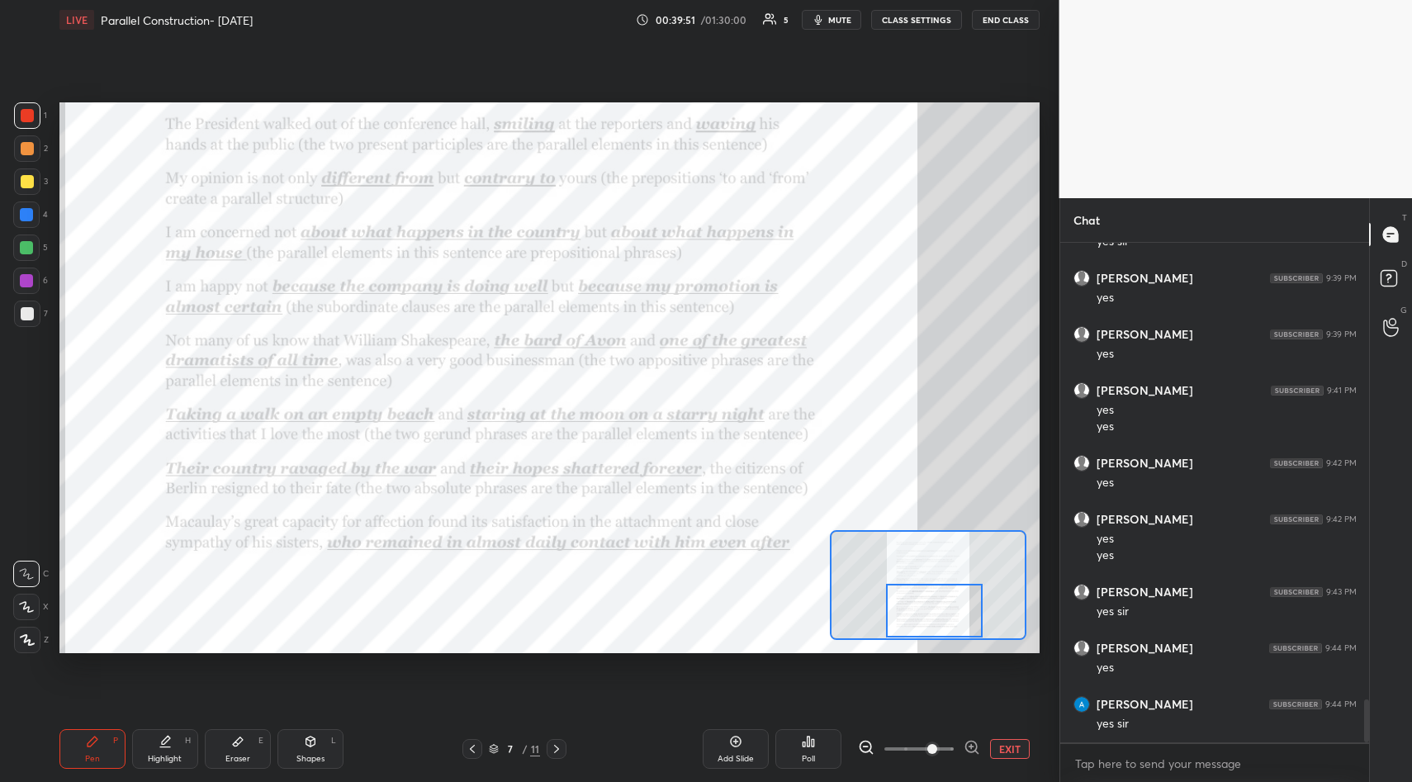
click at [945, 618] on div at bounding box center [934, 611] width 97 height 54
click at [557, 746] on icon at bounding box center [556, 748] width 13 height 13
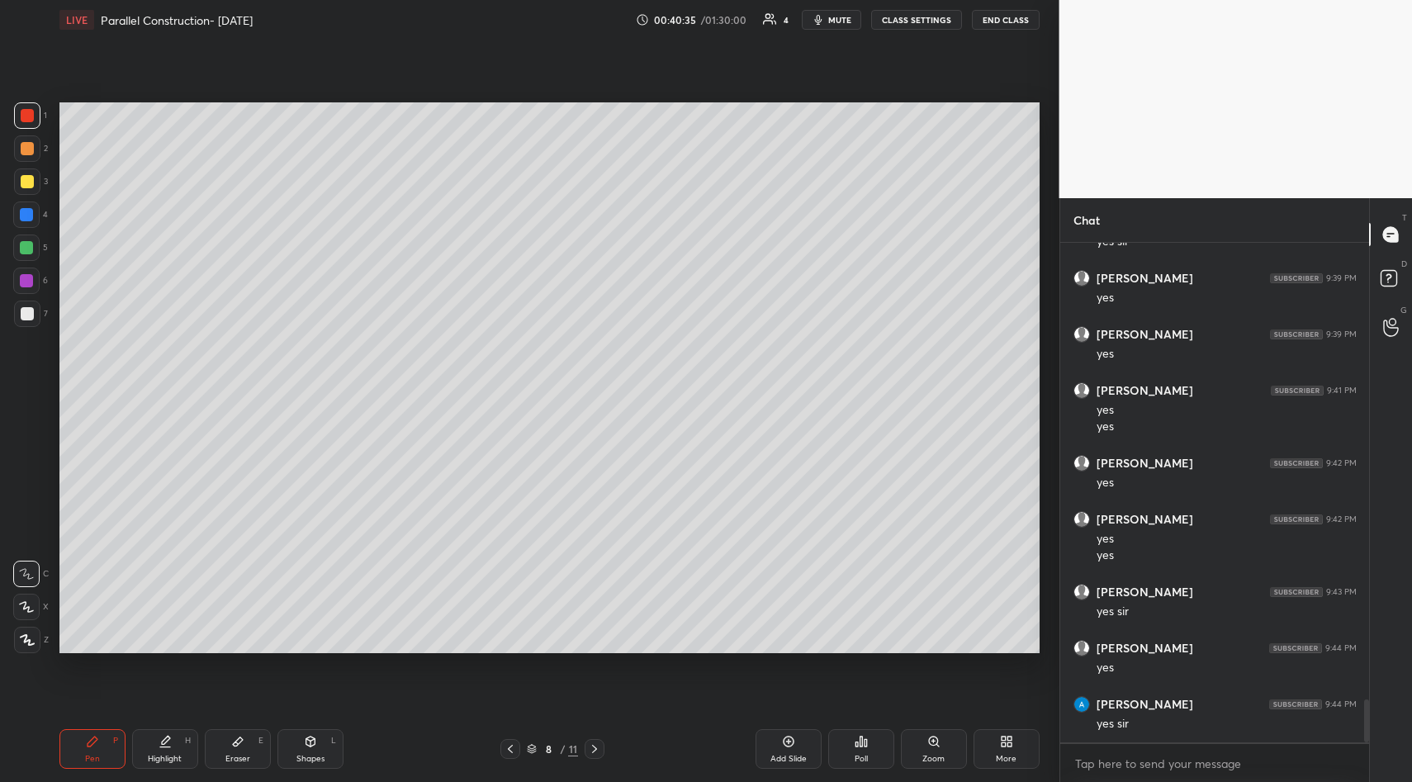
click at [591, 746] on icon at bounding box center [594, 748] width 13 height 13
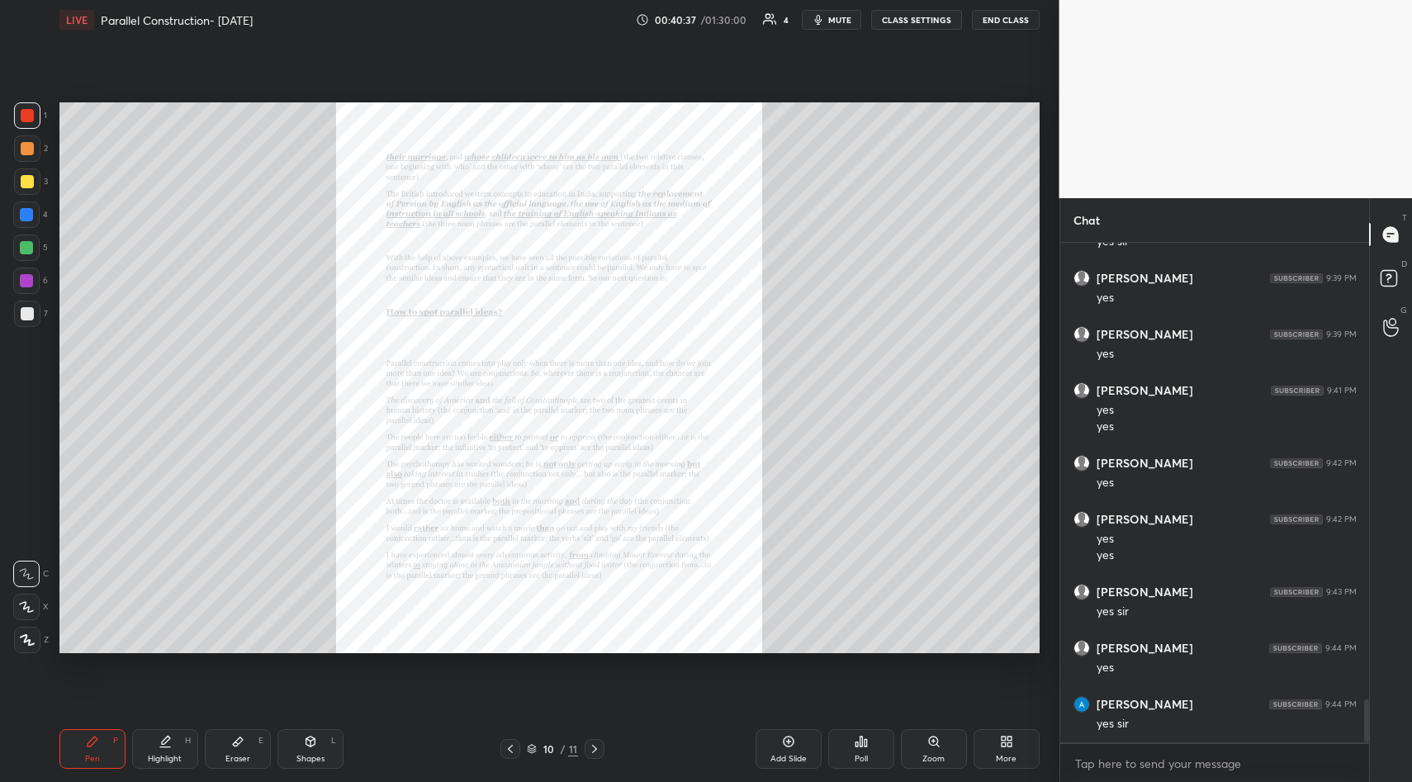
click at [932, 737] on icon at bounding box center [933, 741] width 13 height 13
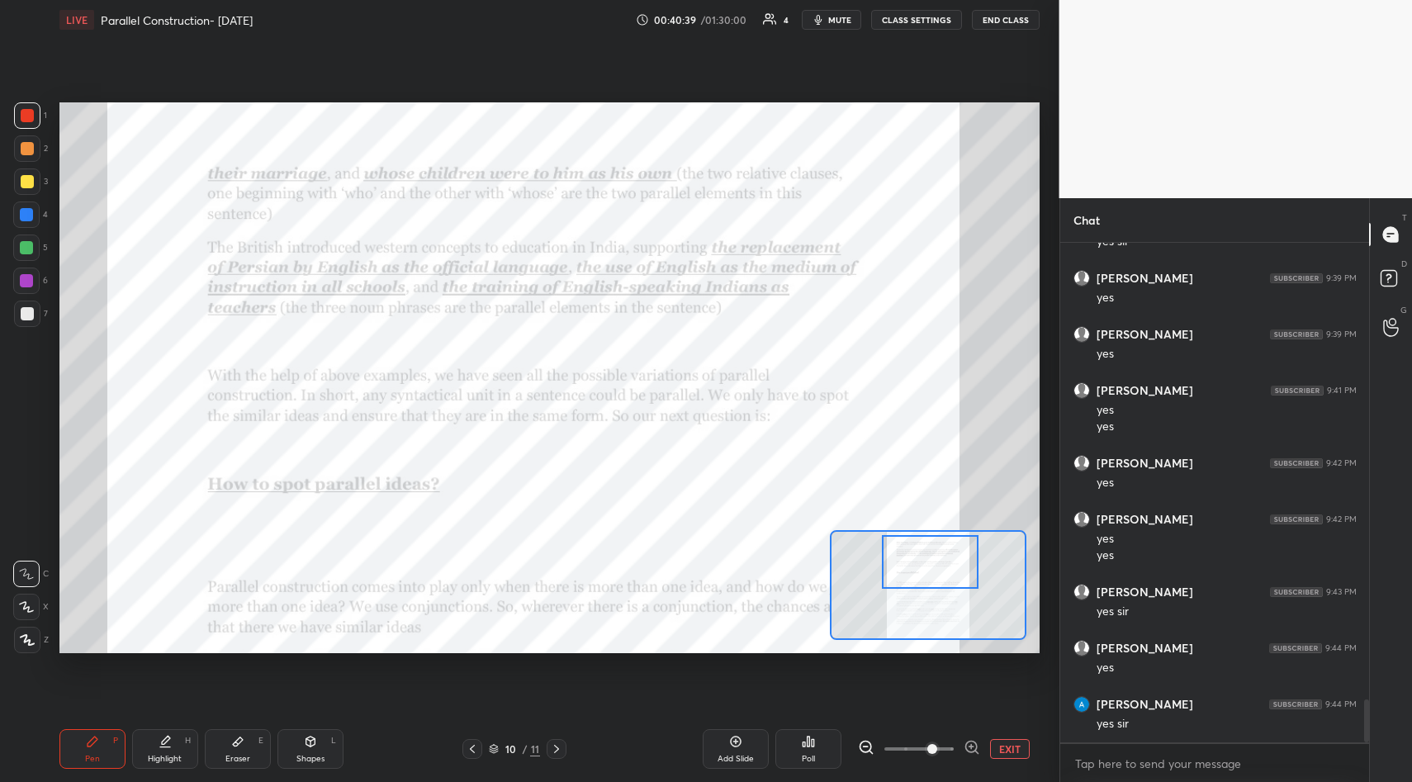
drag, startPoint x: 944, startPoint y: 604, endPoint x: 945, endPoint y: 581, distance: 23.2
click at [945, 581] on div at bounding box center [930, 562] width 97 height 54
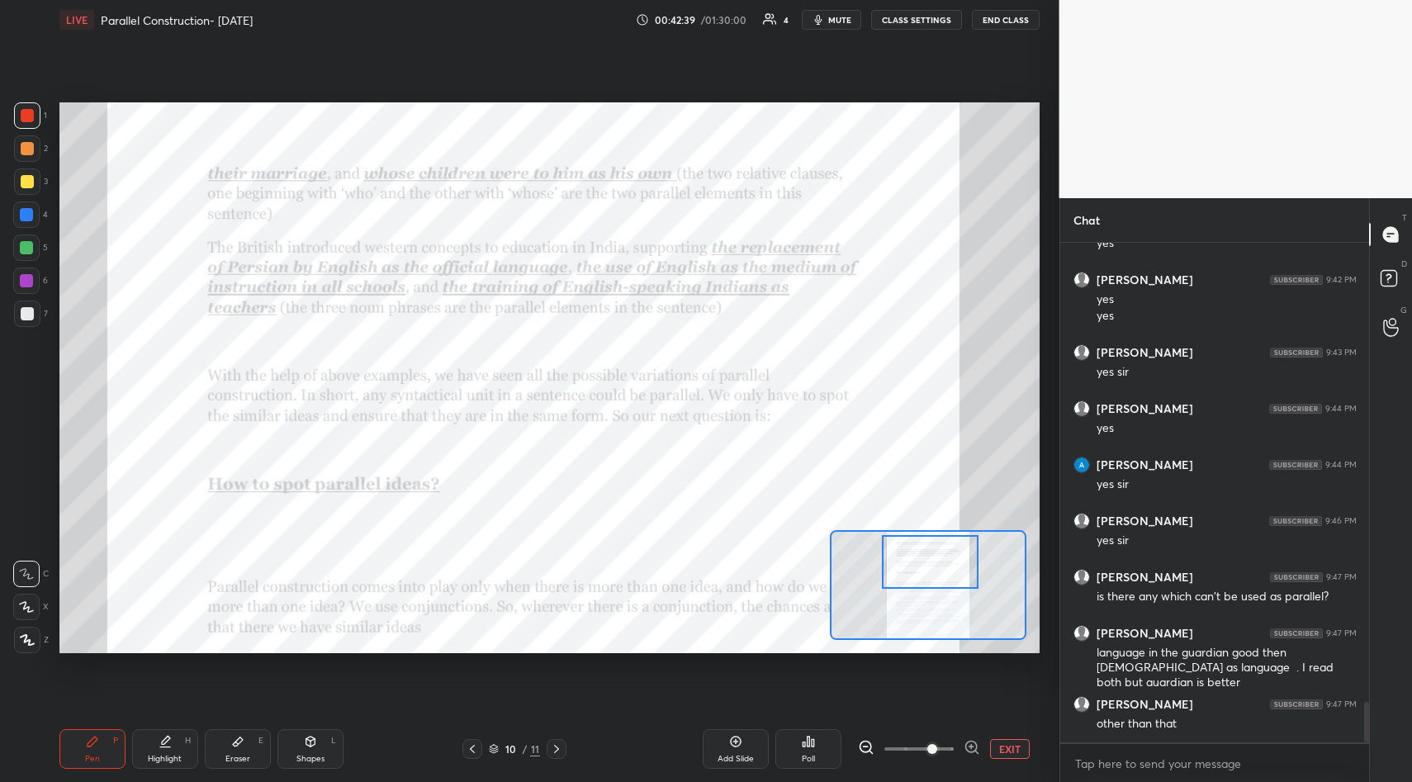
scroll to position [5623, 0]
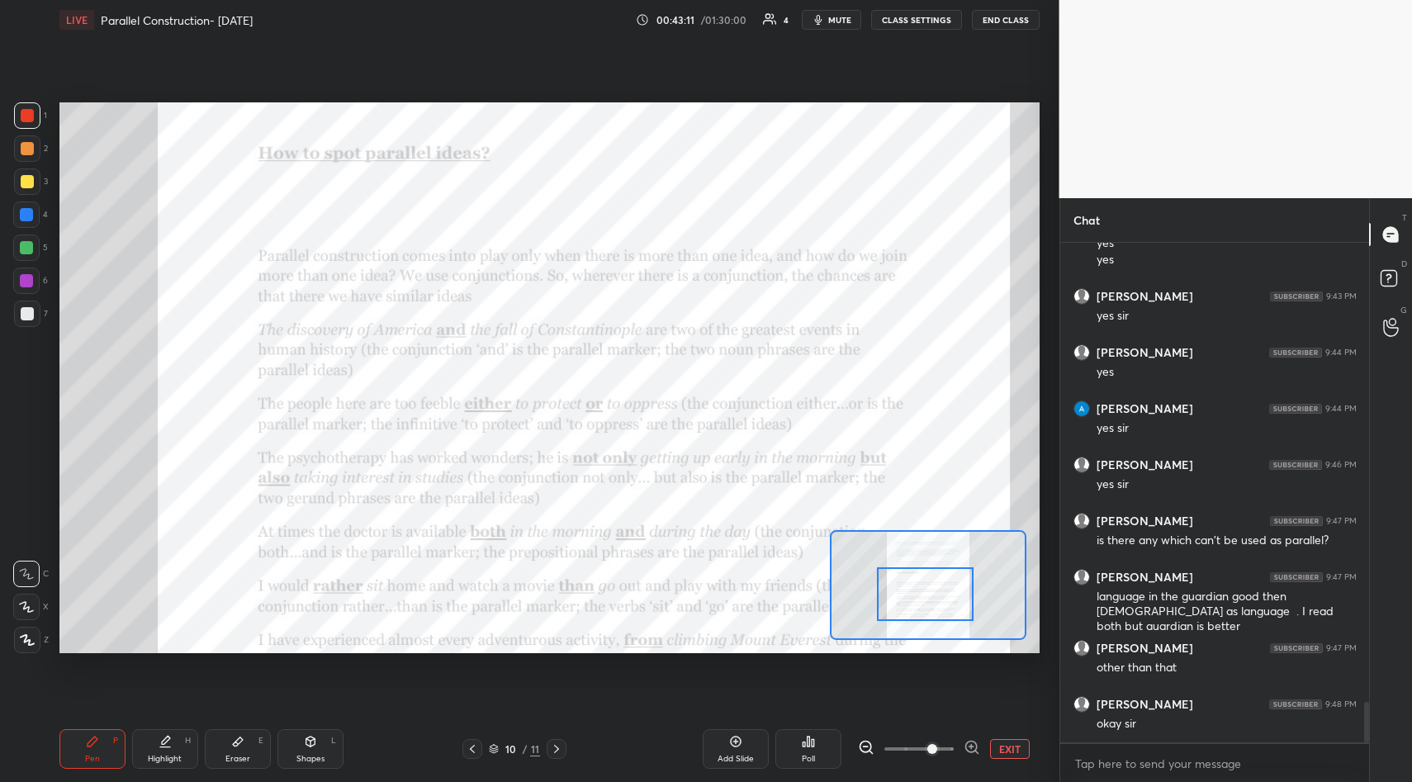
drag, startPoint x: 933, startPoint y: 566, endPoint x: 946, endPoint y: 593, distance: 29.5
click at [928, 599] on div at bounding box center [925, 594] width 97 height 54
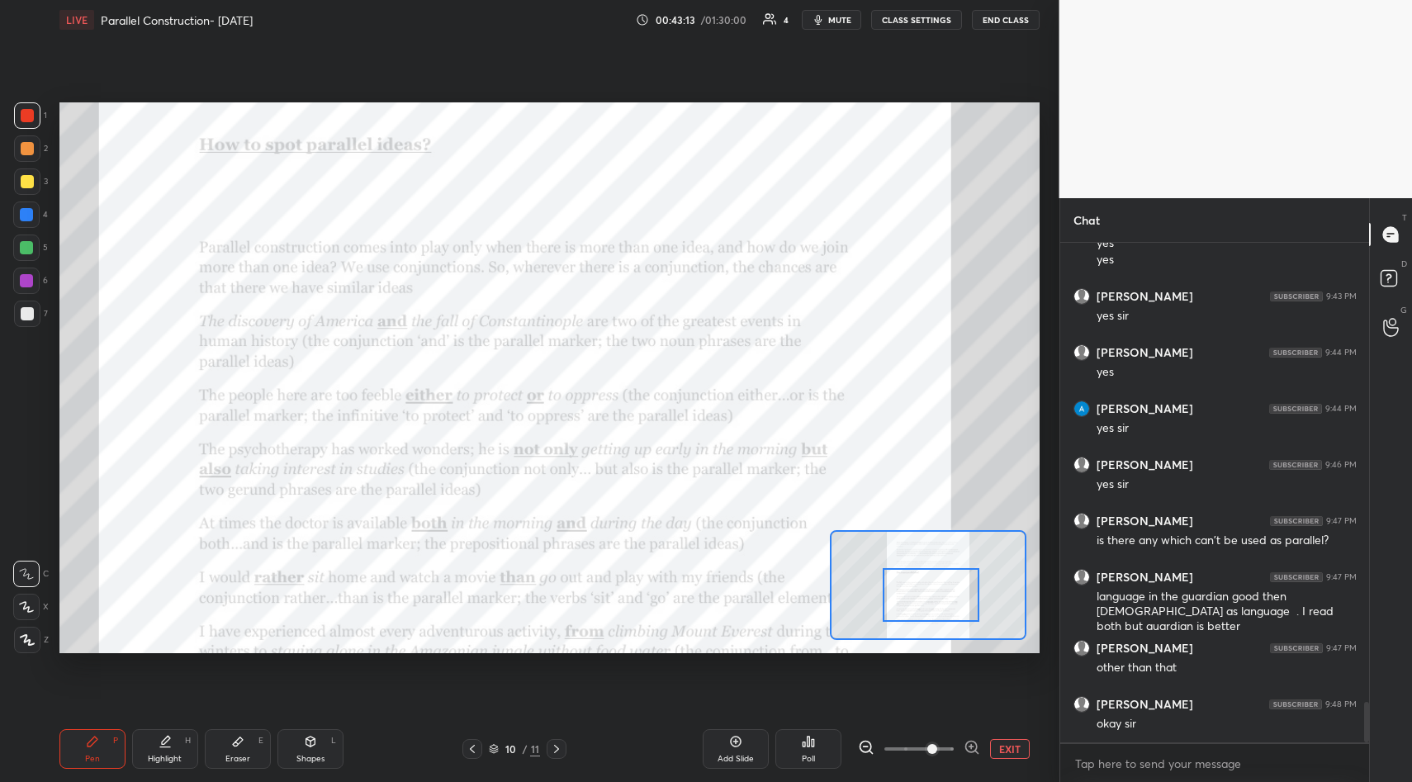
drag, startPoint x: 936, startPoint y: 601, endPoint x: 949, endPoint y: 597, distance: 13.8
click at [941, 602] on div at bounding box center [931, 595] width 97 height 54
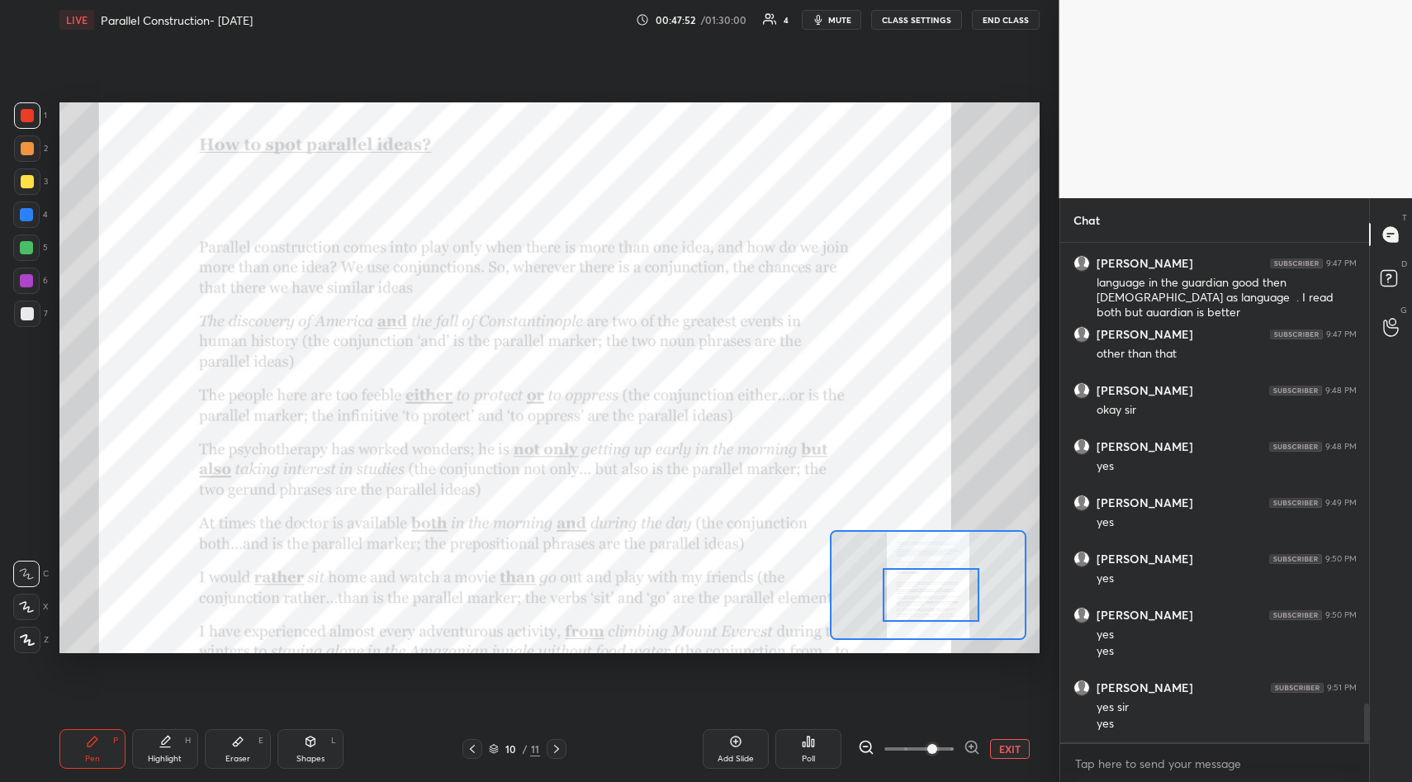
scroll to position [5993, 0]
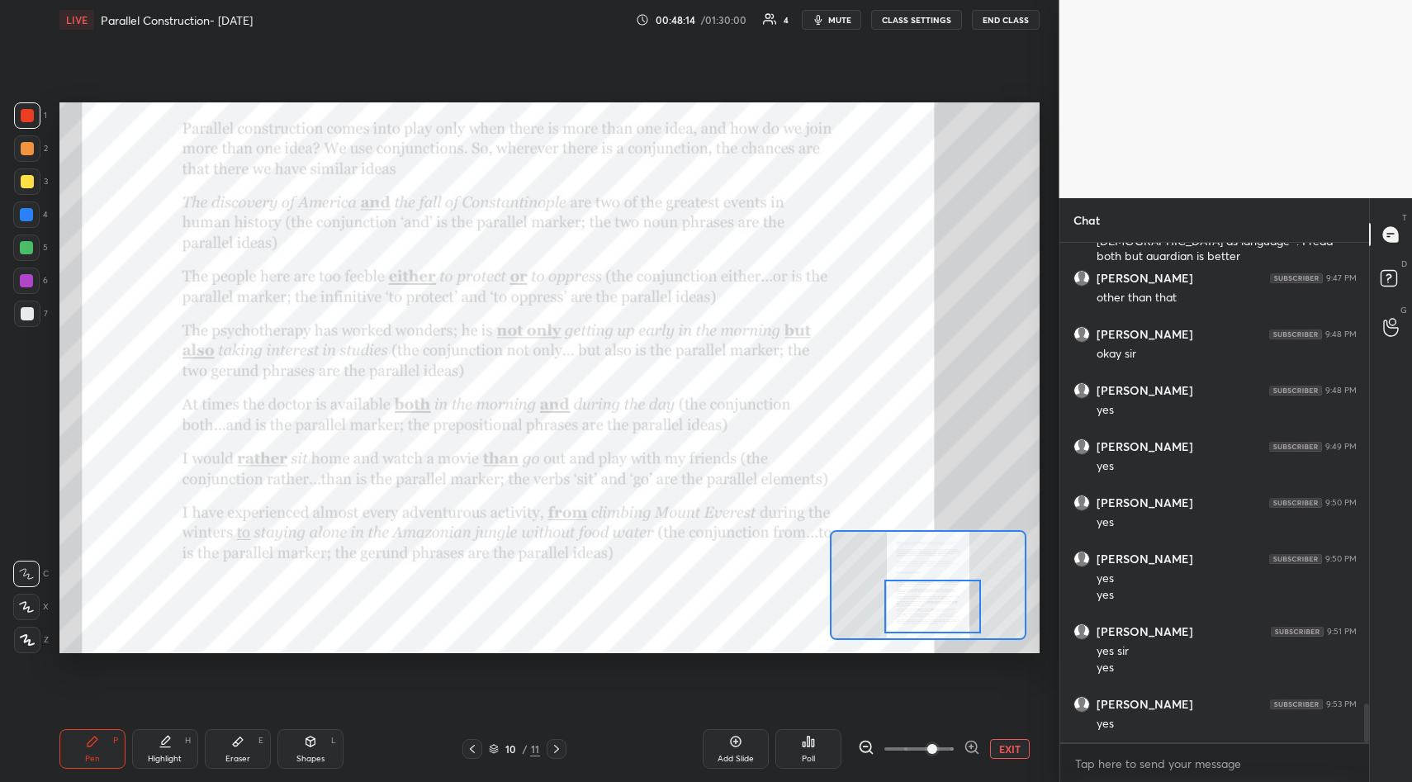
drag, startPoint x: 921, startPoint y: 590, endPoint x: 918, endPoint y: 582, distance: 8.6
click at [922, 602] on div at bounding box center [932, 607] width 97 height 54
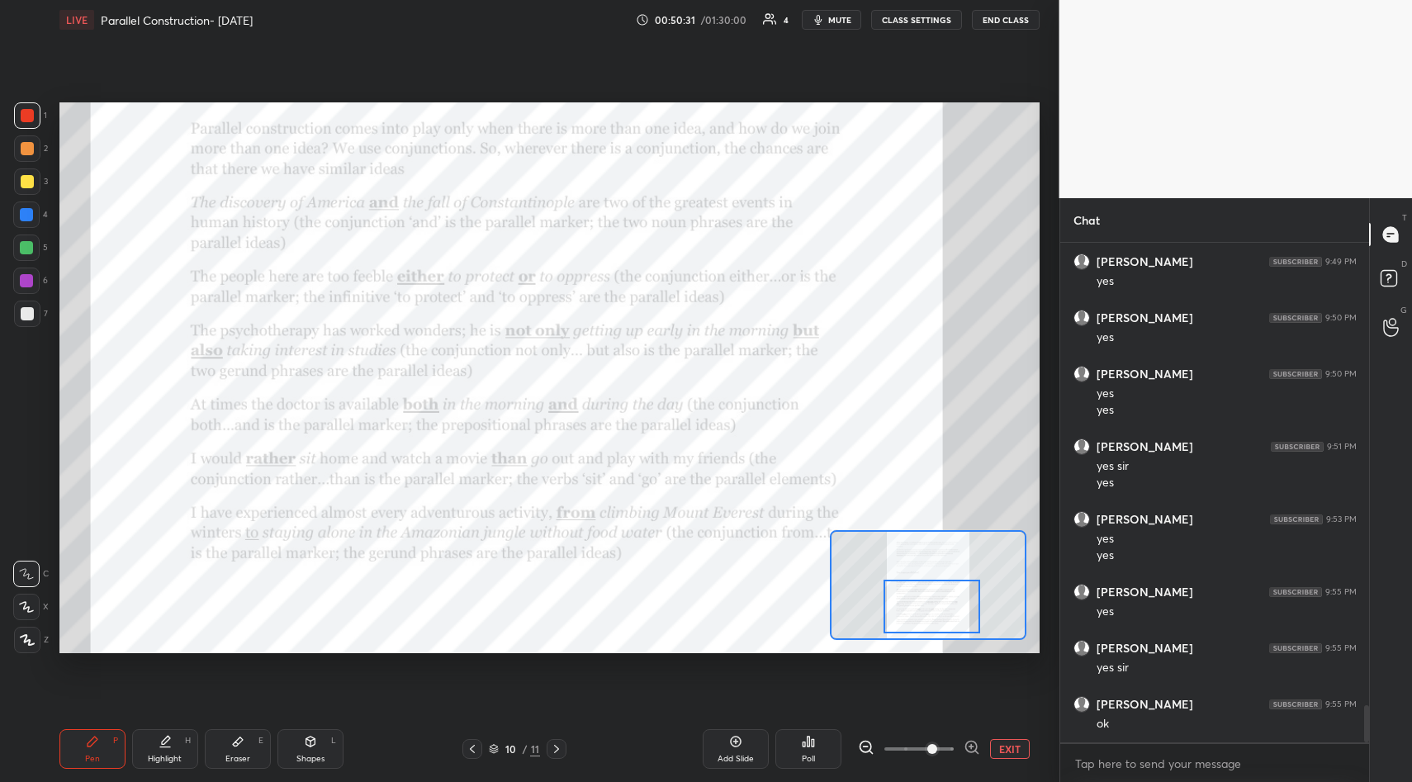
scroll to position [6234, 0]
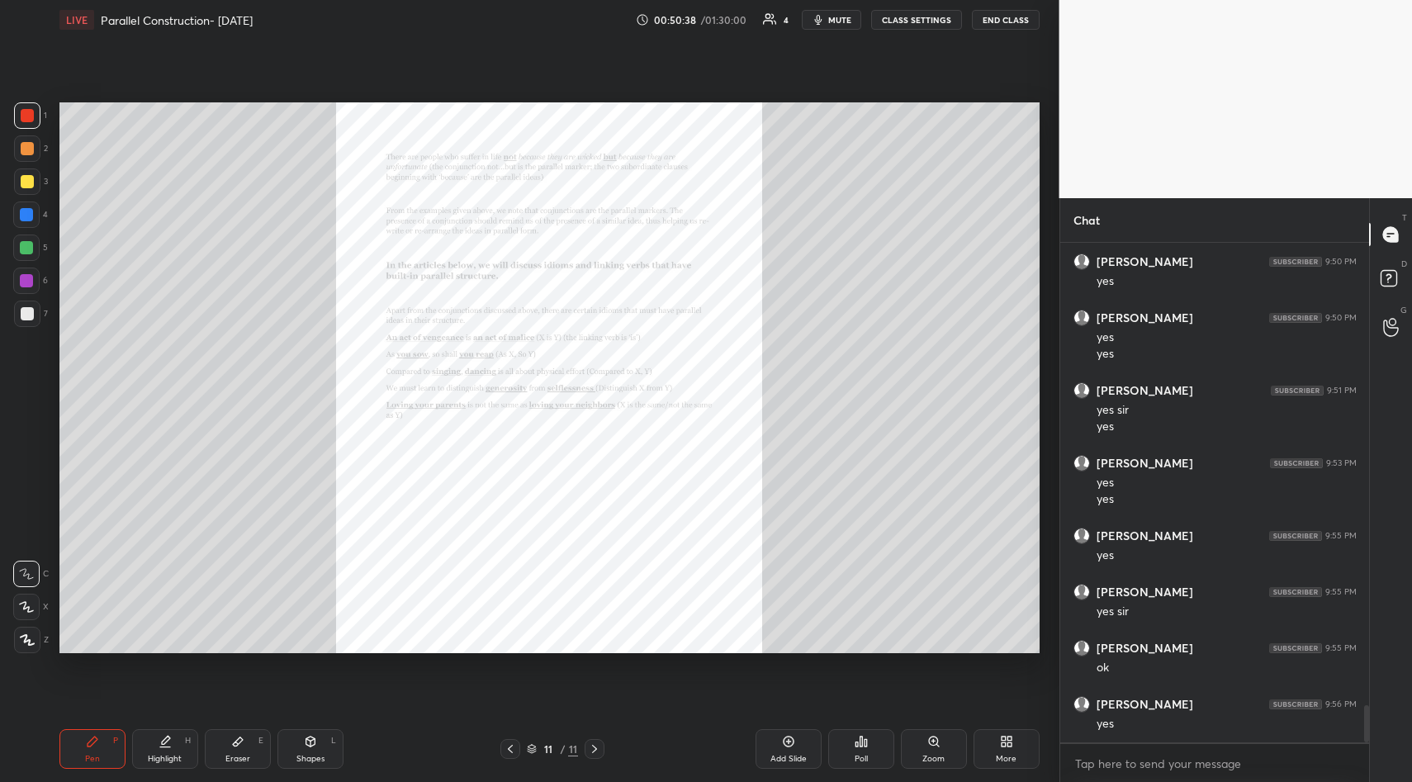
click at [933, 734] on div "Zoom" at bounding box center [934, 749] width 66 height 40
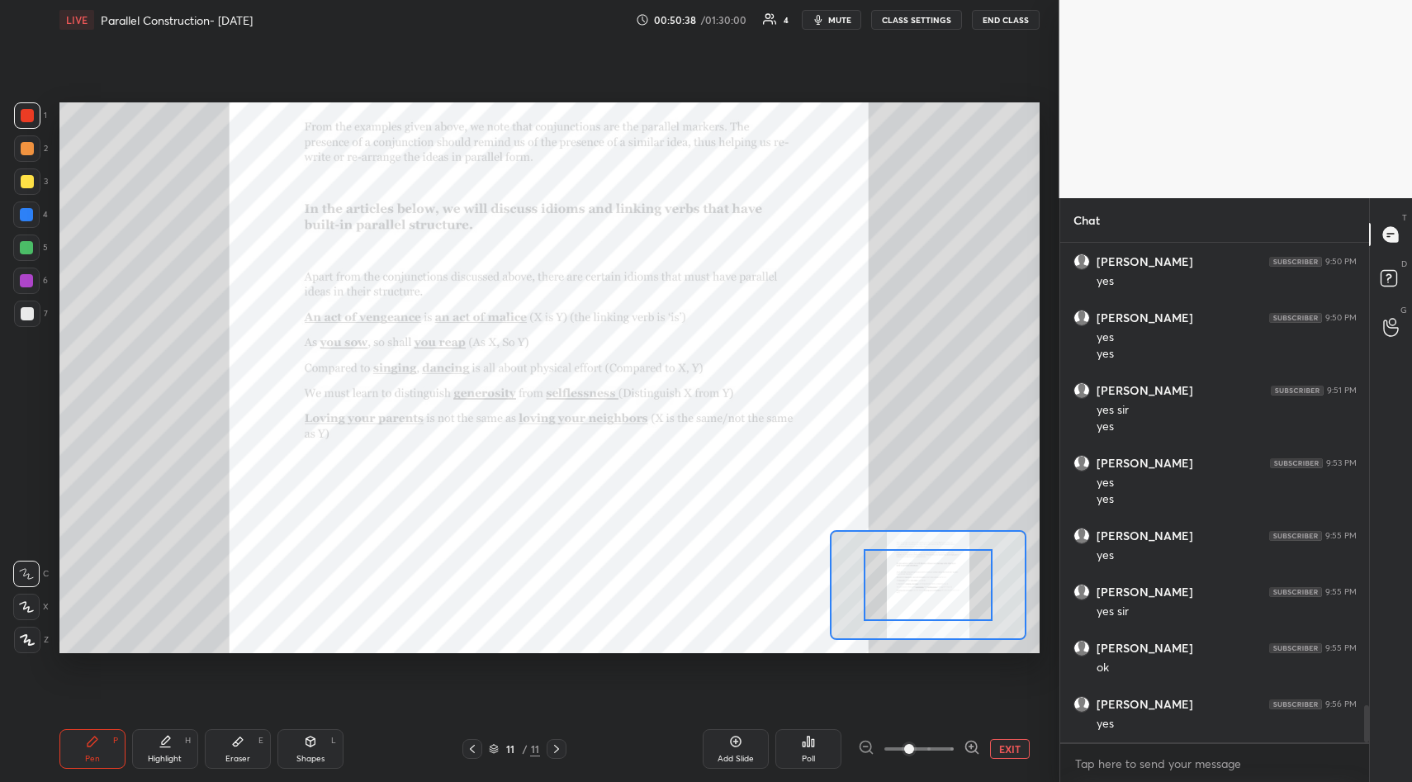
click at [933, 738] on span at bounding box center [918, 749] width 69 height 25
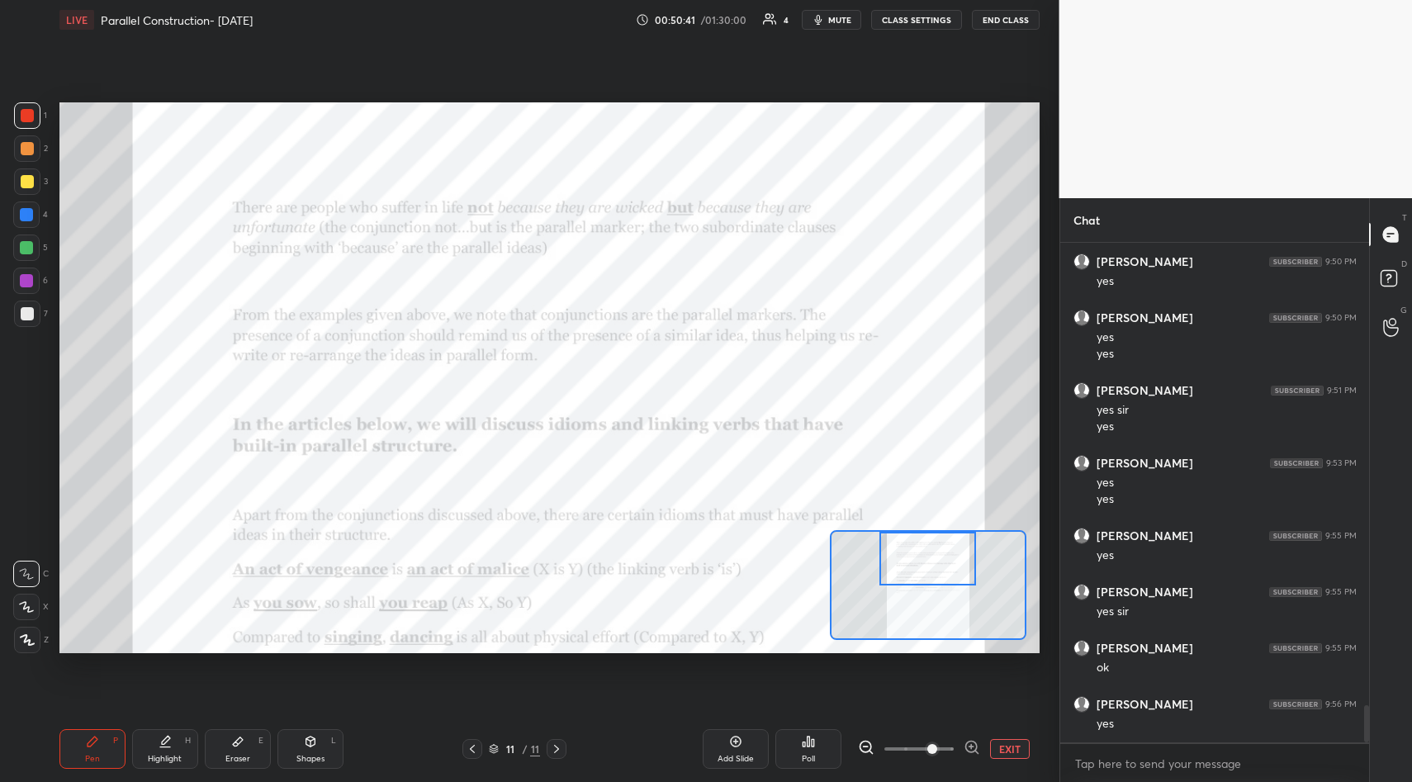
drag, startPoint x: 926, startPoint y: 592, endPoint x: 919, endPoint y: 561, distance: 32.1
click at [925, 564] on div at bounding box center [927, 559] width 97 height 54
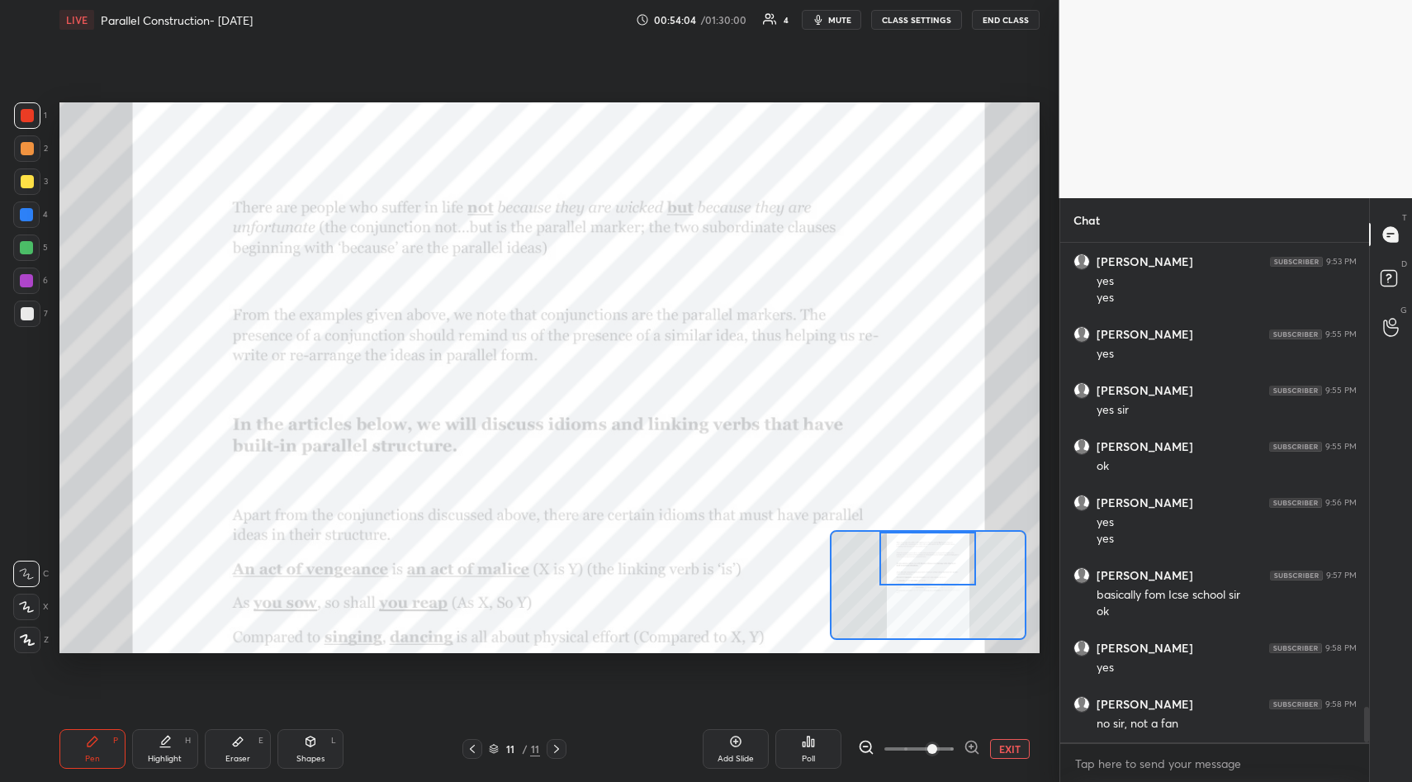
scroll to position [6492, 0]
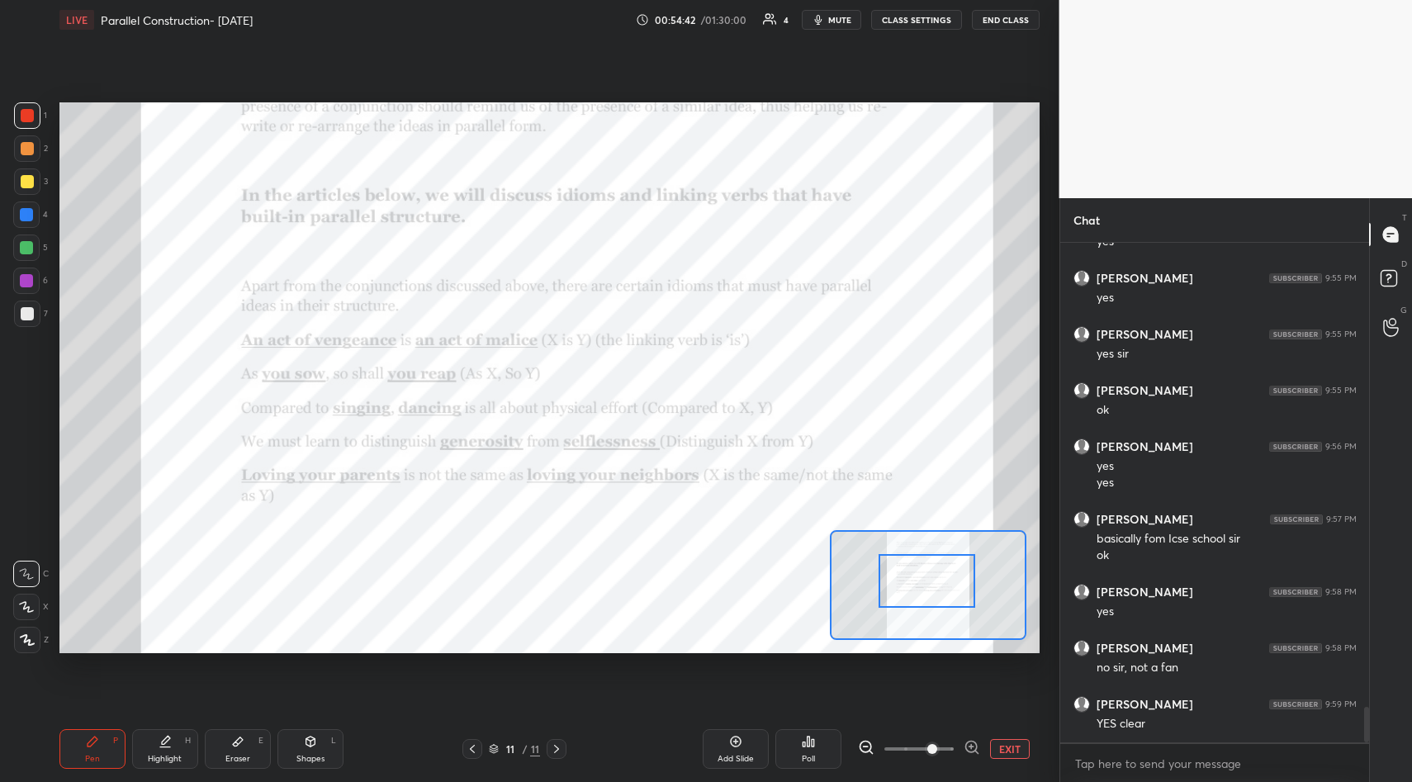
drag, startPoint x: 919, startPoint y: 562, endPoint x: 918, endPoint y: 585, distance: 22.3
click at [918, 585] on div at bounding box center [927, 581] width 97 height 54
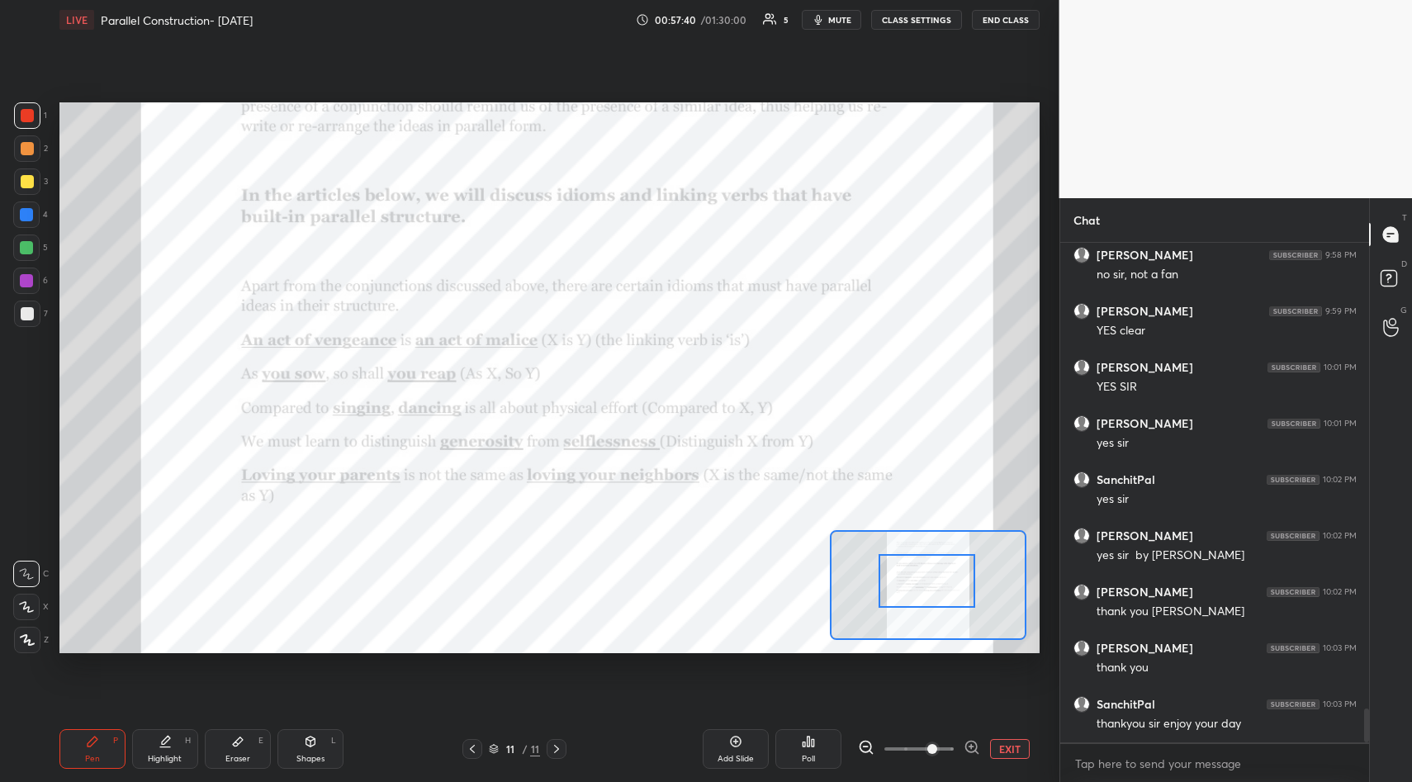
scroll to position [6941, 0]
click at [1007, 753] on button "EXIT" at bounding box center [1010, 749] width 40 height 20
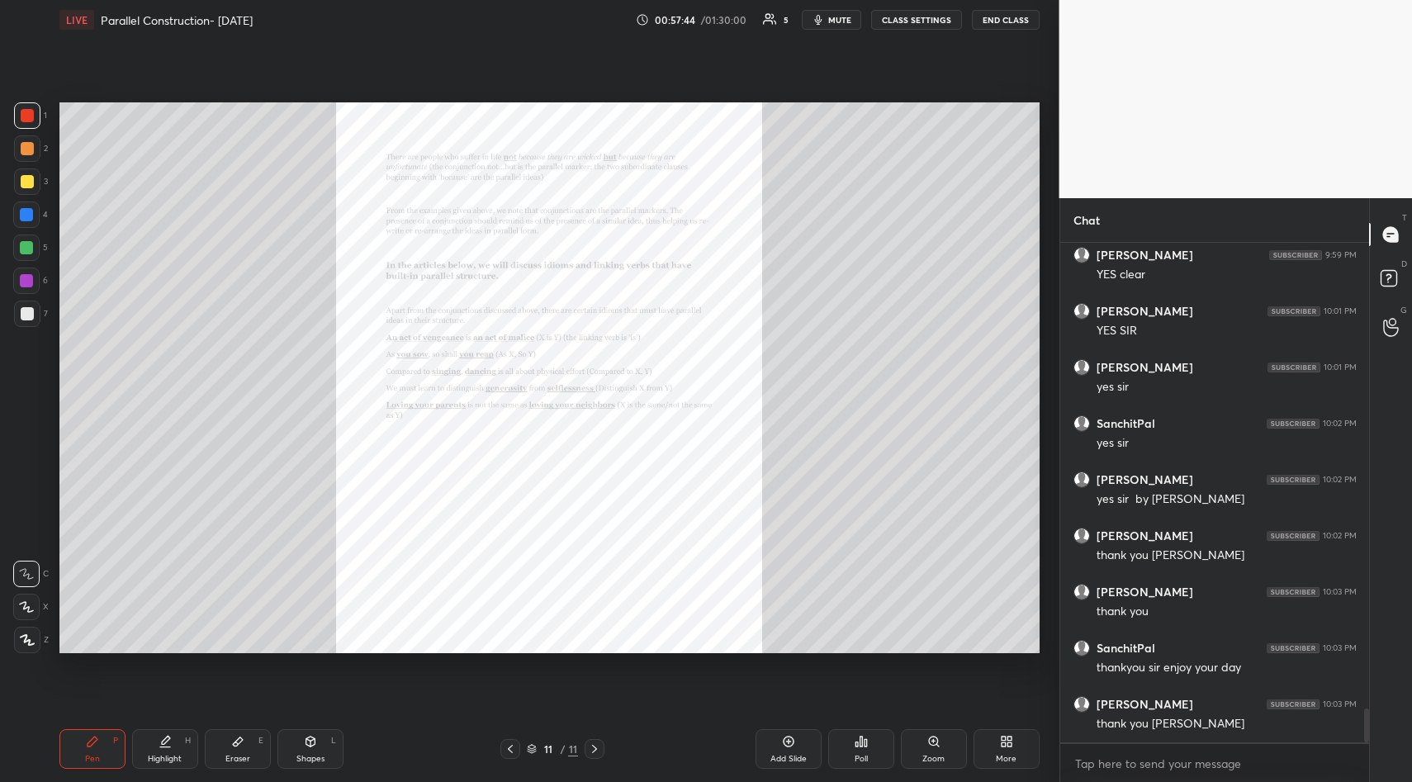
click at [1007, 26] on button "END CLASS" at bounding box center [1006, 20] width 68 height 20
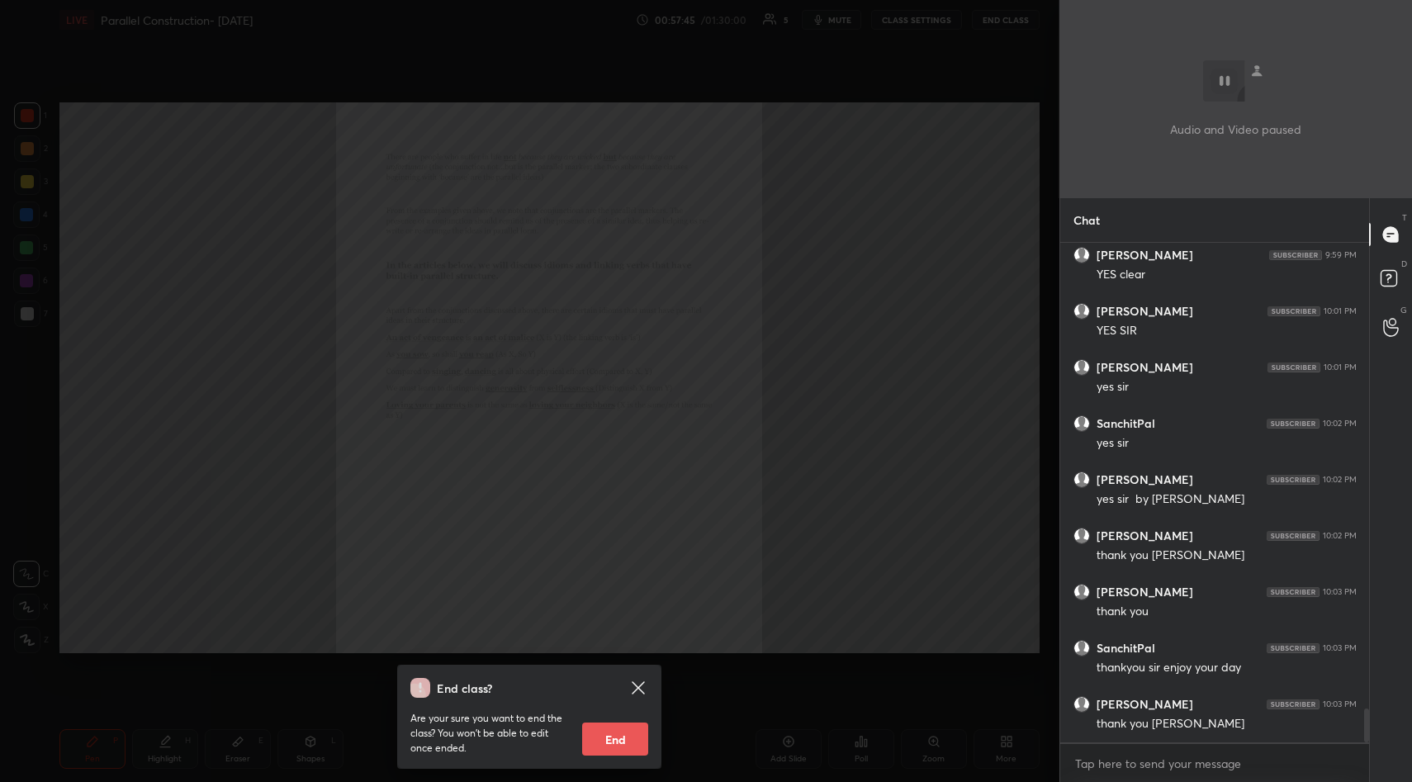
click at [590, 744] on button "End" at bounding box center [615, 739] width 66 height 33
type textarea "x"
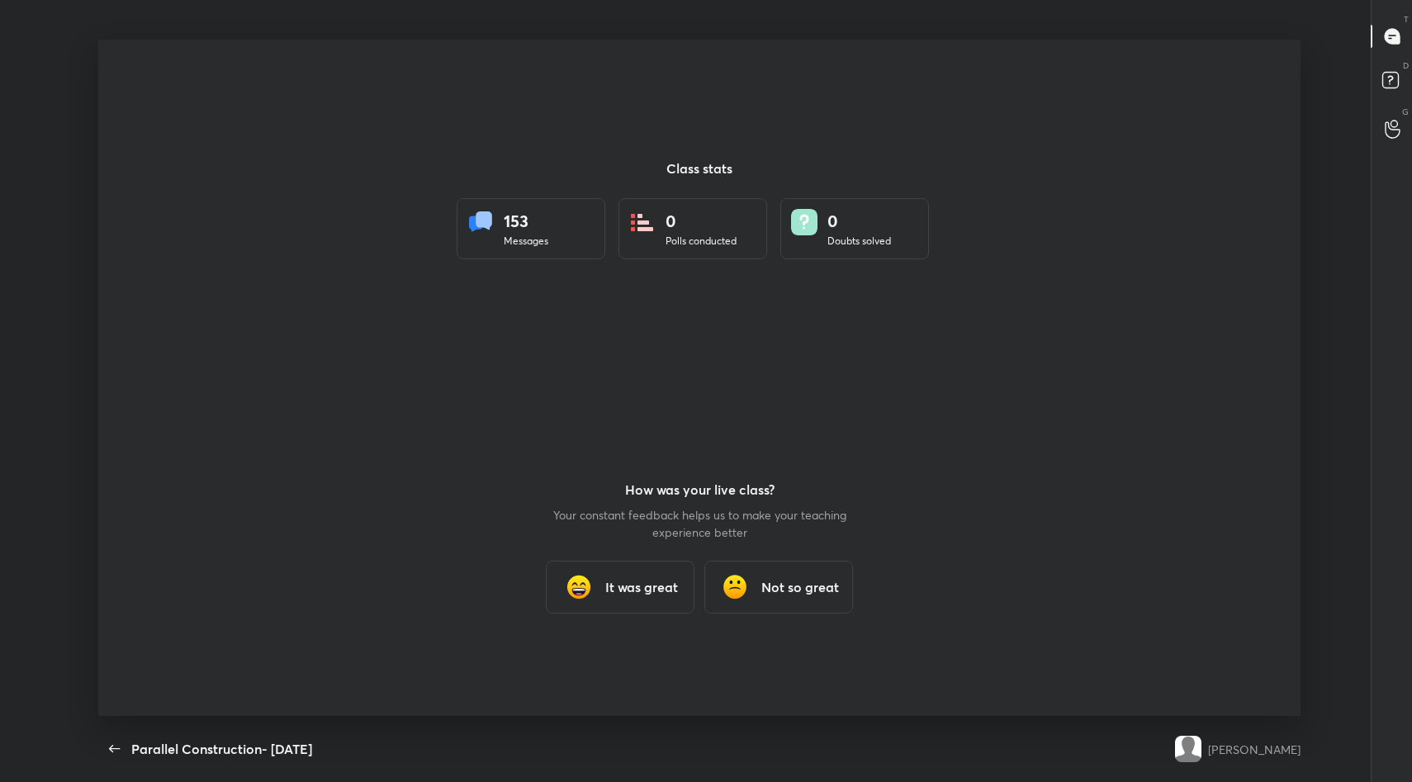
scroll to position [0, 0]
